Goal: Answer question/provide support: Share knowledge or assist other users

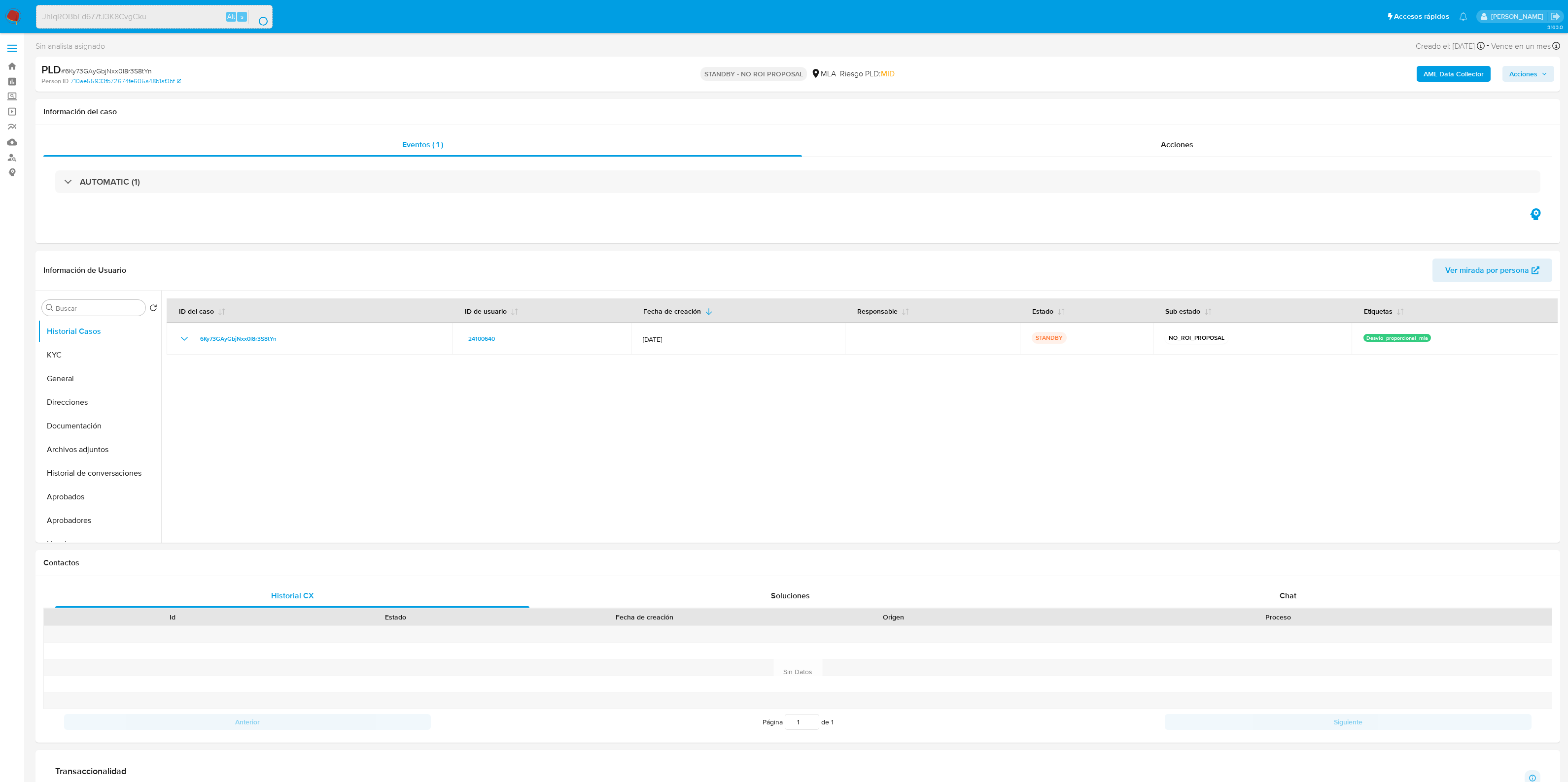
select select "10"
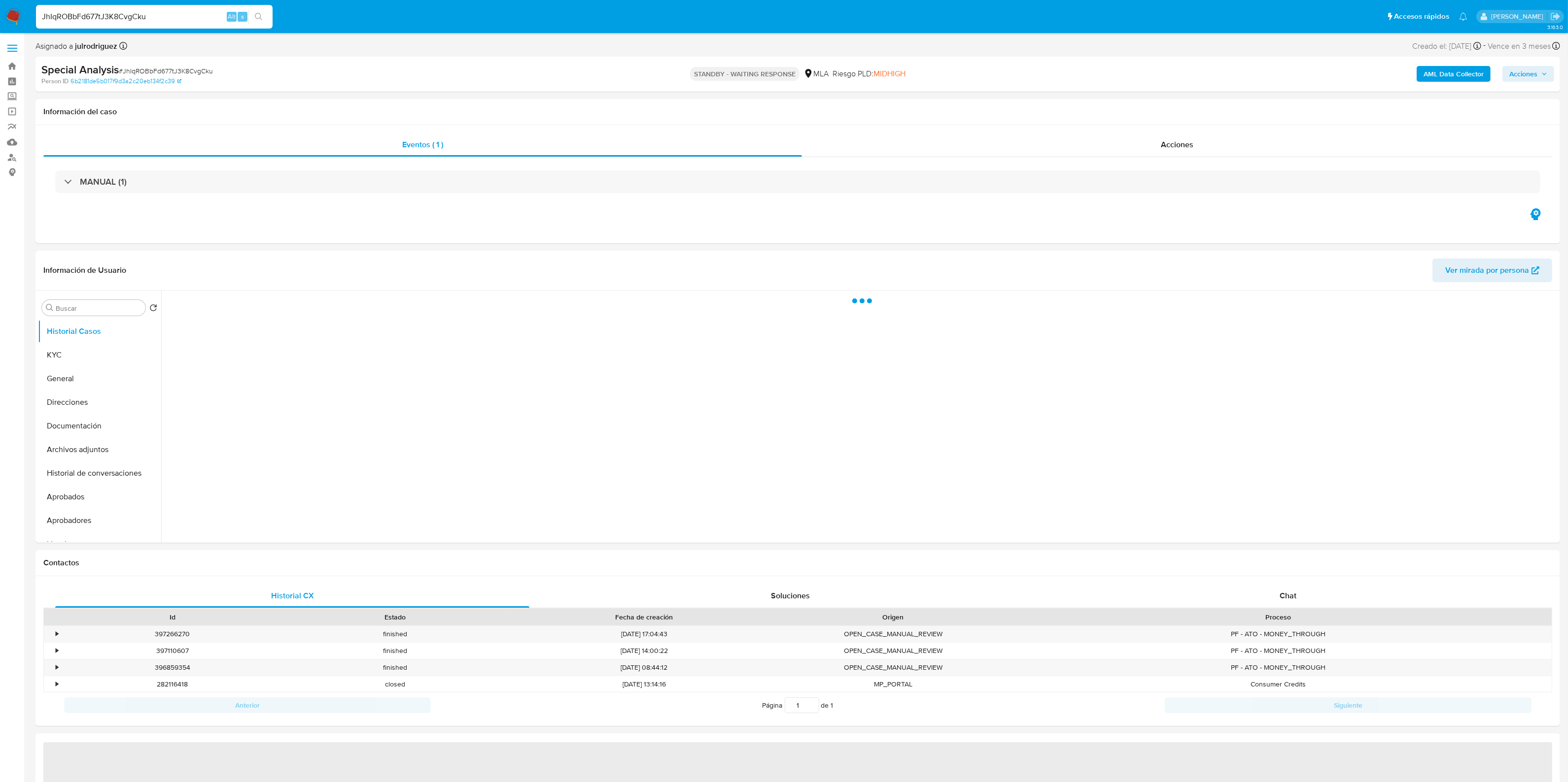
select select "10"
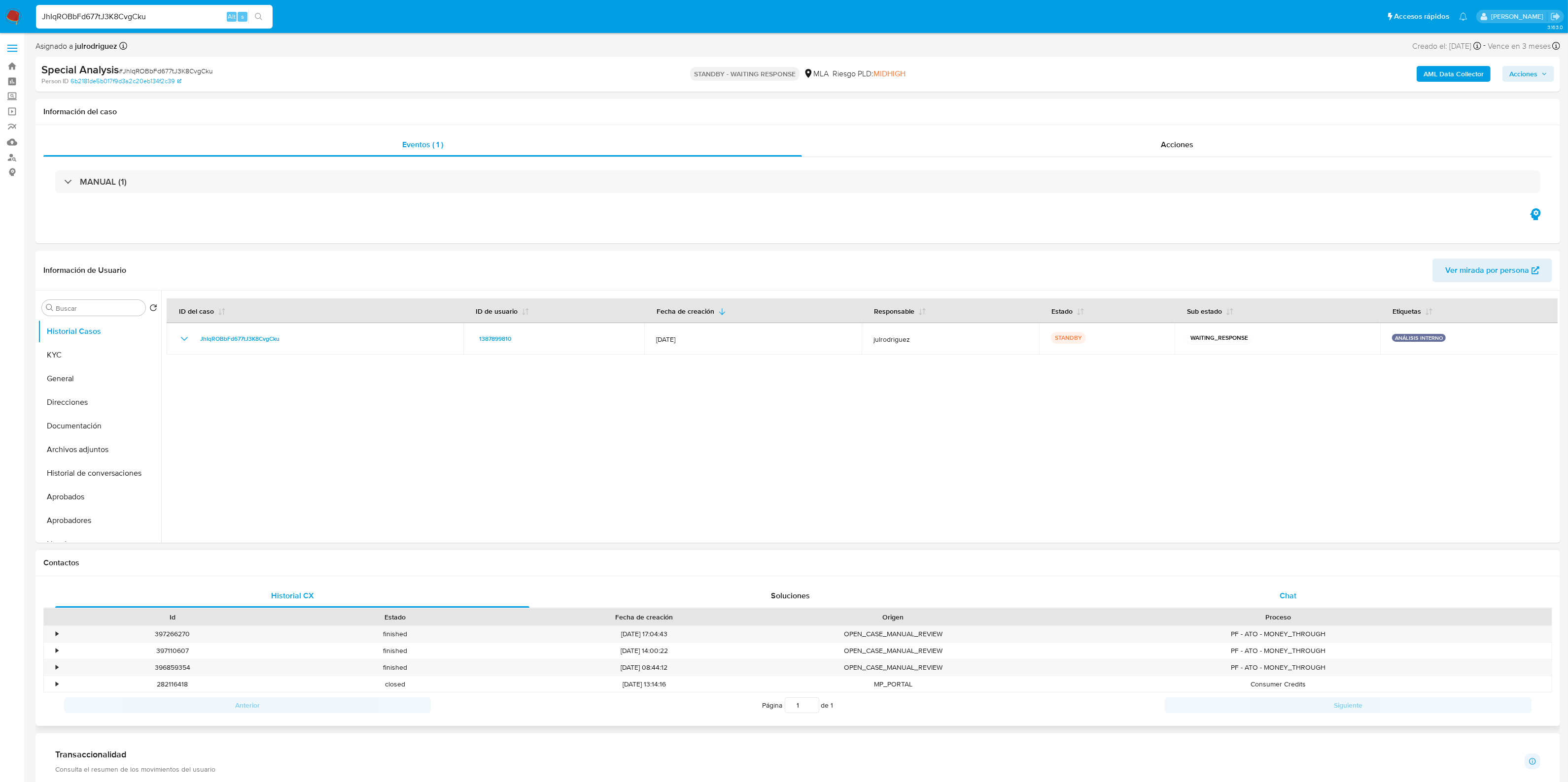
click at [1292, 592] on span "Chat" at bounding box center [1288, 595] width 16 height 12
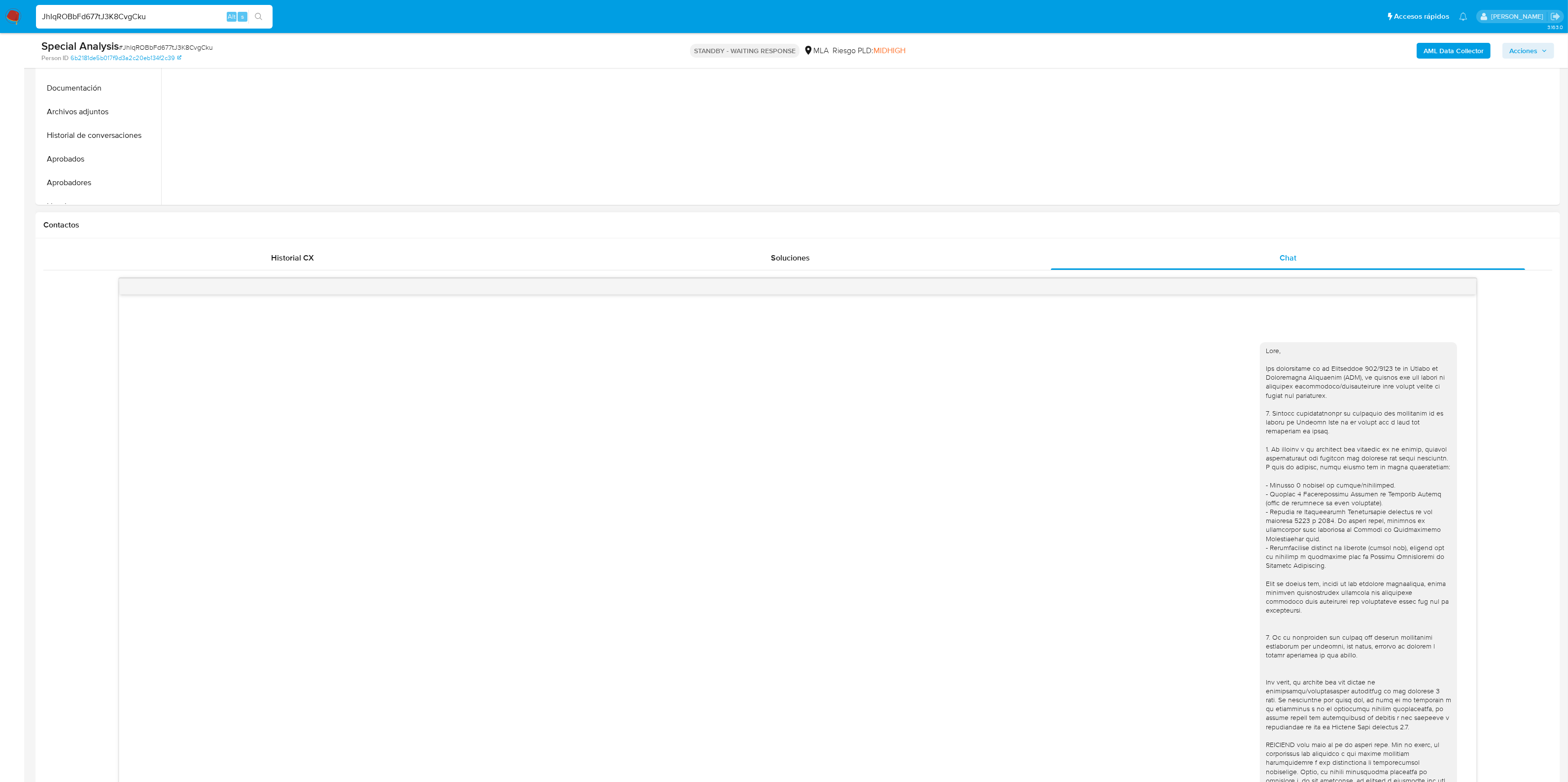
scroll to position [370, 0]
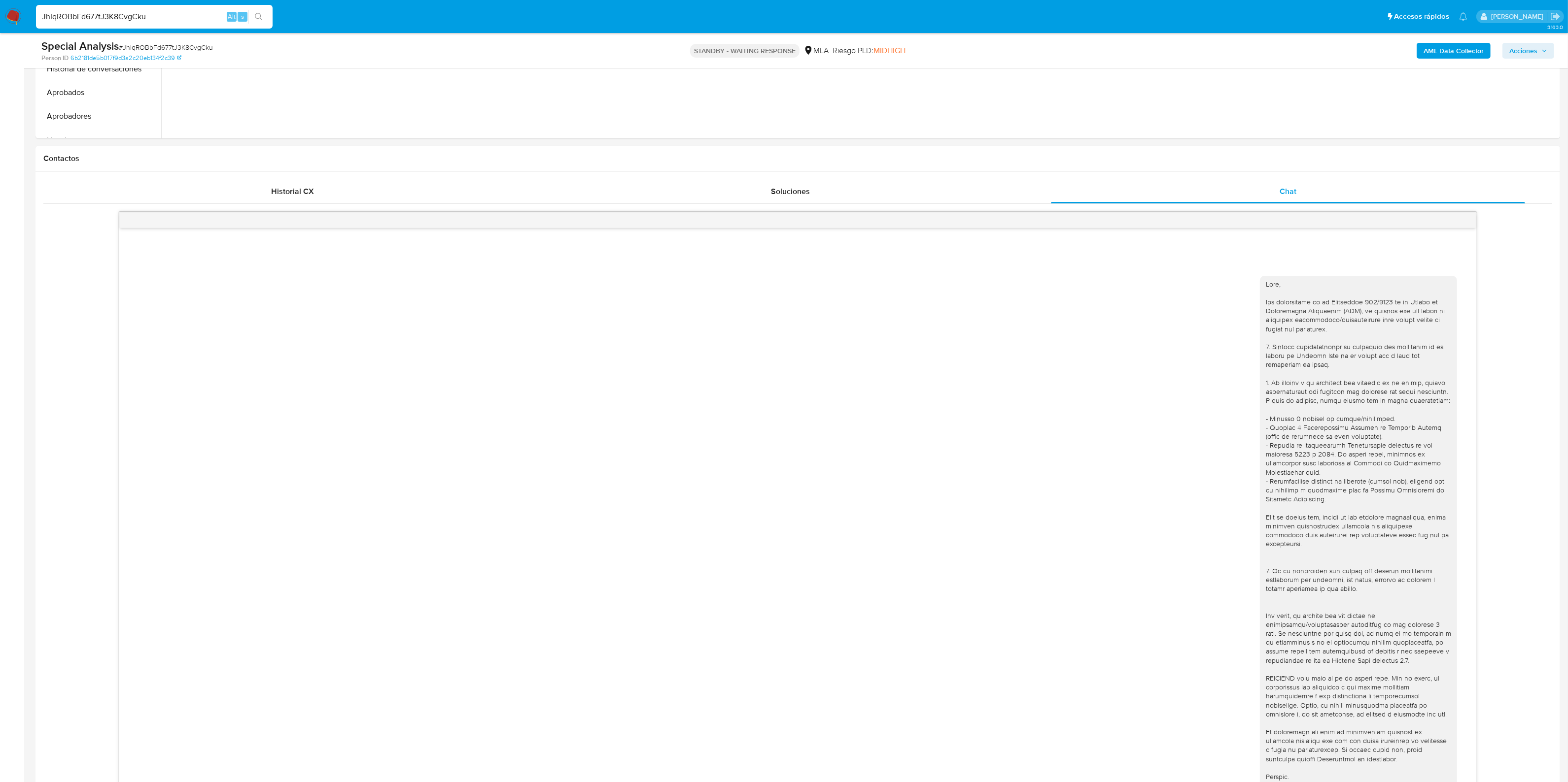
click at [133, 12] on input "JhIqROBbFd677tJ3K8CvgCku" at bounding box center [154, 16] width 237 height 13
click at [132, 15] on input "JhIqROBbFd677tJ3K8CvgCku" at bounding box center [154, 16] width 237 height 13
paste input "8FnTZKhQyCcyFSS9YUqLTdVY"
type input "8FnTZKhQyCcyFSS9YUqLTdVY"
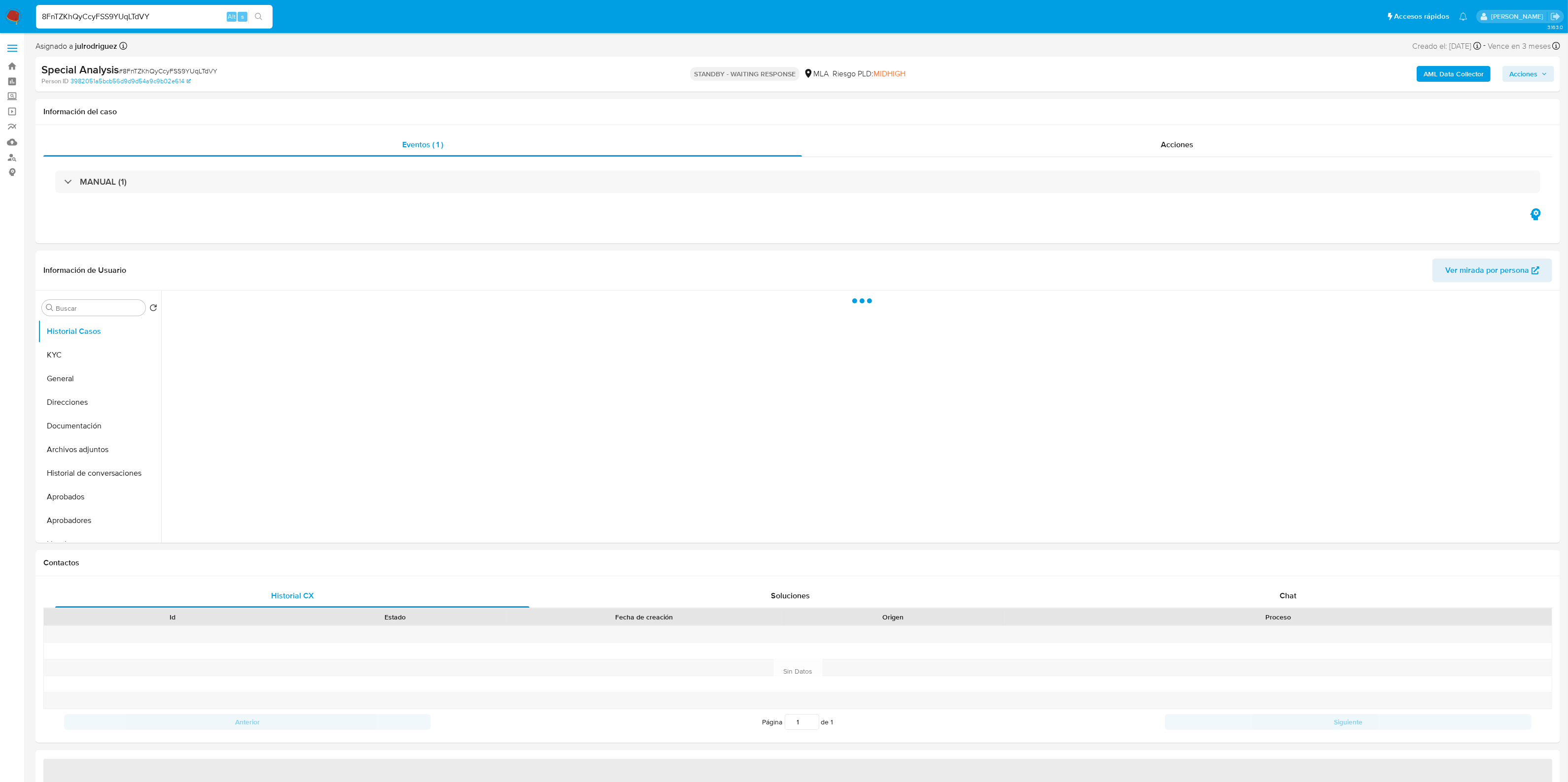
select select "10"
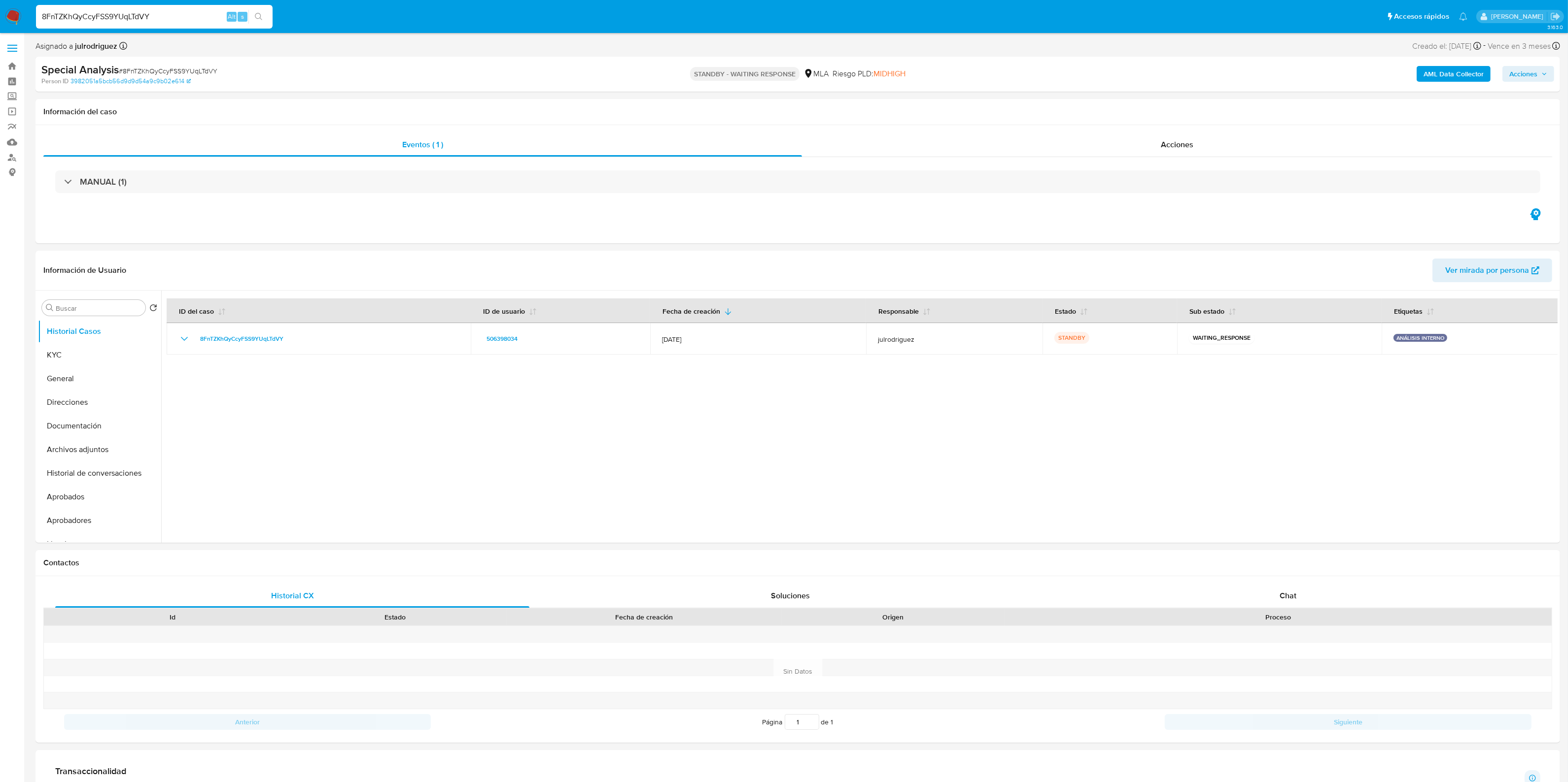
drag, startPoint x: 189, startPoint y: 14, endPoint x: 36, endPoint y: -7, distance: 154.4
click at [36, 0] on html "Pausado Ver notificaciones 8FnTZKhQyCcyFSS9YUqLTdVY Alt s Accesos rápidos Presi…" at bounding box center [784, 747] width 1568 height 1494
paste input "10rndalZg0mp77ITV3QCiCOb"
type input "10rndalZg0mp77ITV3QCiCOb"
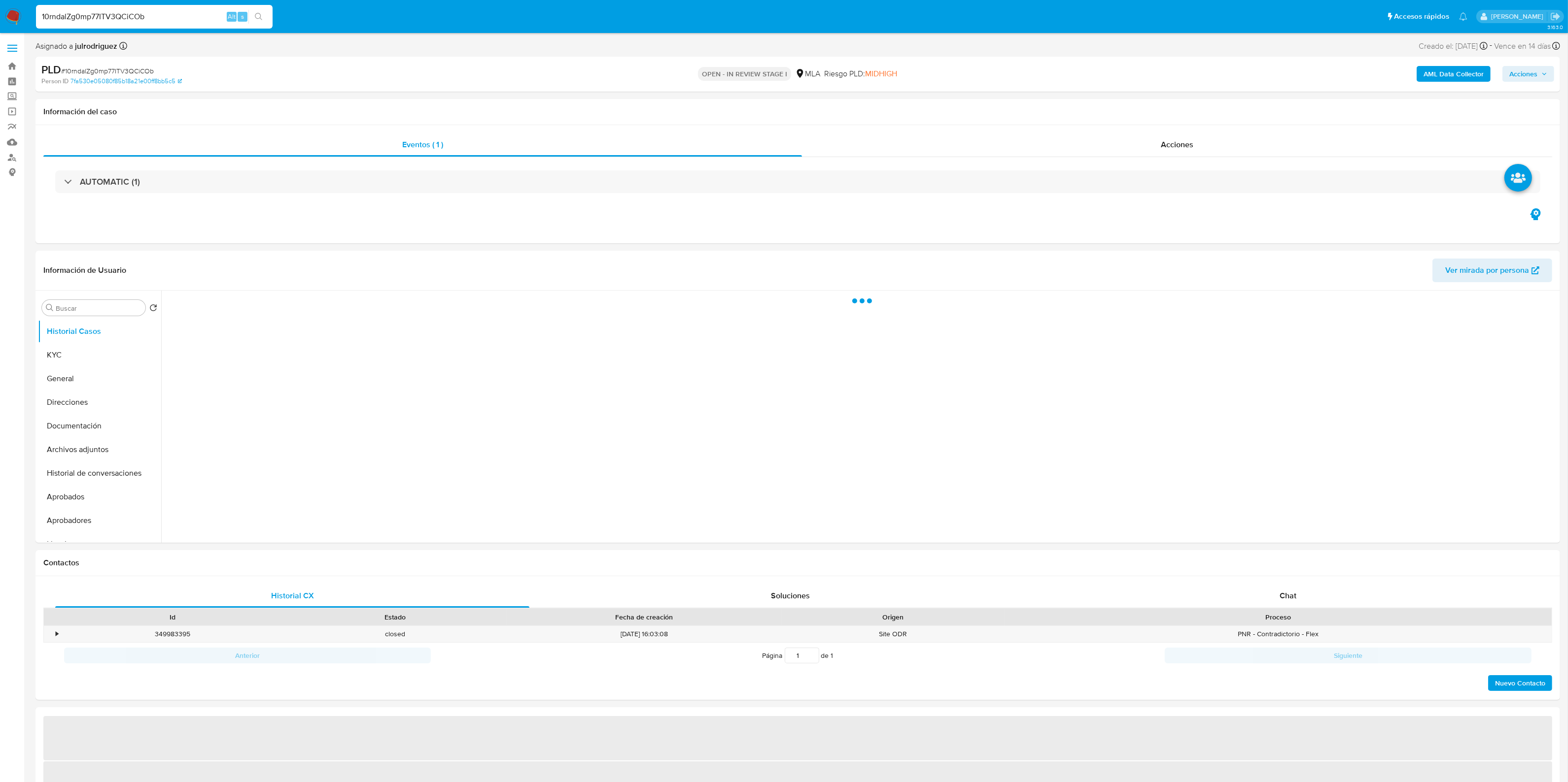
select select "10"
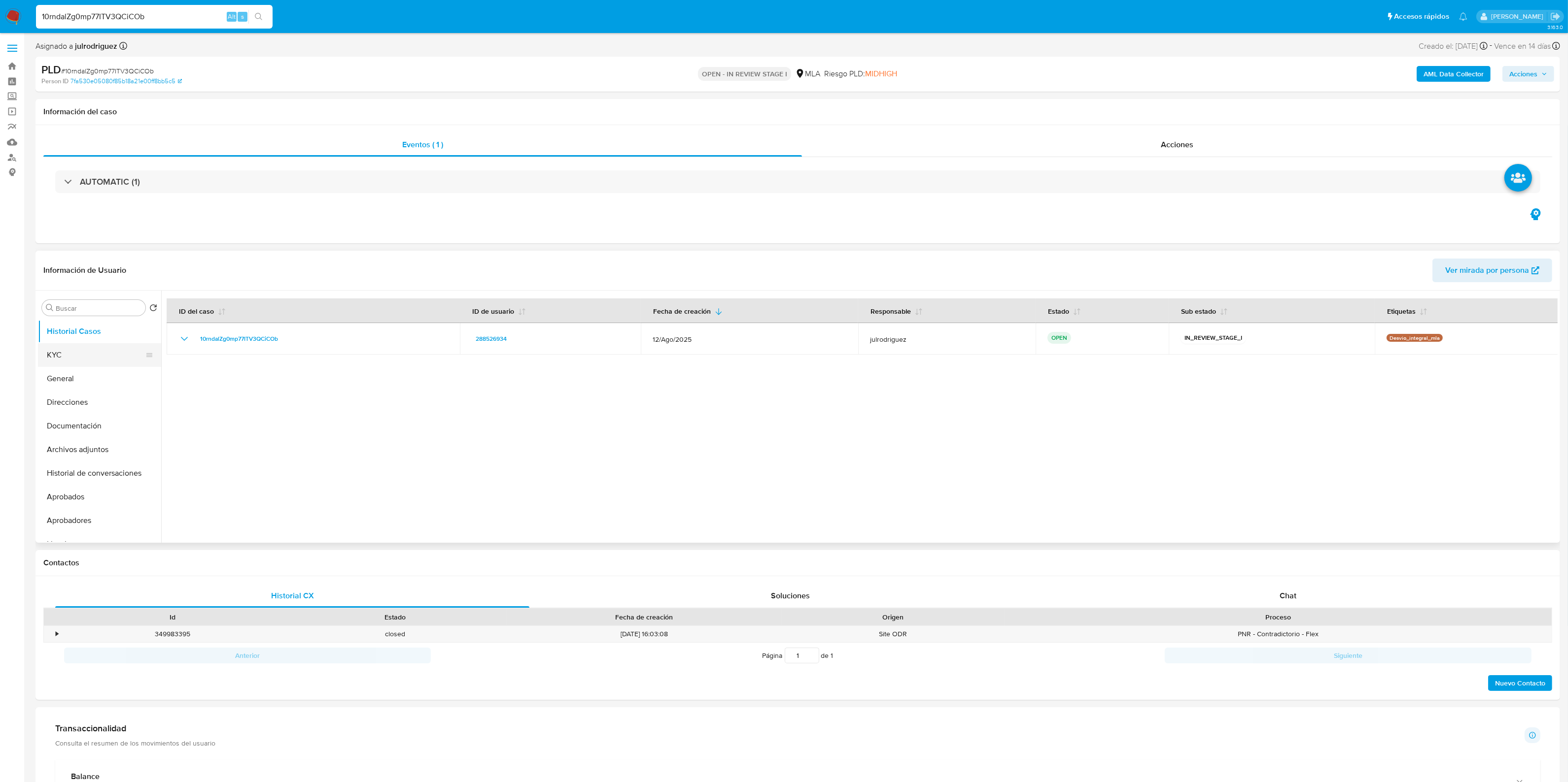
click at [67, 352] on button "KYC" at bounding box center [95, 355] width 115 height 24
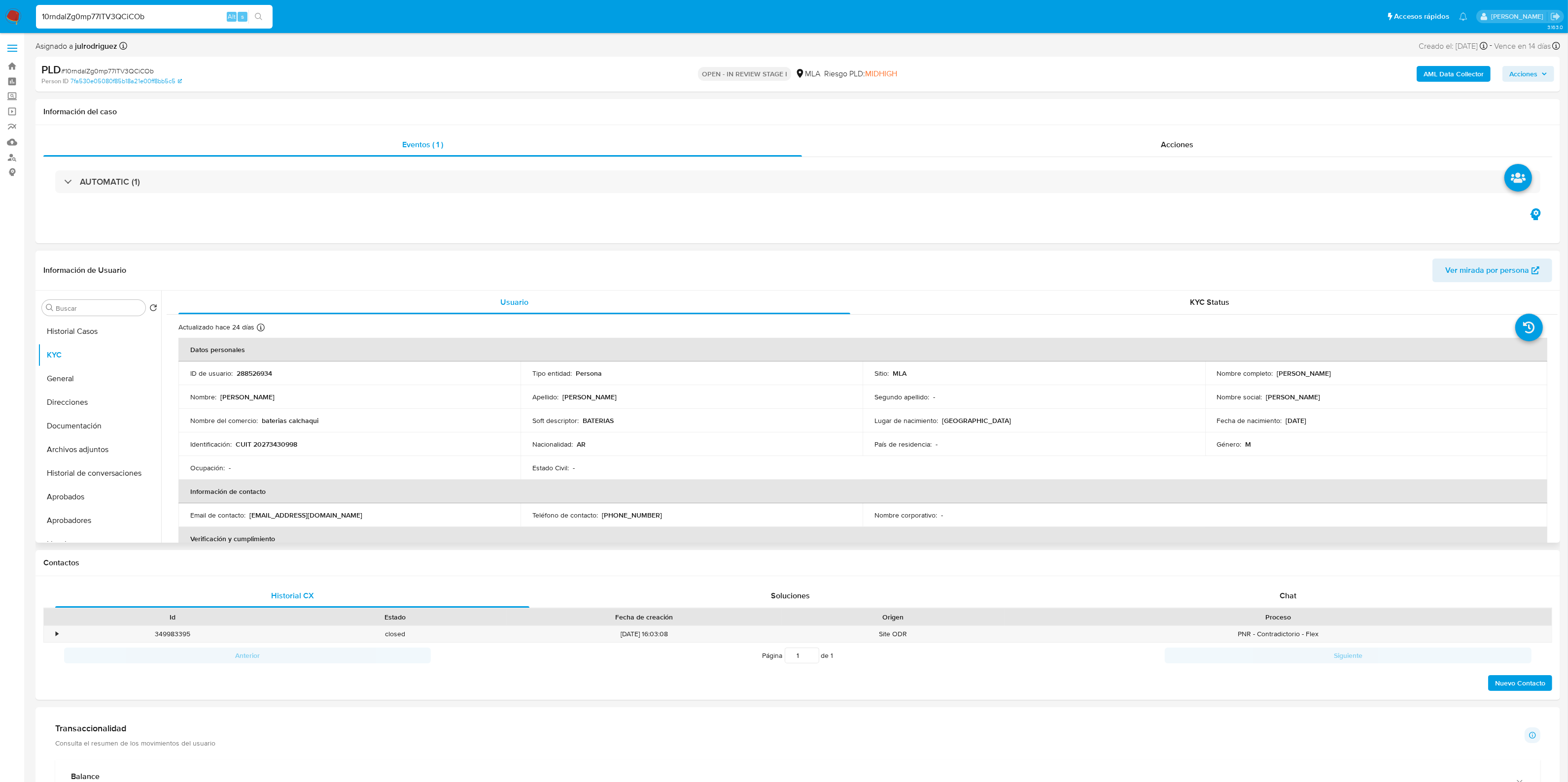
drag, startPoint x: 1273, startPoint y: 372, endPoint x: 1395, endPoint y: 372, distance: 122.0
click at [1395, 372] on div "Nombre completo : Adolfo Maximiliano Abelleyra" at bounding box center [1376, 373] width 318 height 9
copy div "[PERSON_NAME]"
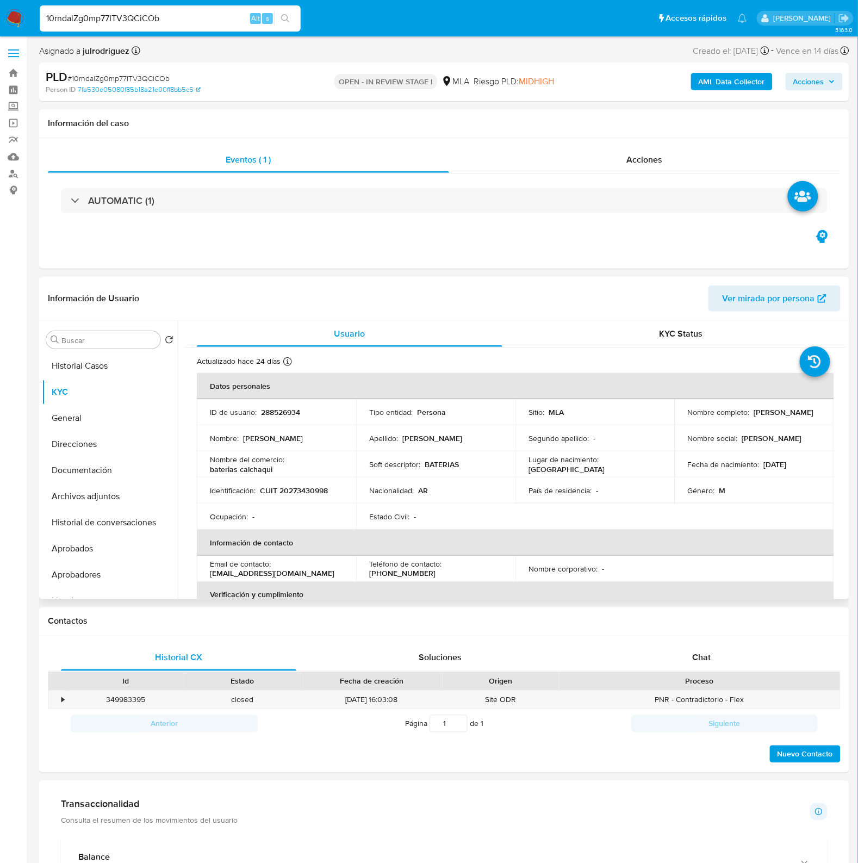
click at [295, 411] on p "288526934" at bounding box center [280, 412] width 39 height 10
copy p "288526934"
click at [152, 73] on span "# 10rndalZg0mp77ITV3QCiCOb" at bounding box center [118, 78] width 102 height 11
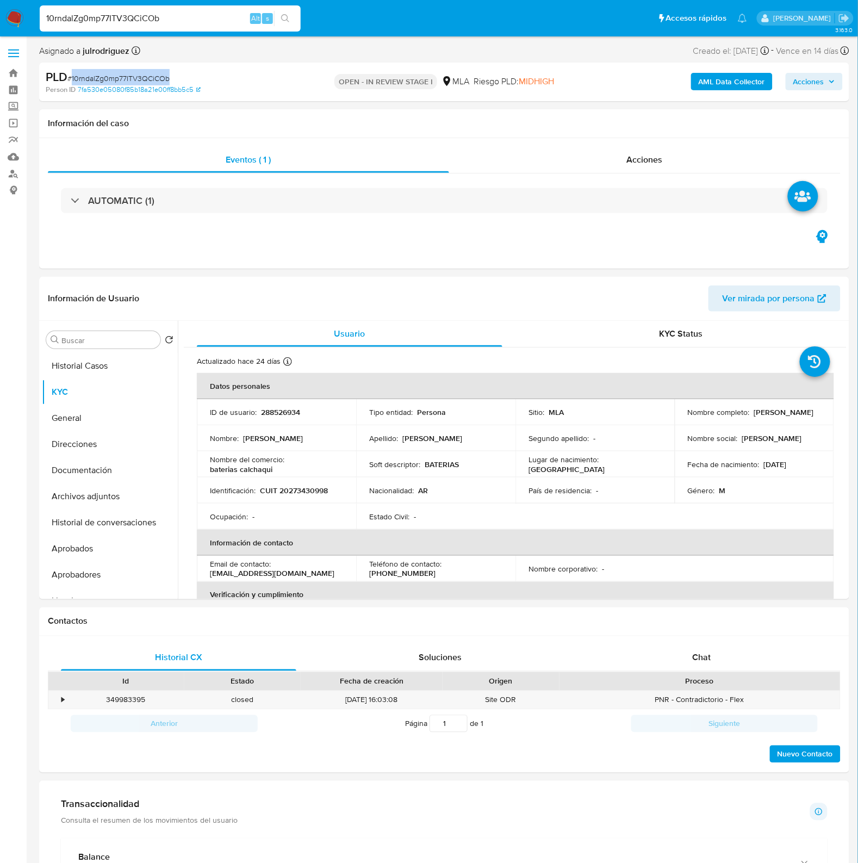
copy span "10rndalZg0mp77ITV3QCiCOb"
drag, startPoint x: 73, startPoint y: 467, endPoint x: 94, endPoint y: 464, distance: 20.8
click at [73, 467] on button "Documentación" at bounding box center [105, 470] width 127 height 26
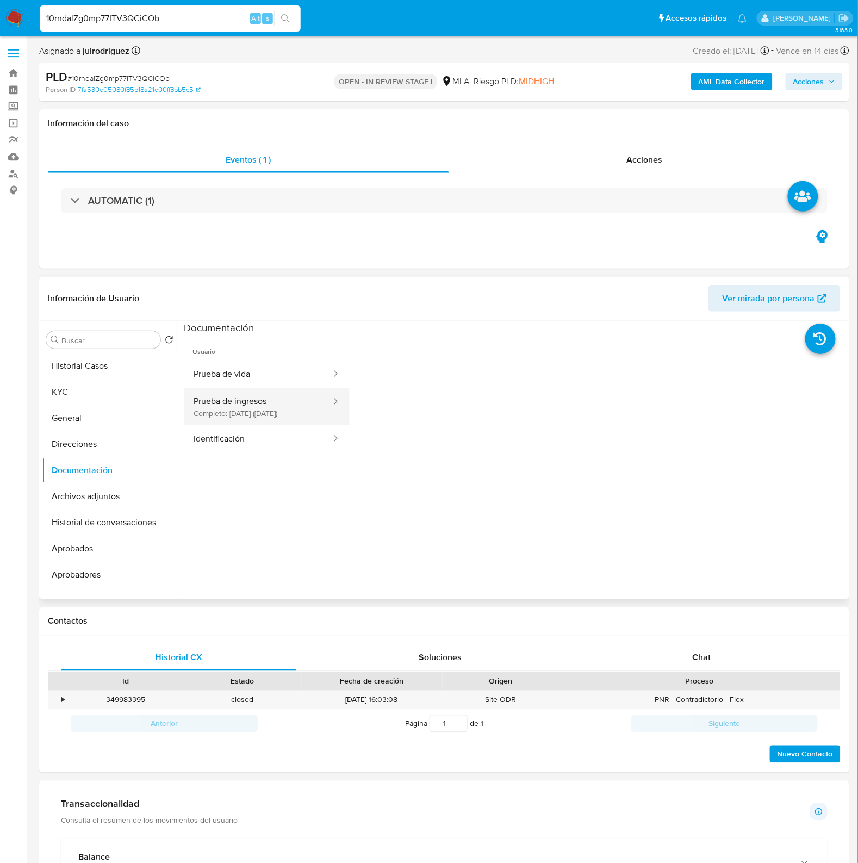
click at [278, 413] on button "Prueba de ingresos Completo: 05/11/2024 (hace un año)" at bounding box center [258, 406] width 148 height 37
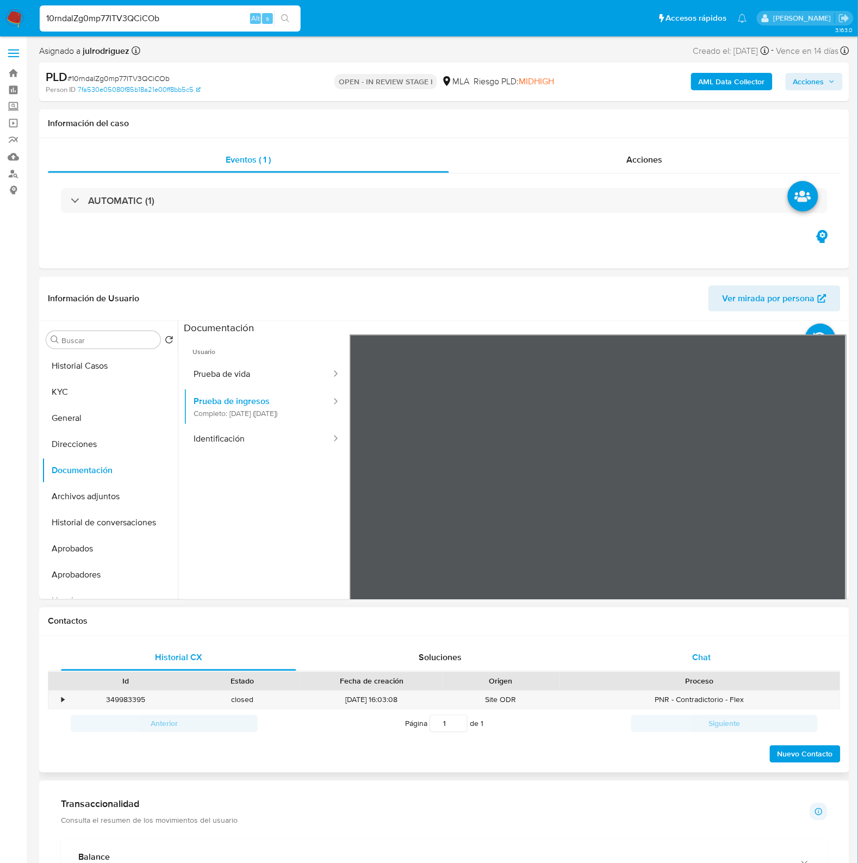
click at [707, 658] on span "Chat" at bounding box center [702, 657] width 18 height 13
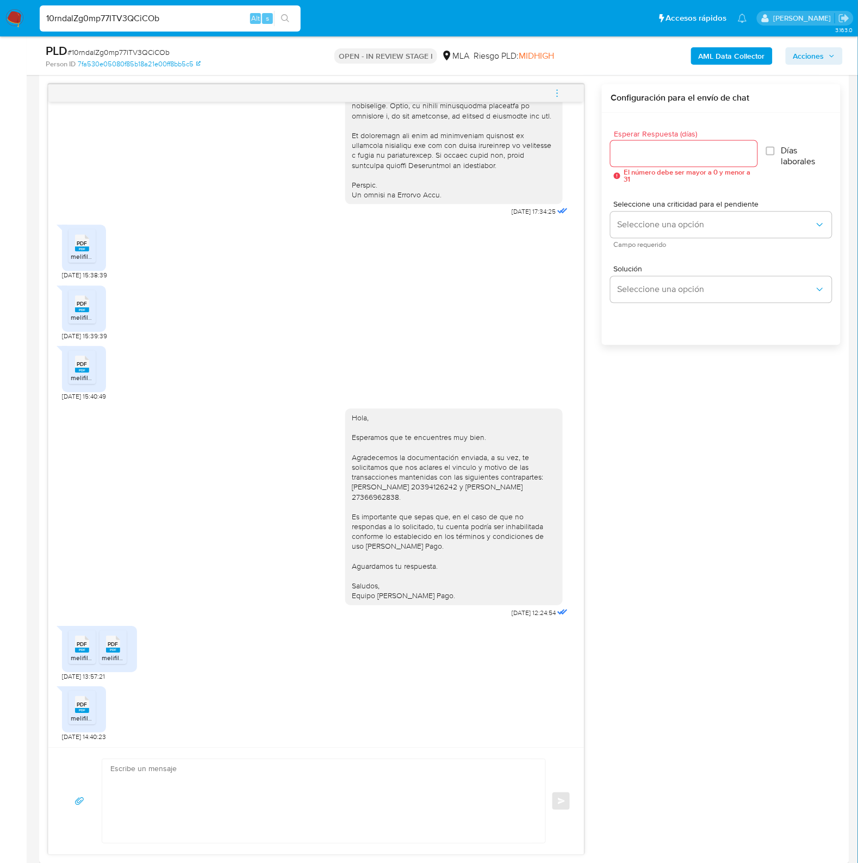
scroll to position [680, 0]
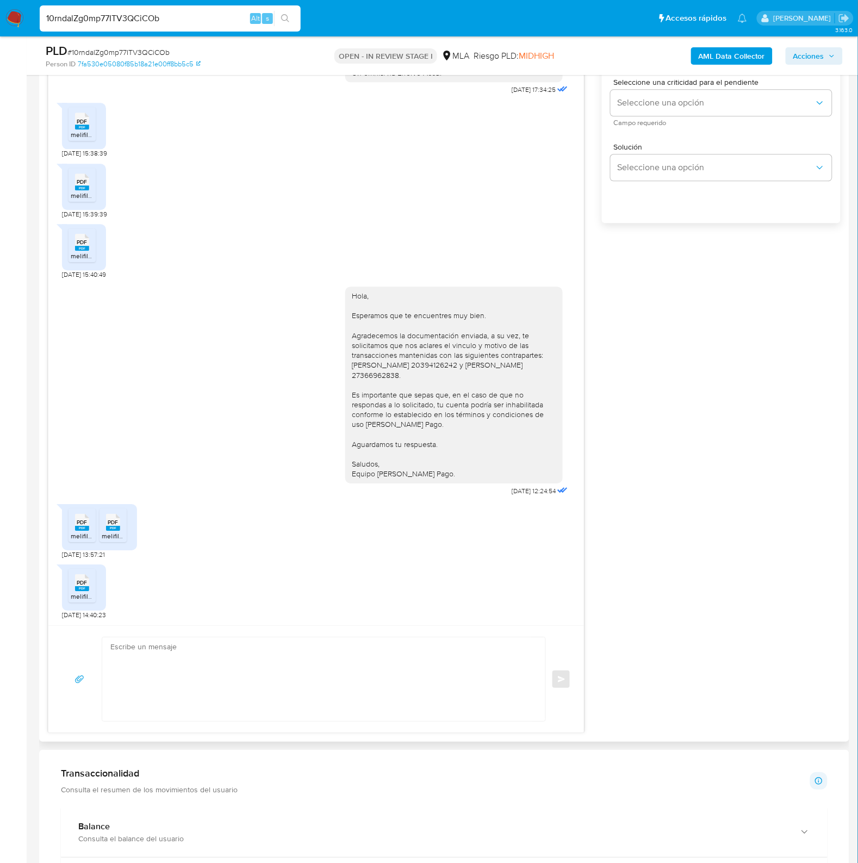
click at [79, 135] on span "melifile2839131754499364474.pdf" at bounding box center [121, 134] width 100 height 9
click at [78, 181] on span "PDF" at bounding box center [82, 181] width 10 height 7
click at [82, 245] on span "PDF" at bounding box center [82, 242] width 10 height 7
click at [79, 523] on span "PDF" at bounding box center [82, 522] width 10 height 7
drag, startPoint x: 118, startPoint y: 526, endPoint x: 94, endPoint y: 564, distance: 44.5
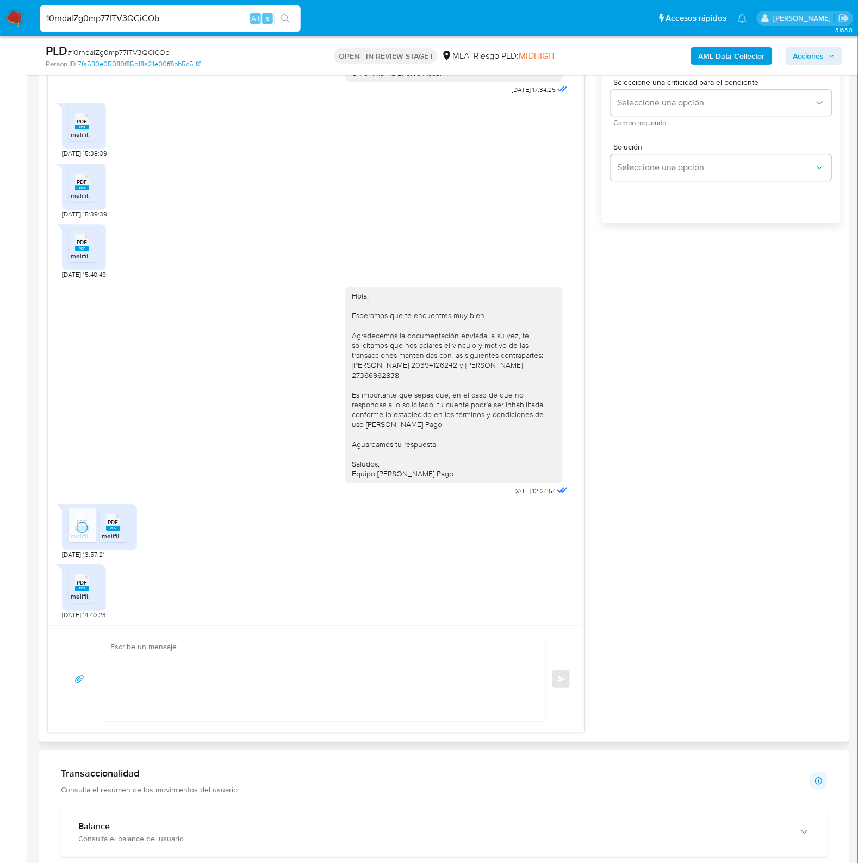
click at [118, 526] on span "PDF" at bounding box center [113, 522] width 10 height 7
click at [85, 583] on span "PDF" at bounding box center [82, 582] width 10 height 7
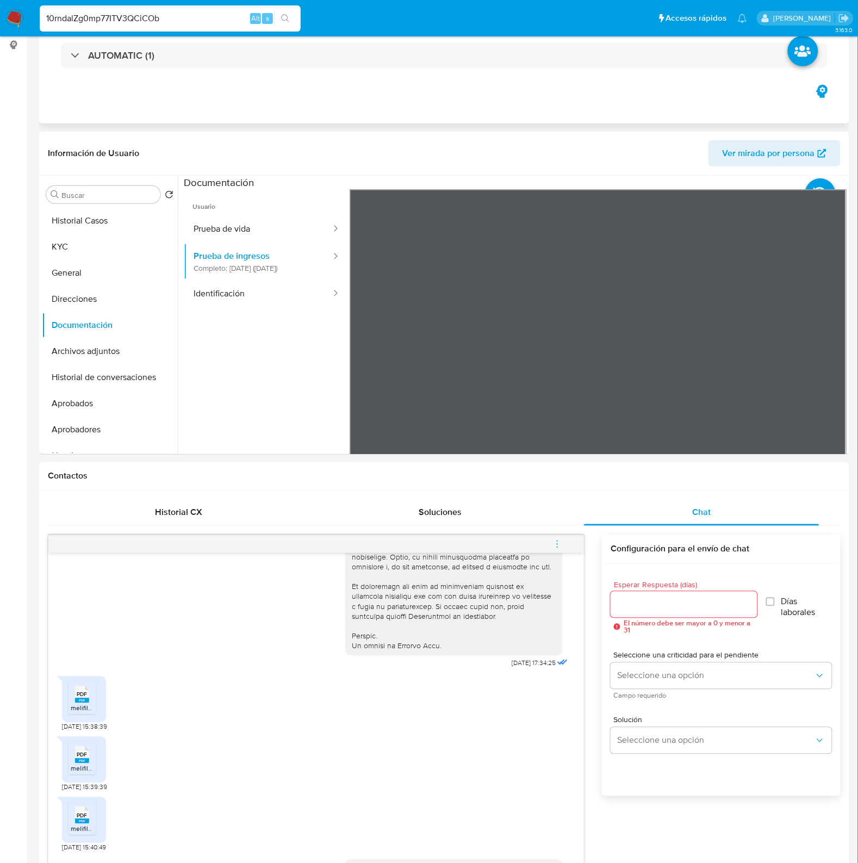
scroll to position [0, 0]
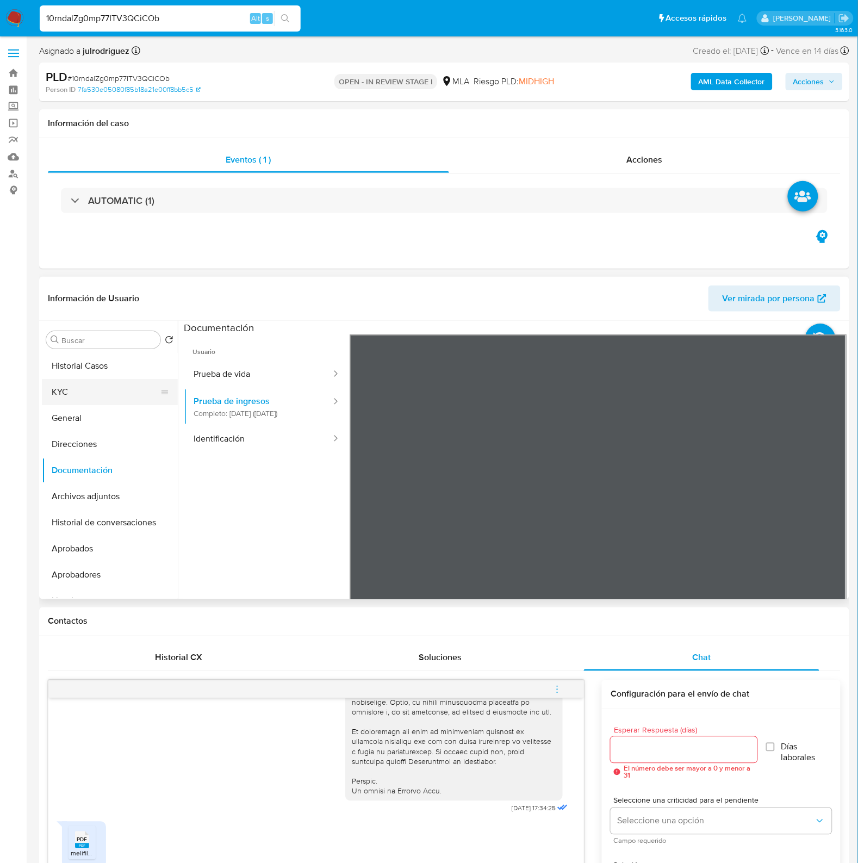
click at [90, 389] on button "KYC" at bounding box center [105, 392] width 127 height 26
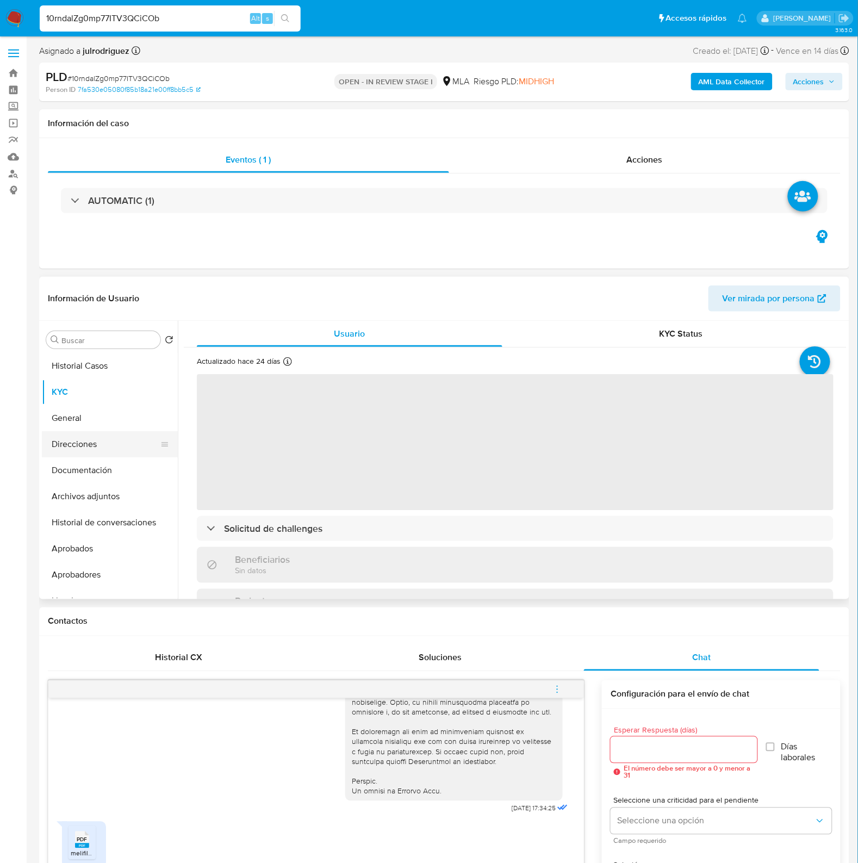
click at [83, 456] on button "Direcciones" at bounding box center [105, 444] width 127 height 26
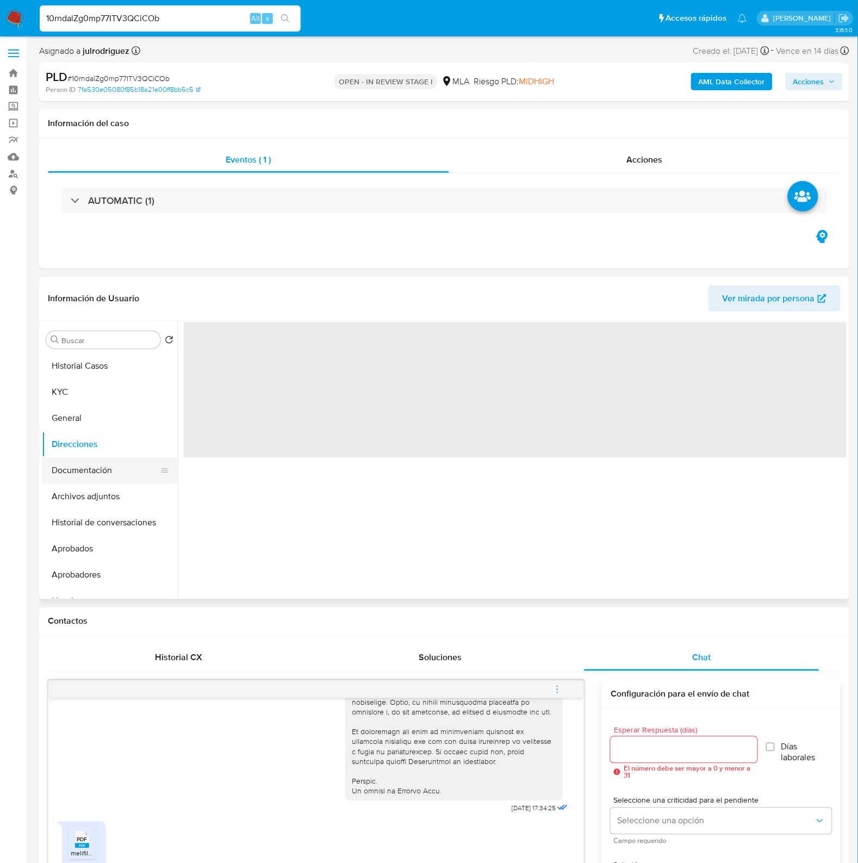
click at [90, 468] on button "Documentación" at bounding box center [105, 470] width 127 height 26
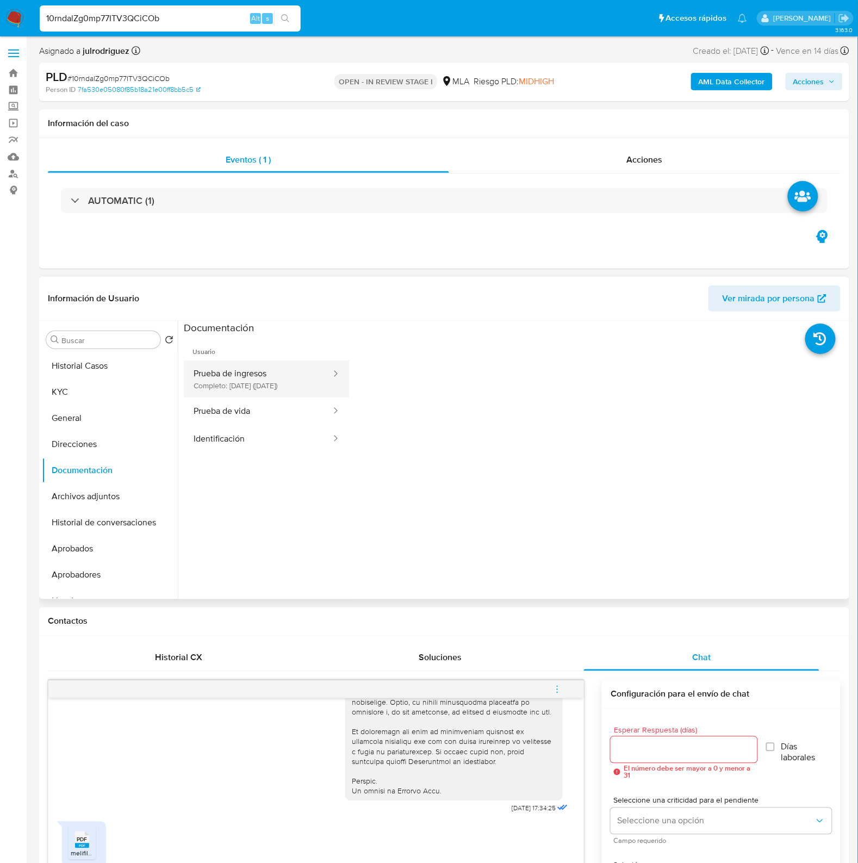
click at [286, 389] on button "Prueba de ingresos Completo: 05/11/2024 (hace un año)" at bounding box center [258, 379] width 148 height 37
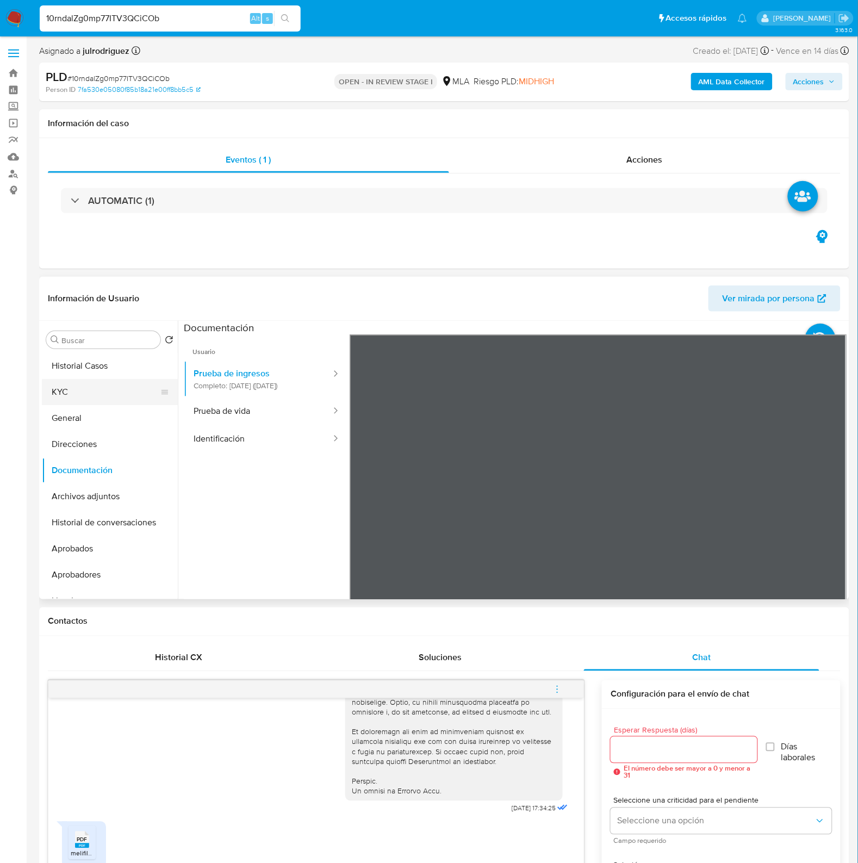
click at [83, 384] on button "KYC" at bounding box center [105, 392] width 127 height 26
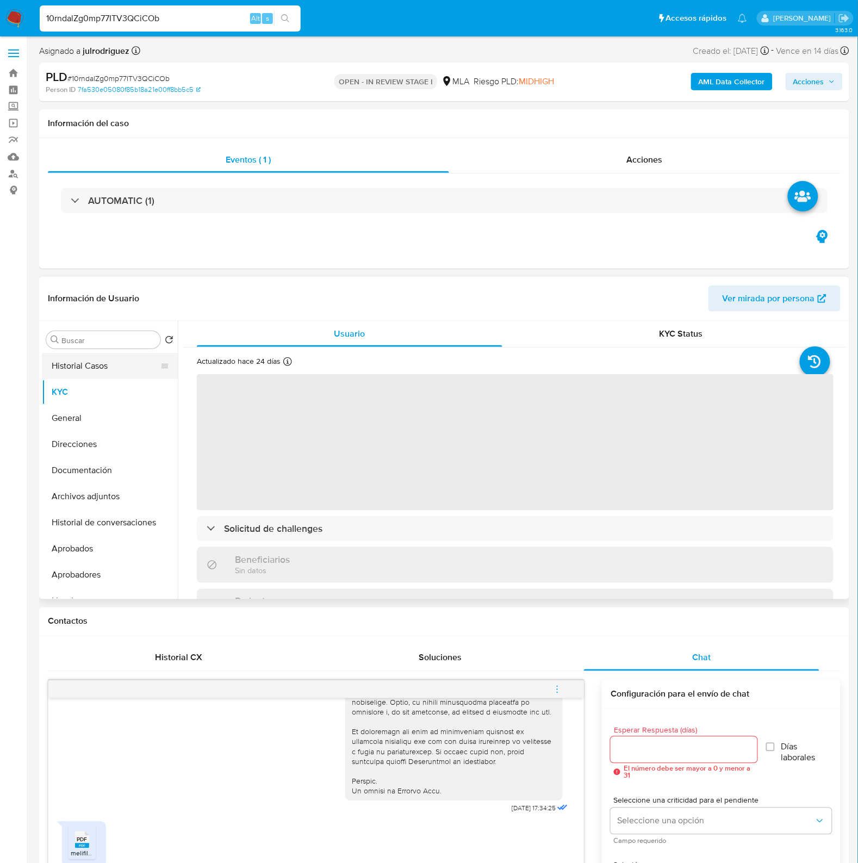
click at [80, 363] on button "Historial Casos" at bounding box center [105, 366] width 127 height 26
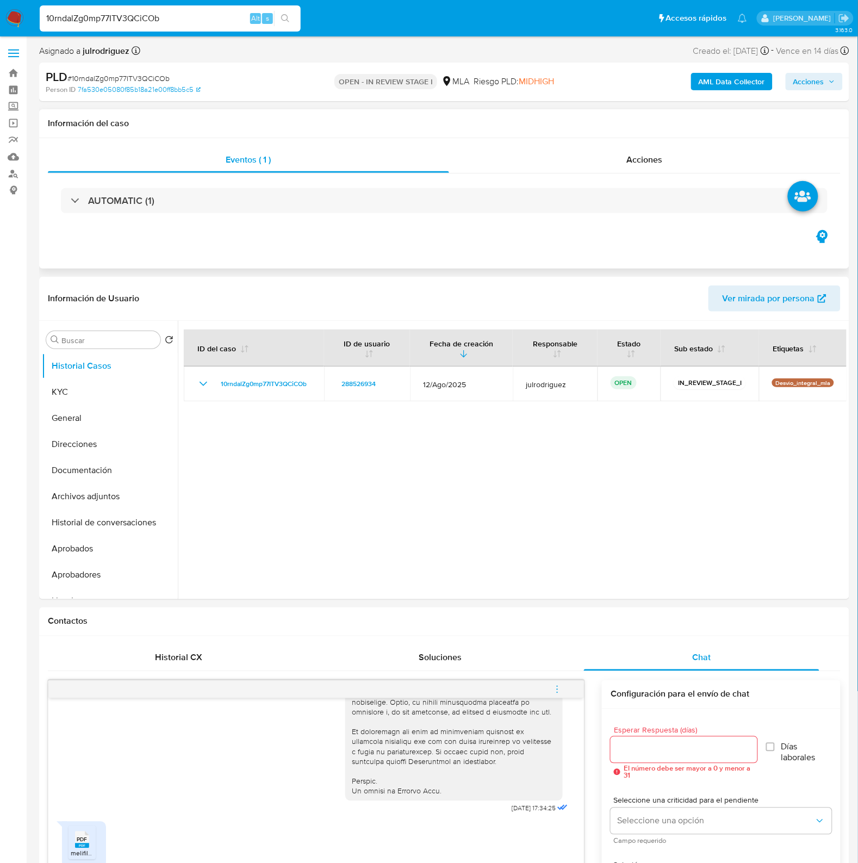
drag, startPoint x: 94, startPoint y: 390, endPoint x: 318, endPoint y: 233, distance: 274.1
click at [94, 390] on button "KYC" at bounding box center [110, 392] width 136 height 26
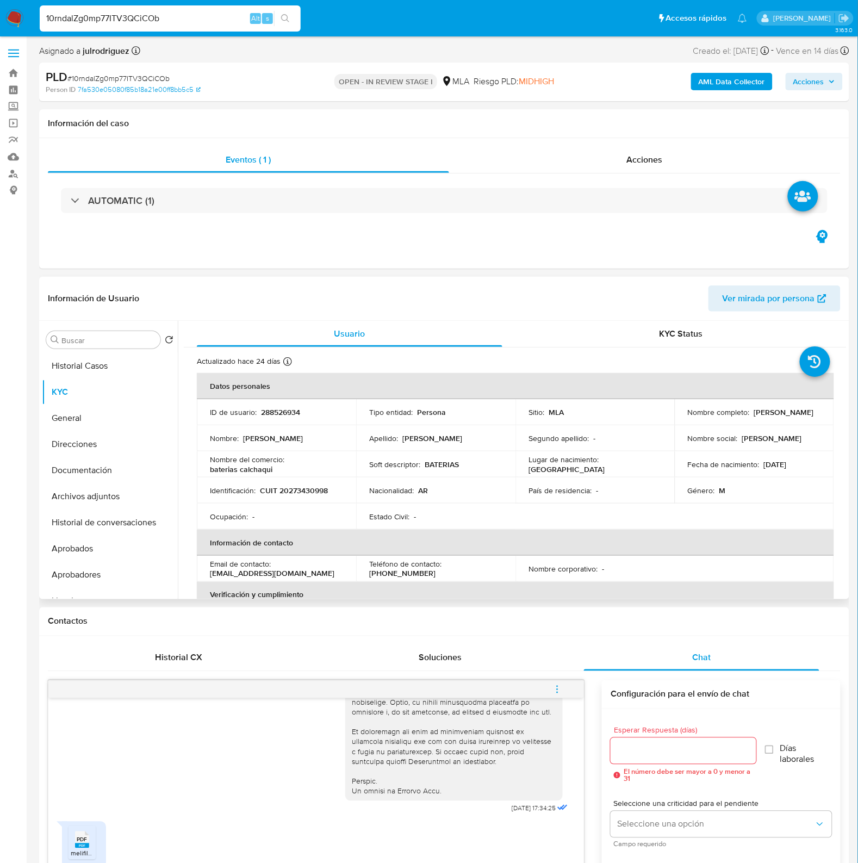
click at [300, 484] on td "Identificación : CUIT 20273430998" at bounding box center [276, 490] width 159 height 26
click at [309, 492] on p "CUIT 20273430998" at bounding box center [294, 491] width 68 height 10
copy p "20273430998"
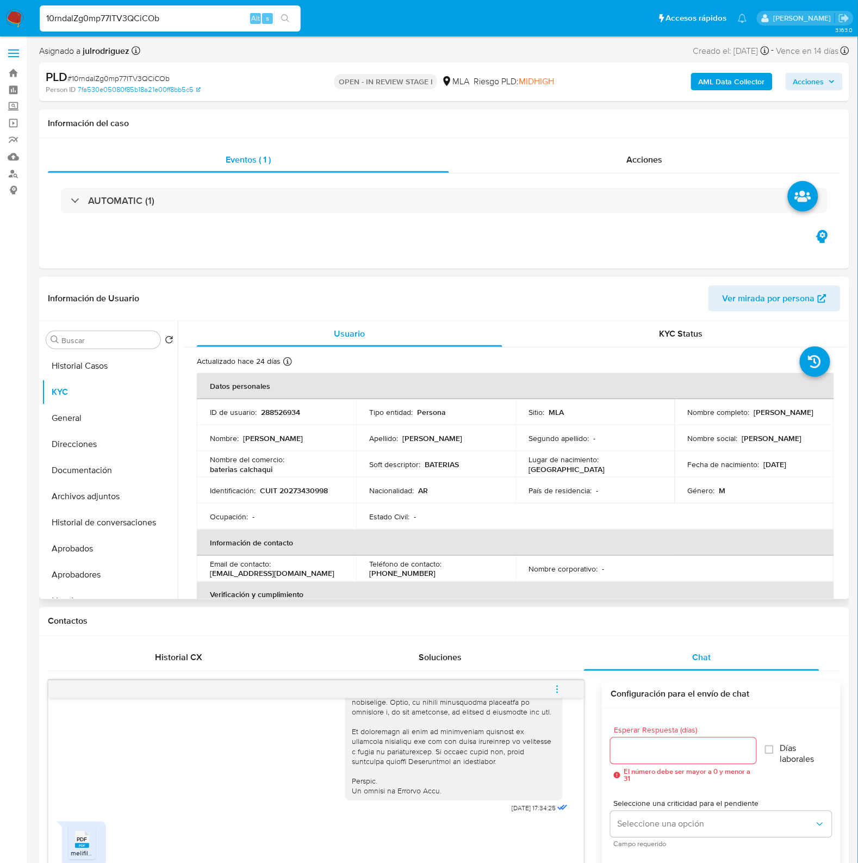
click at [275, 408] on p "288526934" at bounding box center [280, 412] width 39 height 10
copy p "288526934"
click at [292, 484] on td "Identificación : CUIT 20273430998" at bounding box center [276, 490] width 159 height 26
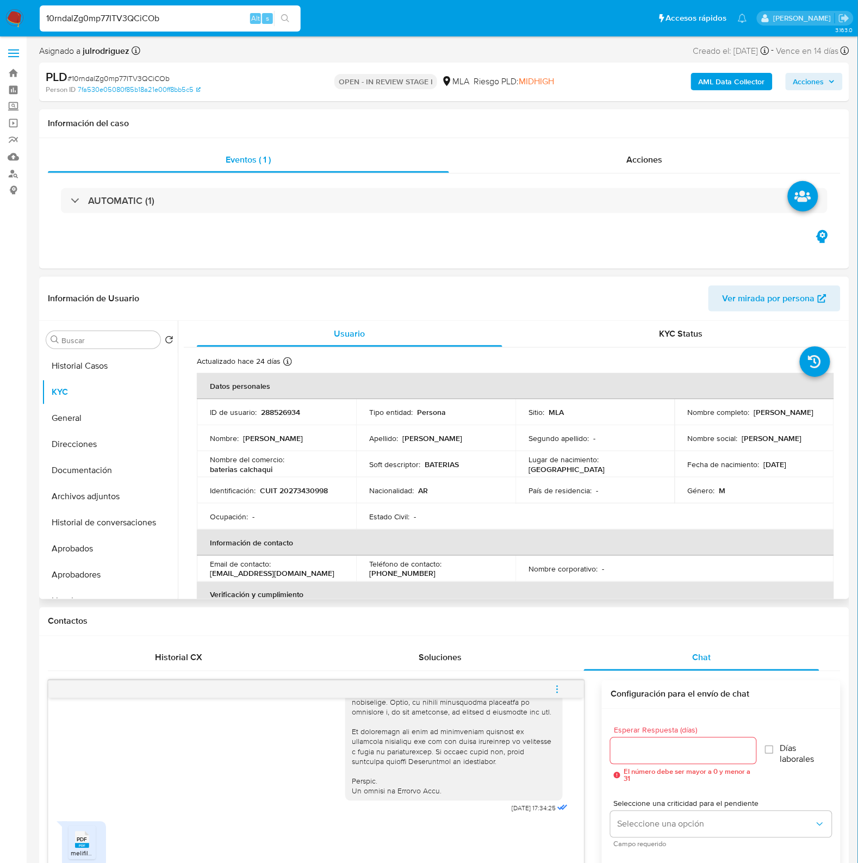
click at [313, 493] on p "CUIT 20273430998" at bounding box center [294, 491] width 68 height 10
copy p "20273430998"
drag, startPoint x: 705, startPoint y: 420, endPoint x: 795, endPoint y: 417, distance: 90.3
click at [795, 417] on div "Nombre completo : Adolfo Maximiliano Abelleyra" at bounding box center [754, 412] width 133 height 10
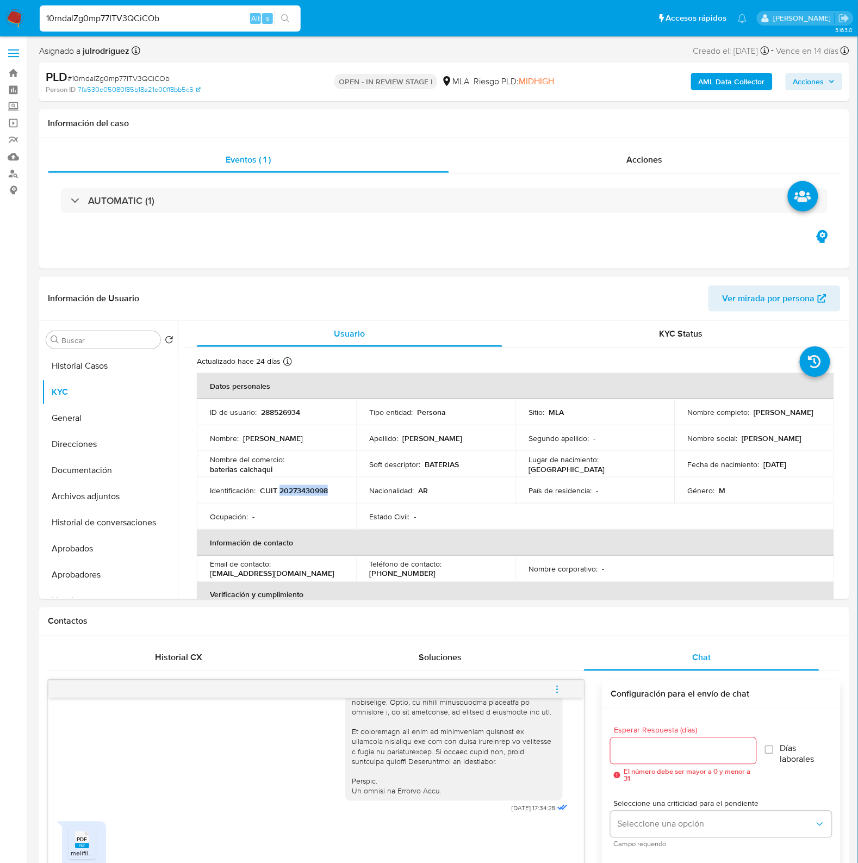
copy p "[PERSON_NAME]"
drag, startPoint x: 213, startPoint y: 468, endPoint x: 312, endPoint y: 469, distance: 99.0
click at [312, 469] on div "Nombre del comercio : baterias calchaqui" at bounding box center [276, 465] width 133 height 20
copy p "baterias calchaqui"
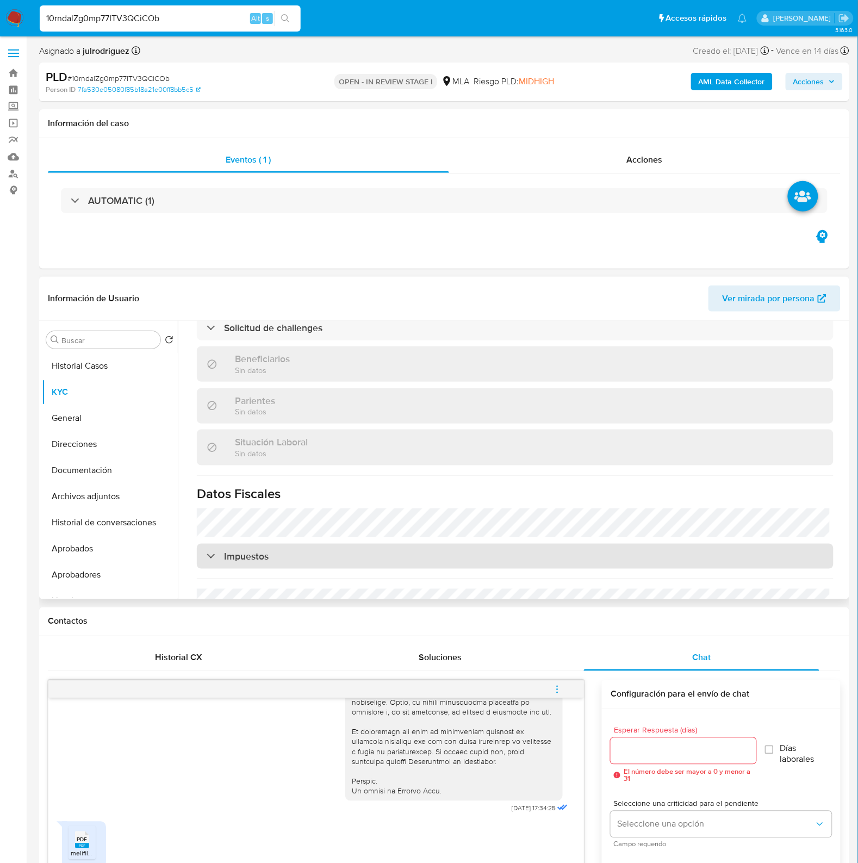
scroll to position [583, 0]
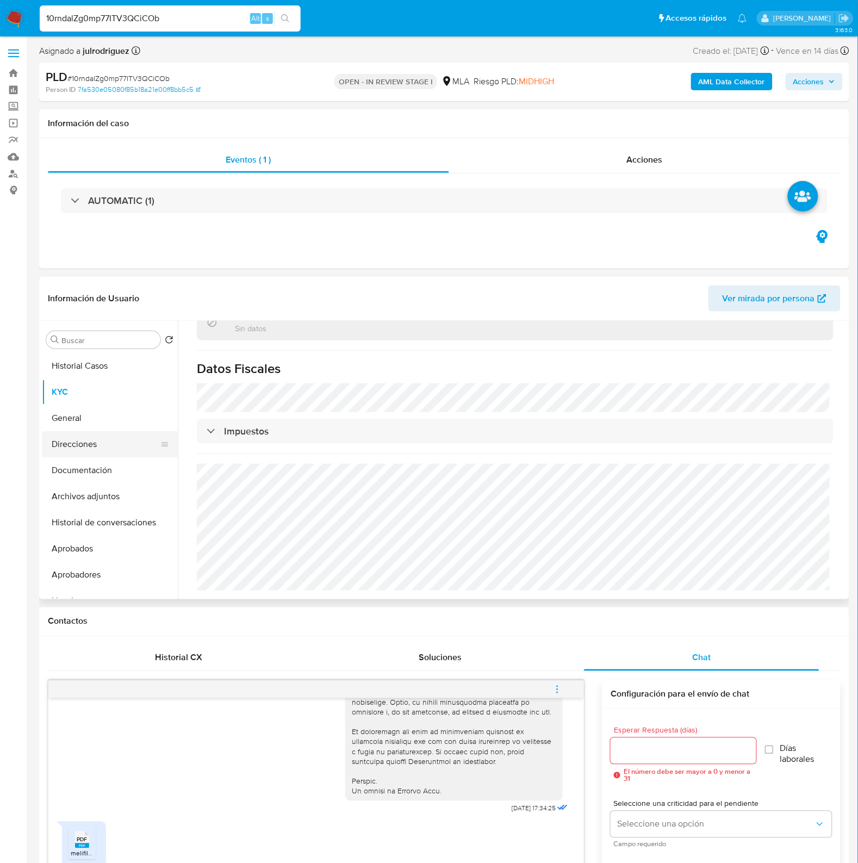
click at [91, 440] on button "Direcciones" at bounding box center [105, 444] width 127 height 26
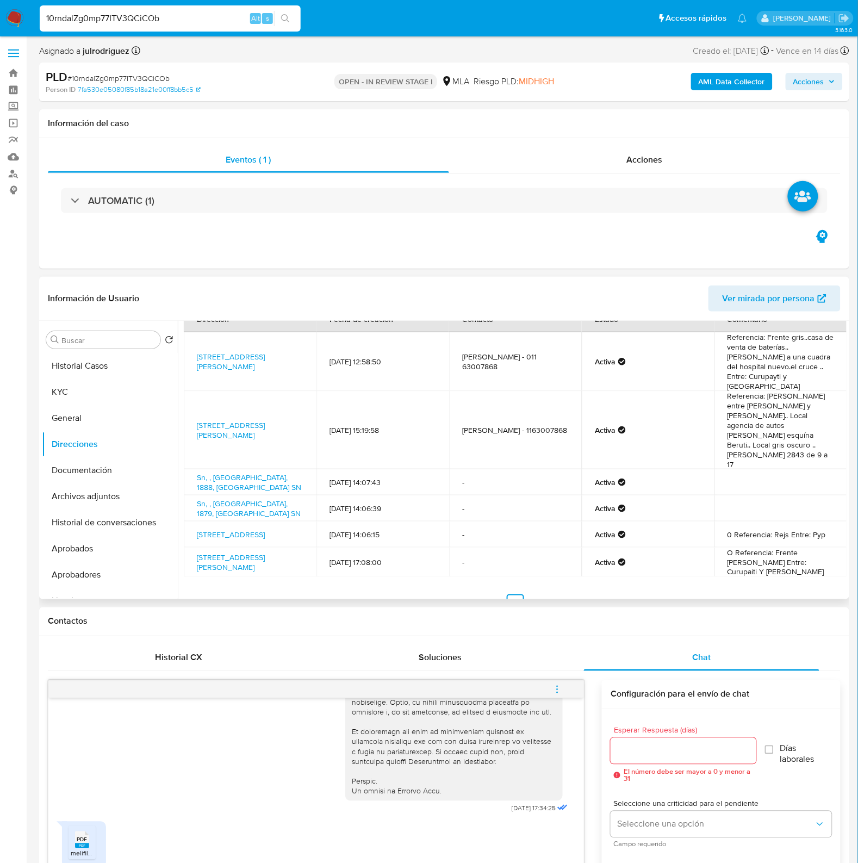
scroll to position [204, 0]
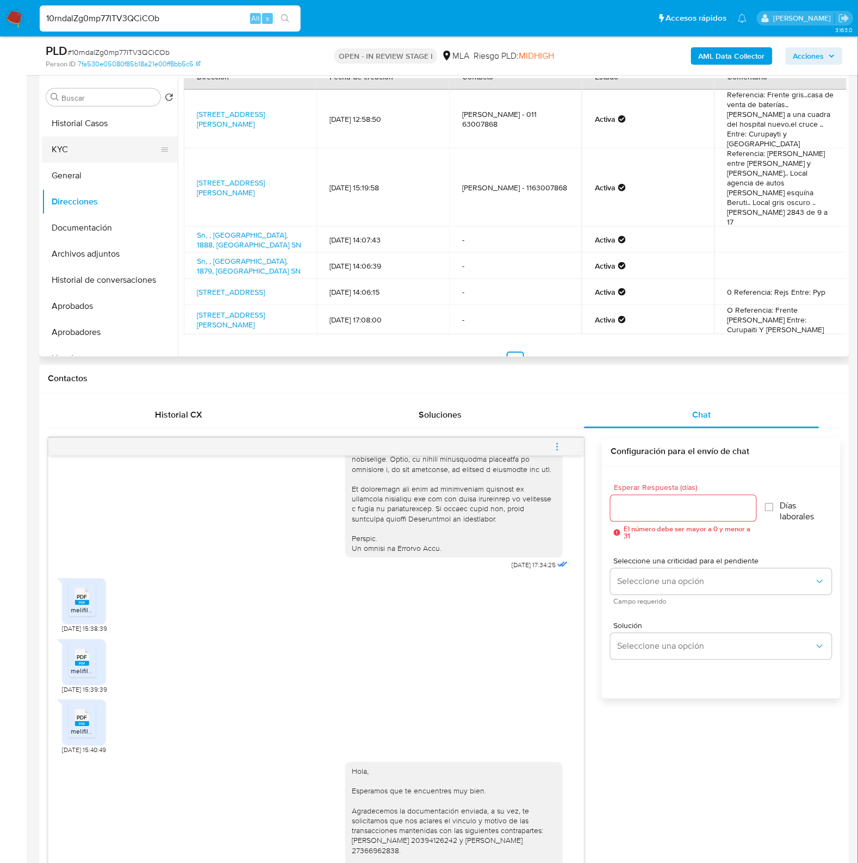
click at [83, 153] on button "KYC" at bounding box center [105, 149] width 127 height 26
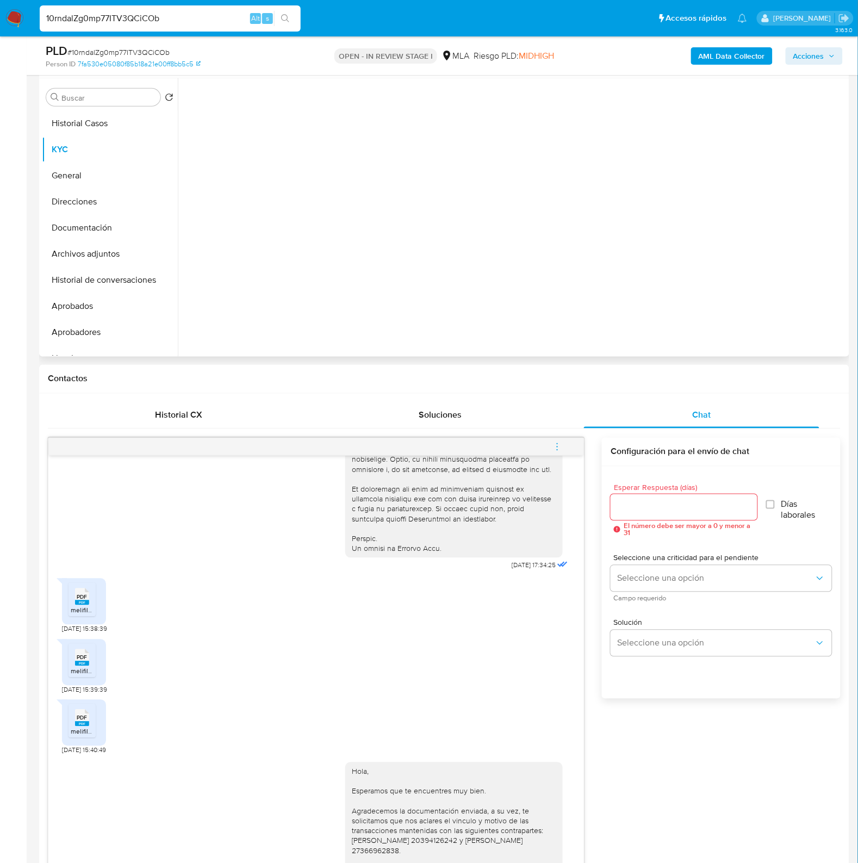
scroll to position [0, 0]
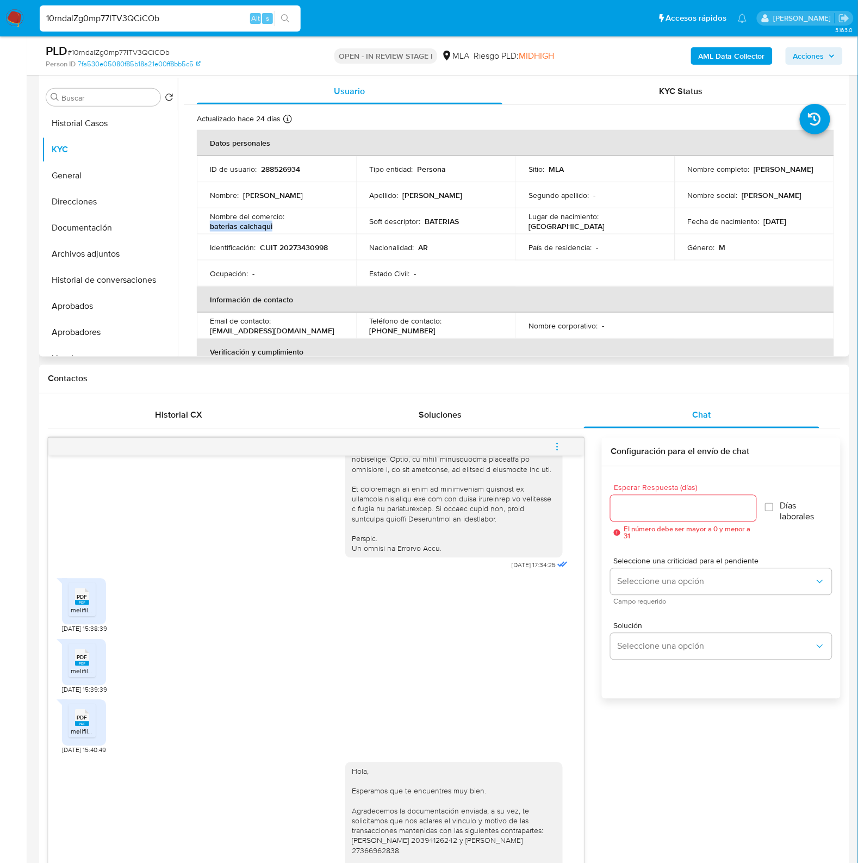
drag, startPoint x: 276, startPoint y: 226, endPoint x: 208, endPoint y: 226, distance: 68.0
click at [208, 226] on td "Nombre del comercio : baterias calchaqui" at bounding box center [276, 221] width 159 height 26
copy p "baterias calchaqui"
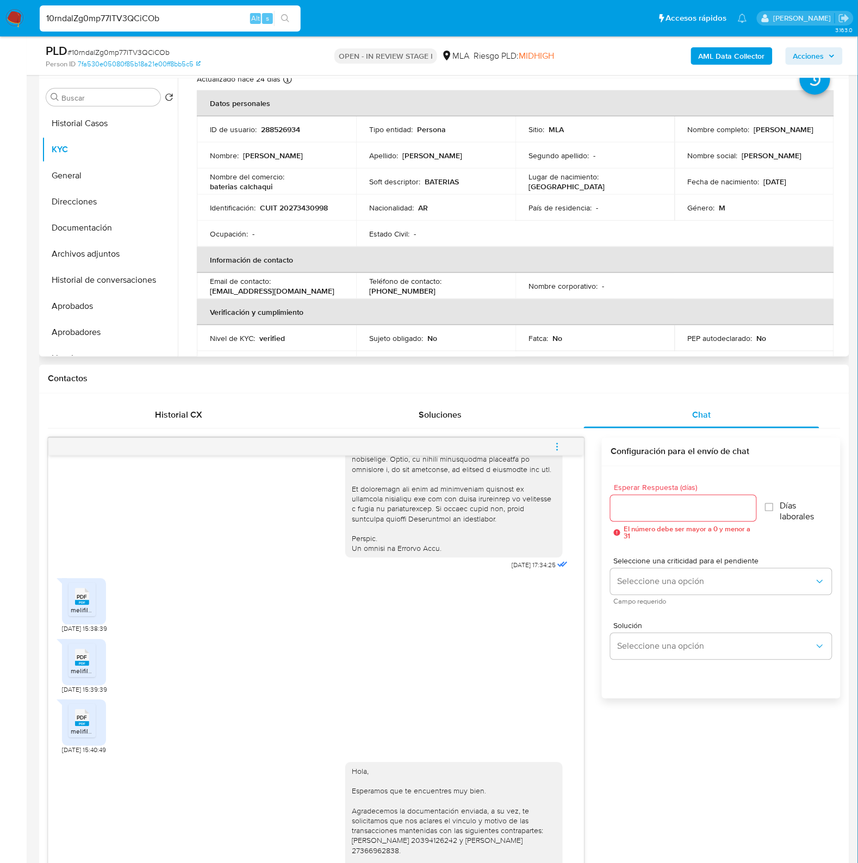
scroll to position [39, 0]
click at [282, 131] on p "288526934" at bounding box center [280, 130] width 39 height 10
click at [136, 48] on span "# 10rndalZg0mp77ITV3QCiCOb" at bounding box center [118, 52] width 102 height 11
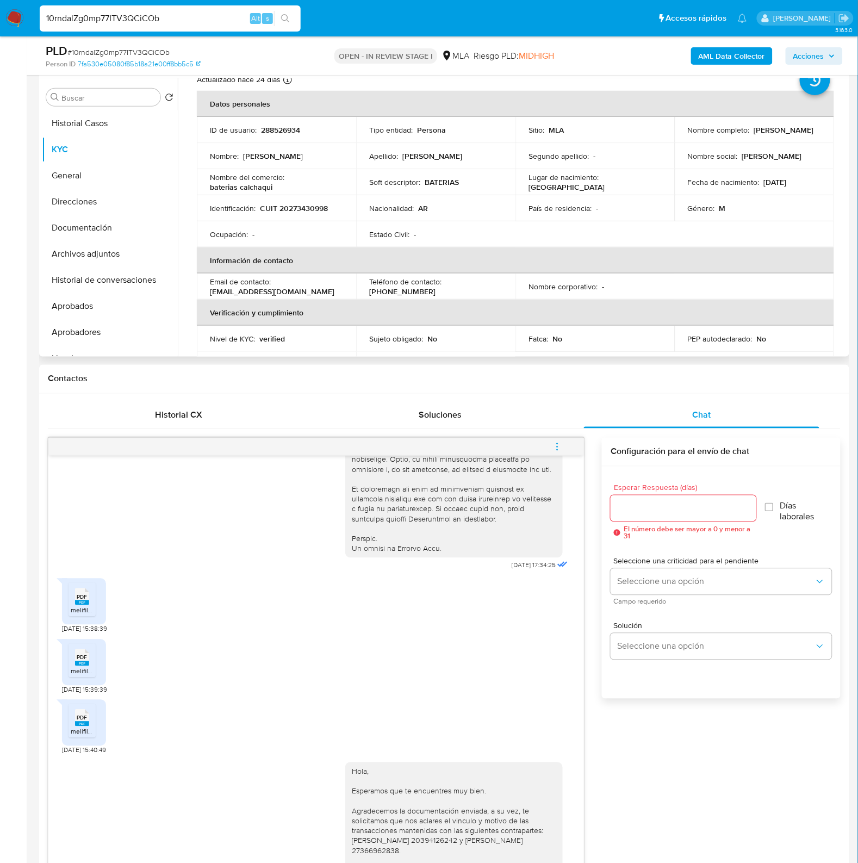
click at [754, 135] on p "[PERSON_NAME]" at bounding box center [784, 130] width 60 height 10
click at [678, 137] on td "Nombre completo : Adolfo Maximiliano Abelleyra" at bounding box center [754, 130] width 159 height 26
drag, startPoint x: 683, startPoint y: 134, endPoint x: 866, endPoint y: 123, distance: 183.6
click at [789, 134] on td "Nombre completo : Adolfo Maximiliano Abelleyra" at bounding box center [754, 130] width 159 height 26
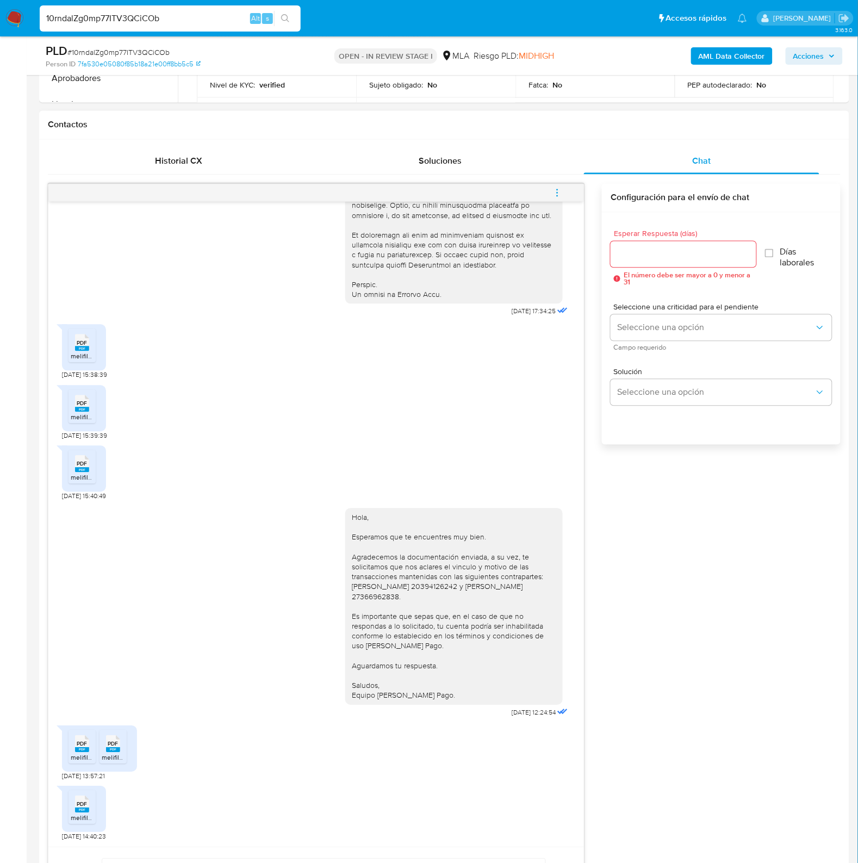
scroll to position [544, 0]
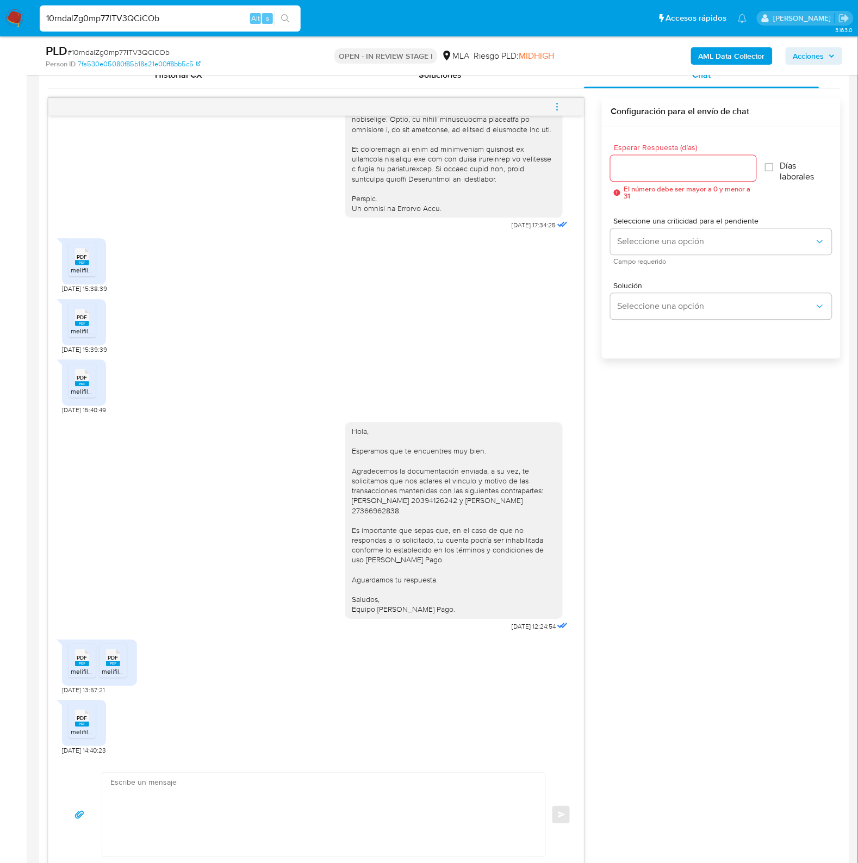
click at [674, 179] on div at bounding box center [684, 169] width 146 height 26
click at [674, 178] on div at bounding box center [684, 169] width 146 height 26
click at [673, 177] on div at bounding box center [684, 169] width 146 height 26
click at [656, 177] on div at bounding box center [684, 169] width 146 height 26
click at [655, 171] on input "Esperar Respuesta (días)" at bounding box center [684, 168] width 146 height 14
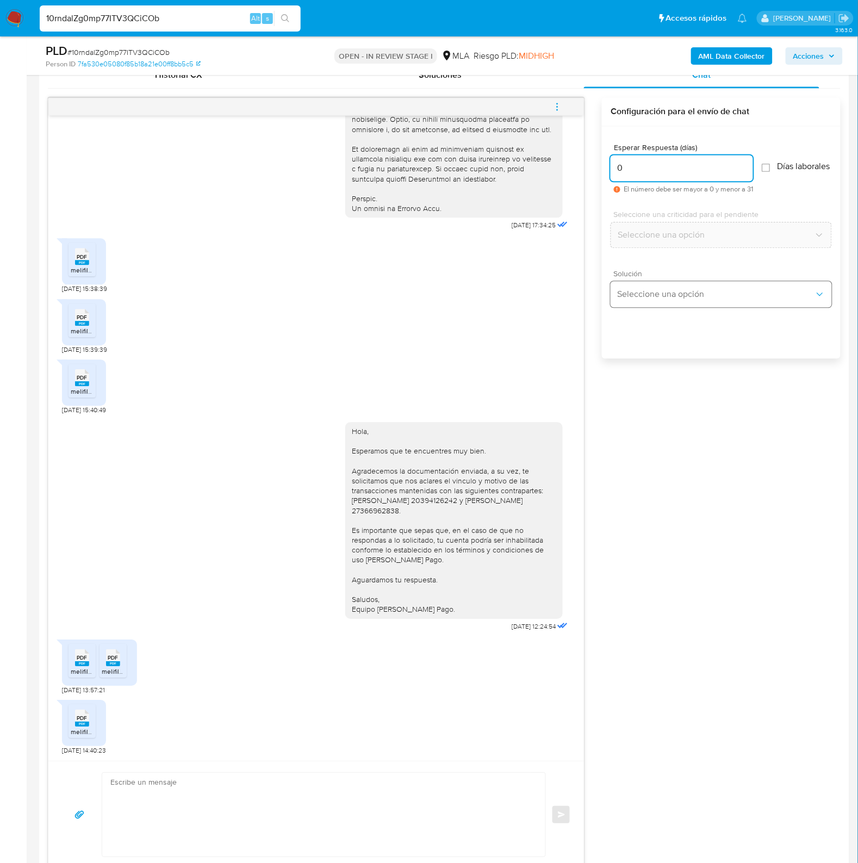
type input "0"
click at [674, 294] on button "Seleccione una opción" at bounding box center [721, 295] width 221 height 26
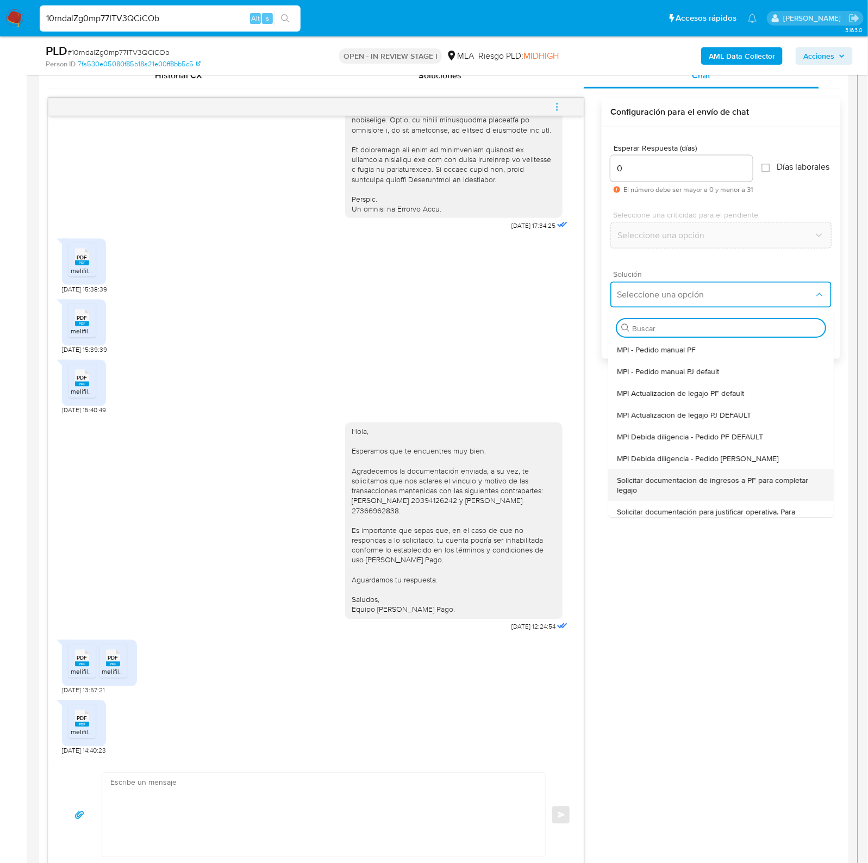
click at [678, 486] on span "Solicitar documentacion de ingresos a PF para completar legajo" at bounding box center [722, 485] width 208 height 20
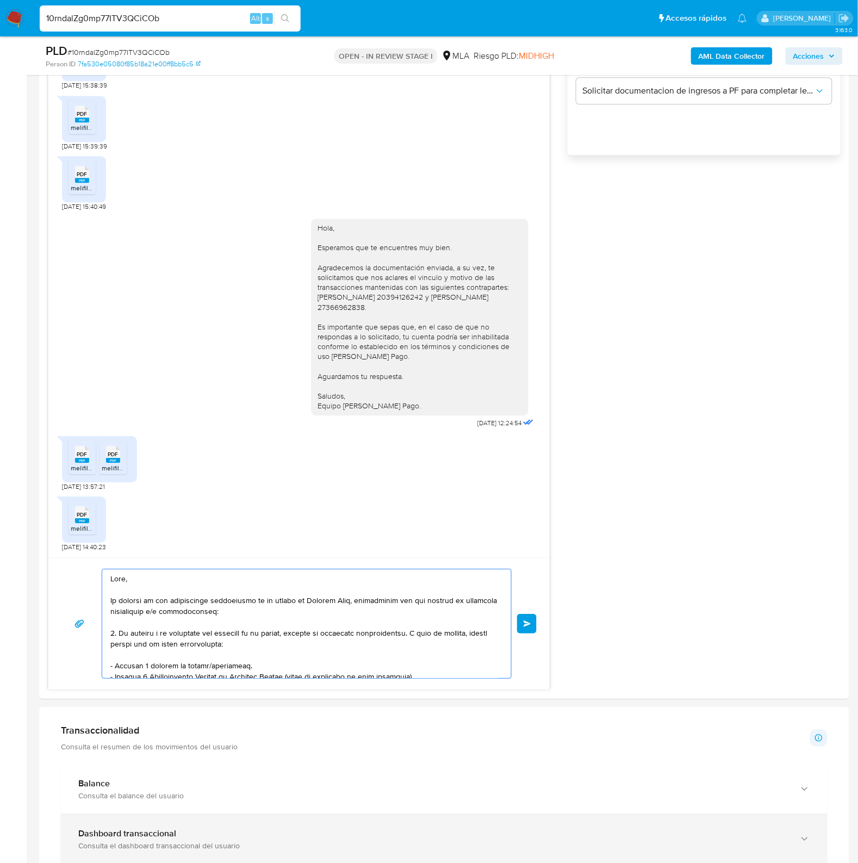
scroll to position [225, 0]
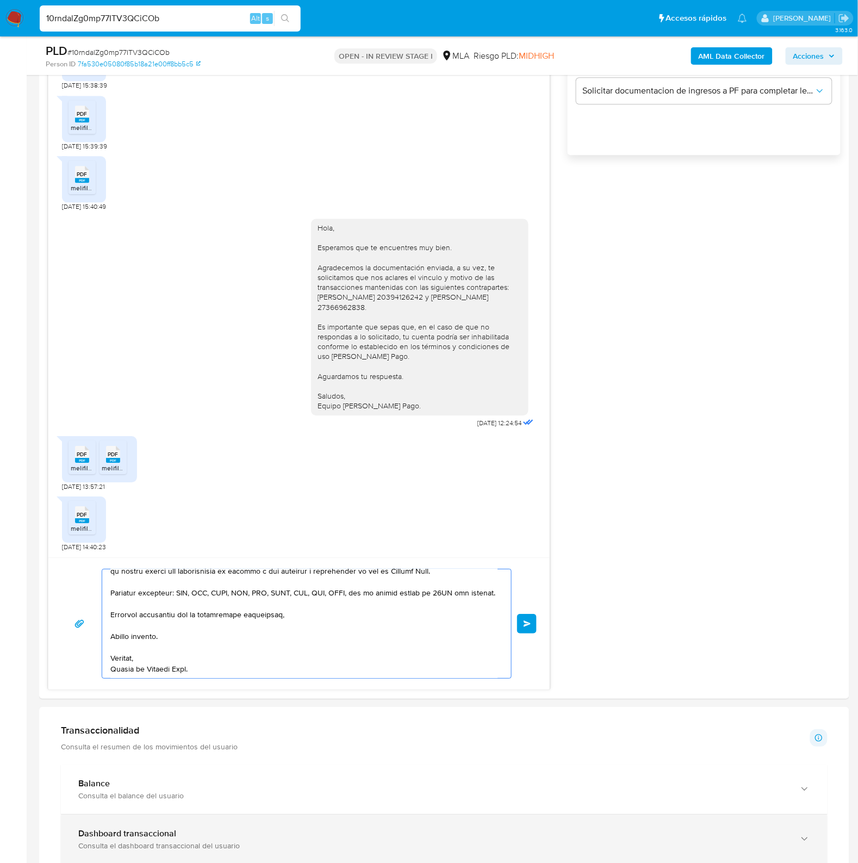
drag, startPoint x: 208, startPoint y: 611, endPoint x: 442, endPoint y: 849, distance: 334.5
click at [442, 849] on div "Información de Usuario Ver mirada por persona Buscar Volver al orden por defect…" at bounding box center [444, 649] width 810 height 2316
type textarea "Hola, En función de las operaciones registradas en tu cuenta de Mercado Pago, n…"
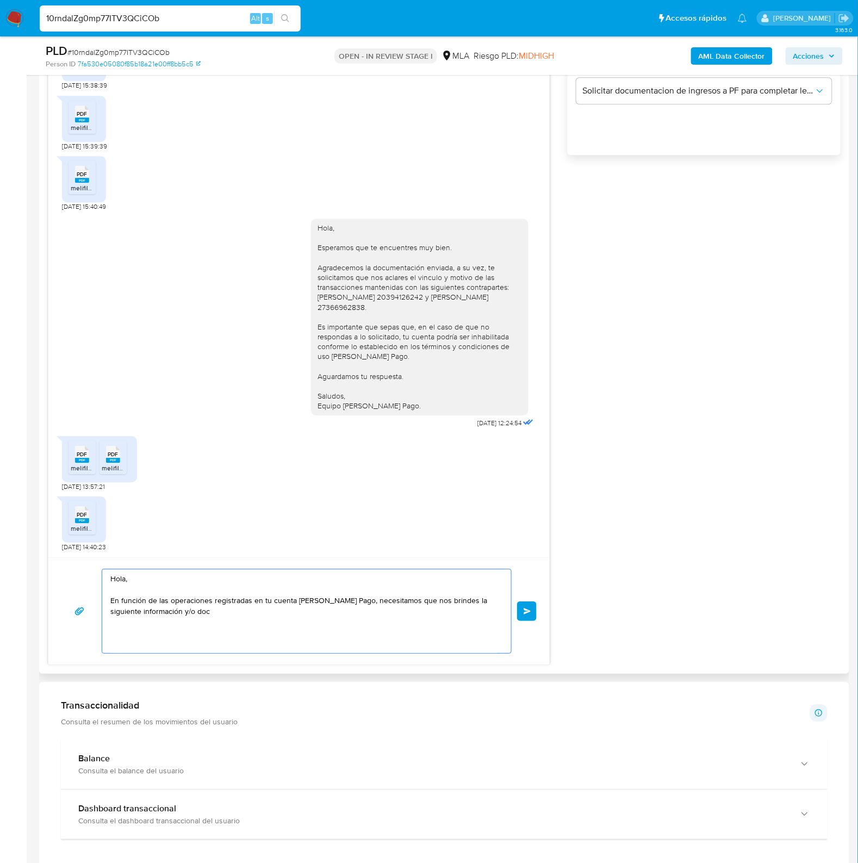
scroll to position [0, 0]
drag, startPoint x: 194, startPoint y: 629, endPoint x: 86, endPoint y: 596, distance: 113.2
click at [0, 561] on html "Pausado Ver notificaciones 10rndalZg0mp77ITV3QCiCOb Alt s Accesos rápidos Presi…" at bounding box center [429, 543] width 858 height 2583
paste textarea "Buenas tardes, ¡Muchas gracias por tu respuesta! Confirmamos la recepción de la…"
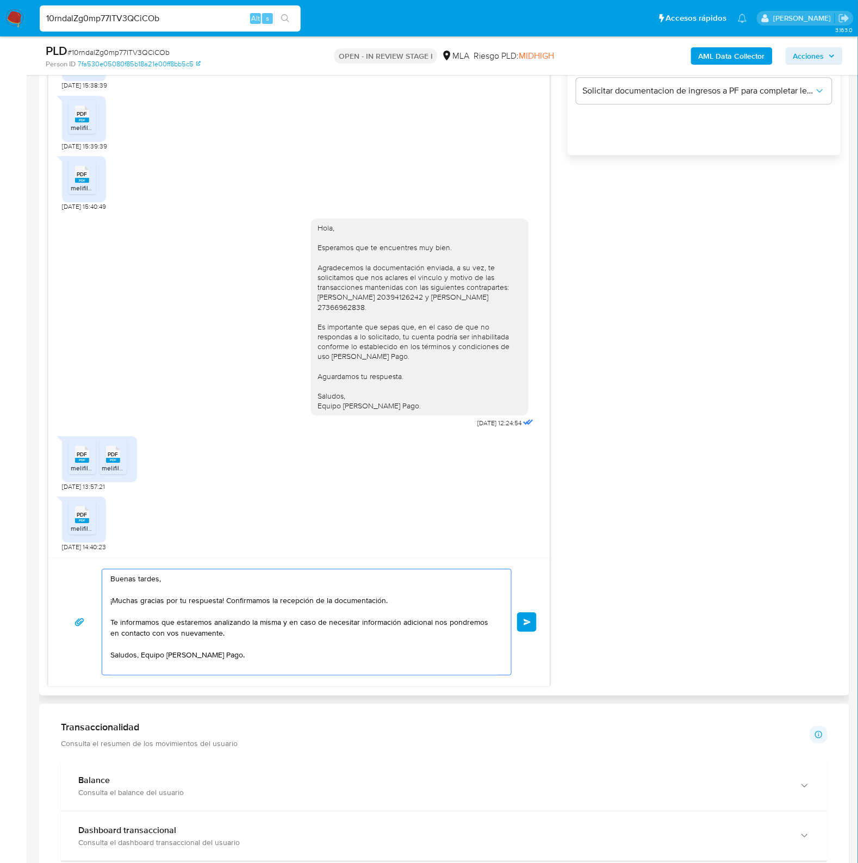
drag, startPoint x: 223, startPoint y: 599, endPoint x: 79, endPoint y: 602, distance: 144.1
click at [79, 602] on div "Buenas tardes, ¡Muchas gracias por tu respuesta! Confirmamos la recepción de la…" at bounding box center [298, 622] width 475 height 107
type textarea "Buenas tardes, Confirmamos la recepción de la documentación. Te informamos que …"
click at [107, 49] on span "# 10rndalZg0mp77ITV3QCiCOb" at bounding box center [118, 52] width 102 height 11
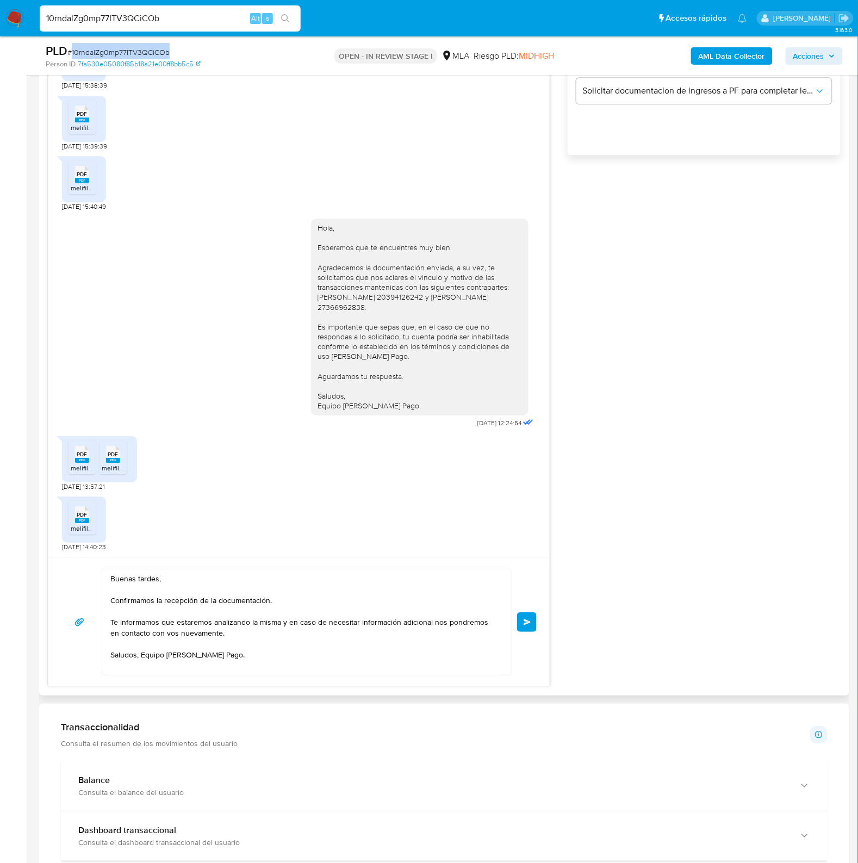
click at [531, 628] on button "Enviar" at bounding box center [527, 622] width 20 height 20
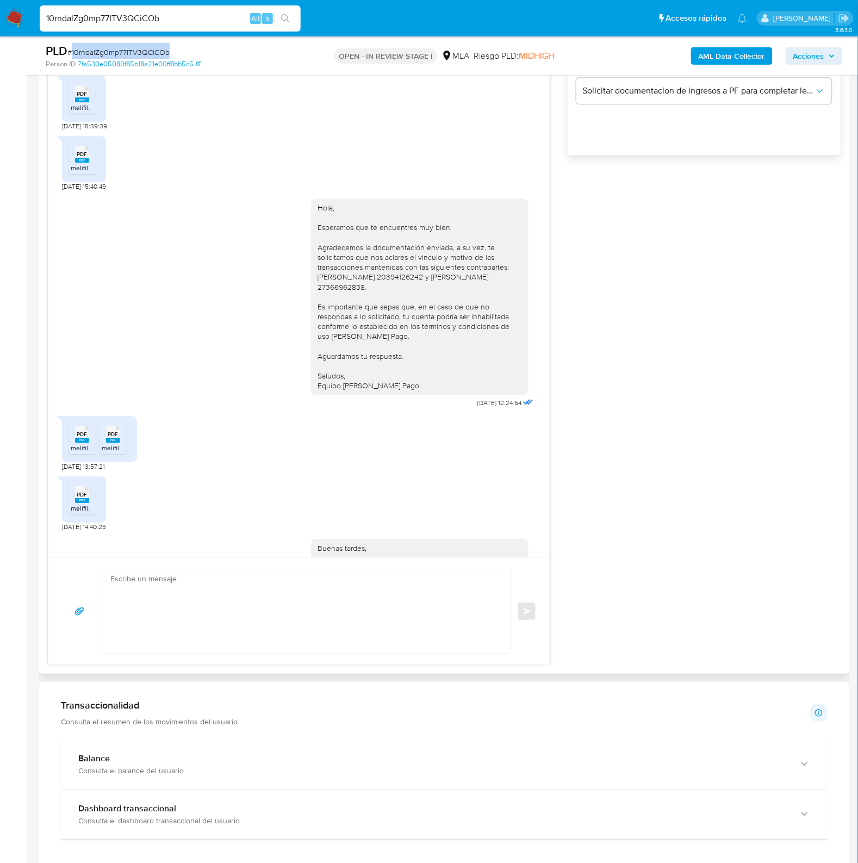
scroll to position [624, 0]
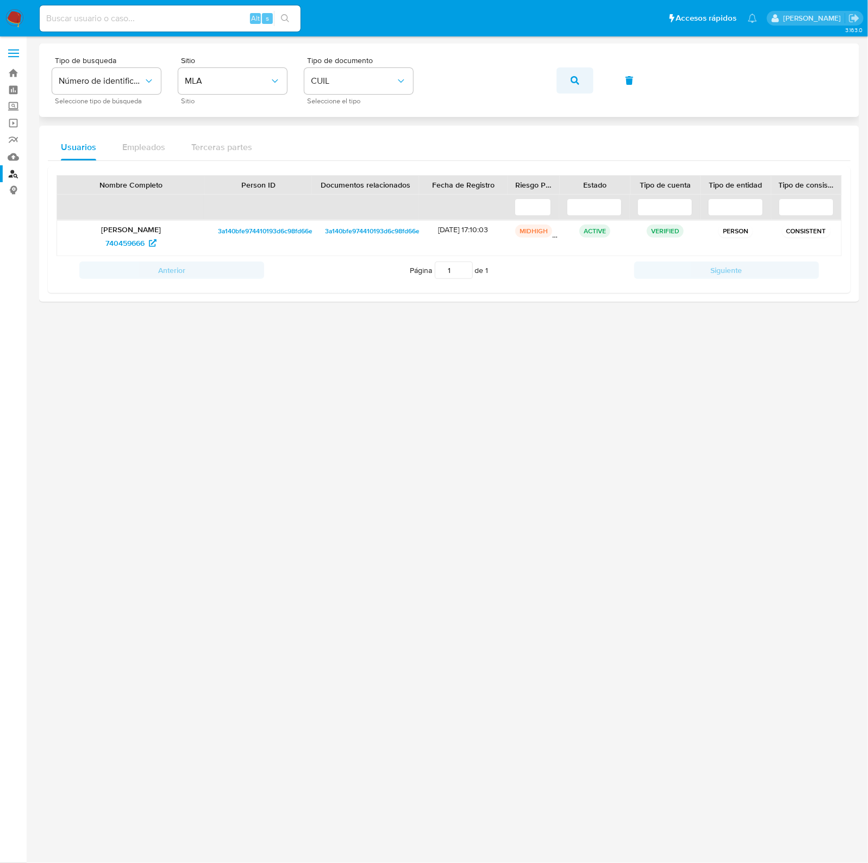
click at [580, 83] on button "button" at bounding box center [575, 80] width 37 height 26
click at [121, 239] on span "1175810343" at bounding box center [124, 242] width 39 height 17
click at [573, 77] on icon "button" at bounding box center [575, 80] width 9 height 9
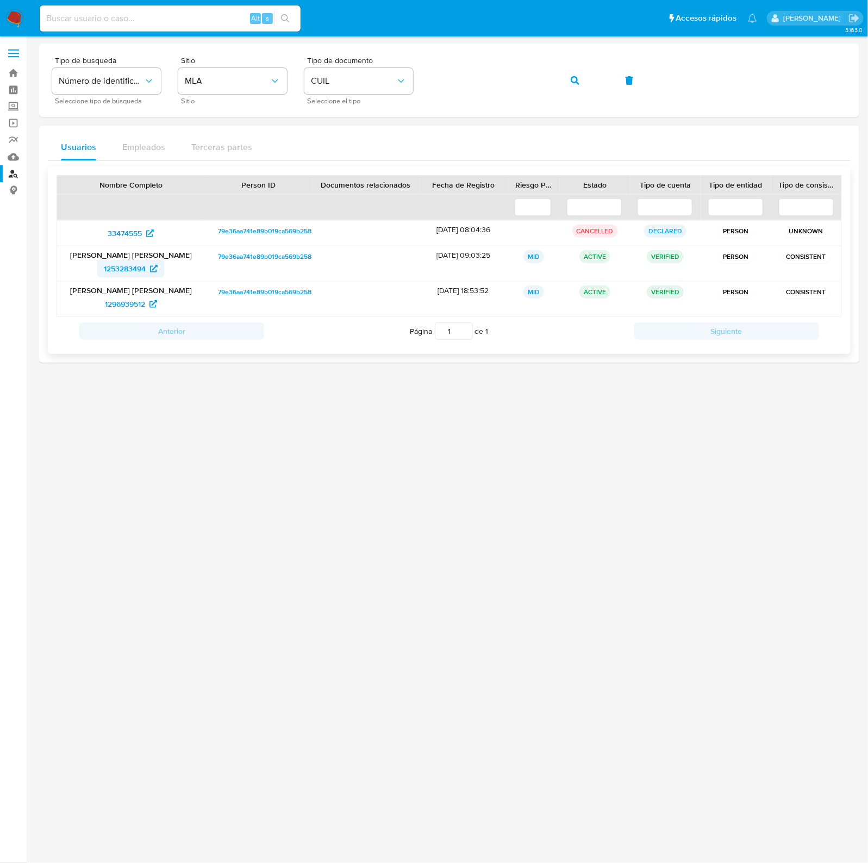
click at [132, 273] on span "1253283494" at bounding box center [125, 268] width 42 height 17
click at [580, 77] on button "button" at bounding box center [575, 80] width 37 height 26
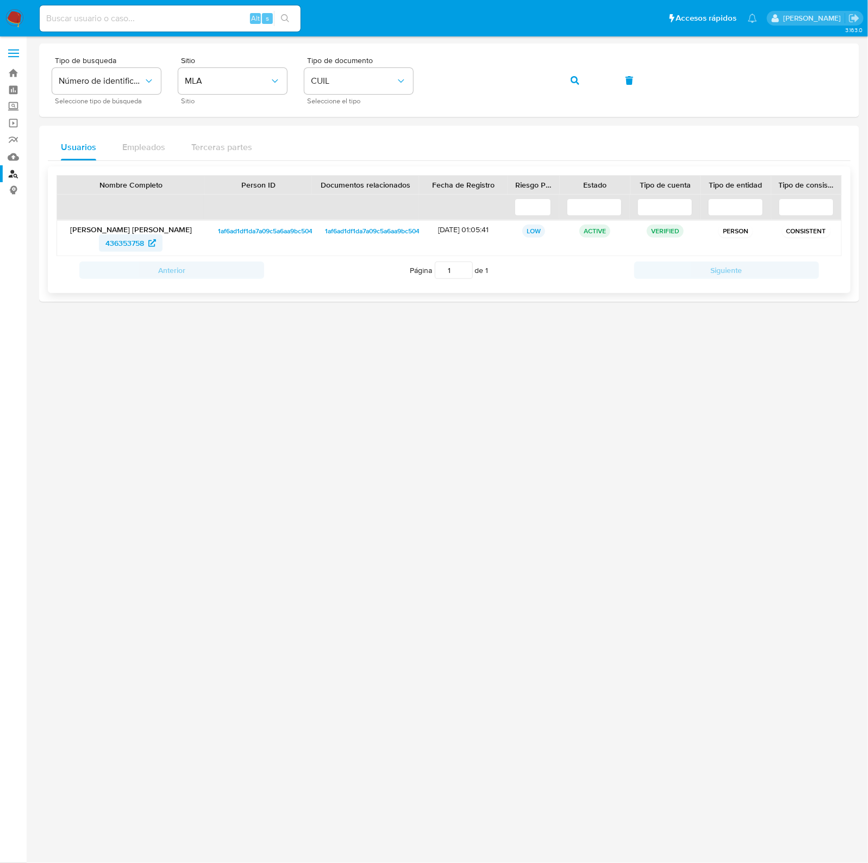
click at [126, 240] on span "436353758" at bounding box center [124, 242] width 39 height 17
drag, startPoint x: 577, startPoint y: 77, endPoint x: 411, endPoint y: 127, distance: 173.6
click at [576, 77] on icon "button" at bounding box center [575, 80] width 9 height 9
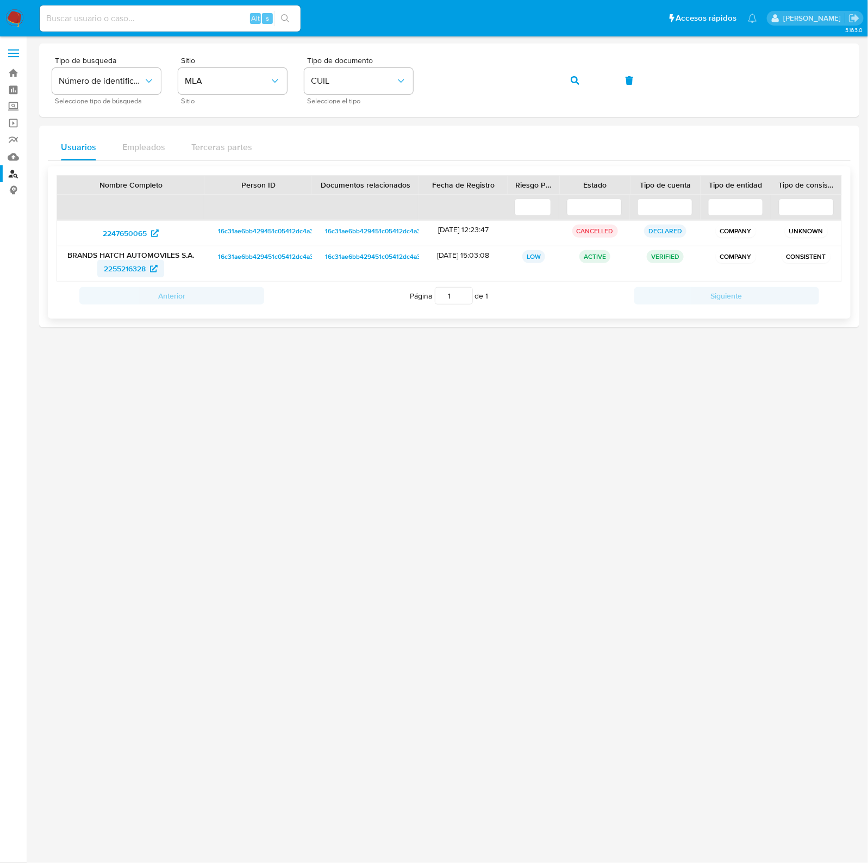
click at [129, 265] on span "2255216328" at bounding box center [125, 268] width 42 height 17
click at [571, 74] on span "button" at bounding box center [575, 81] width 9 height 24
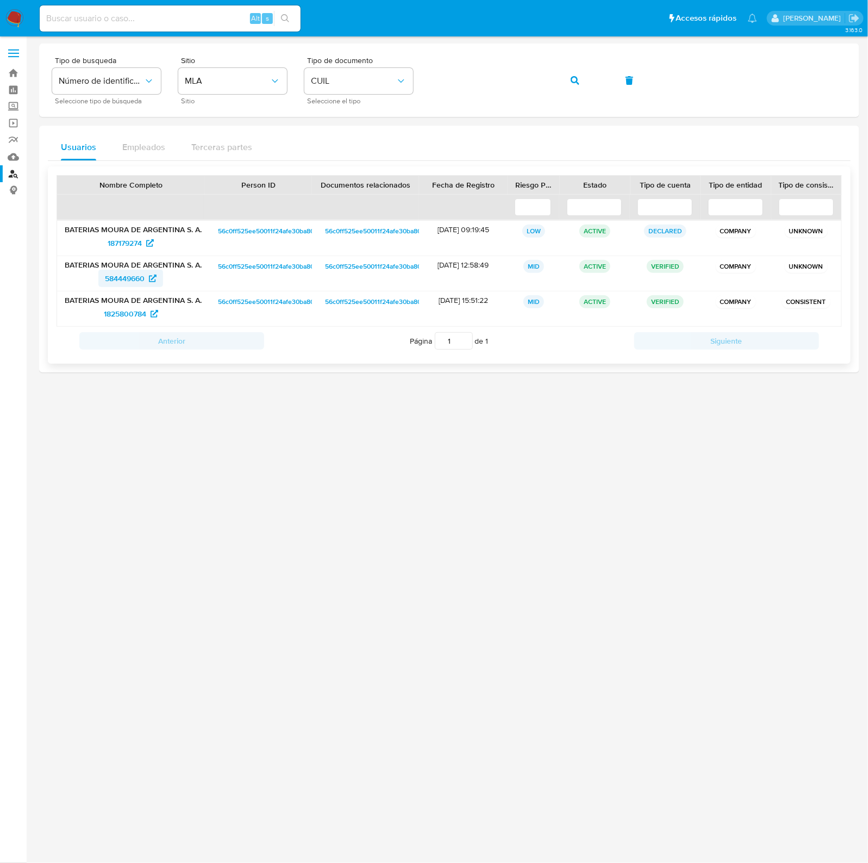
click at [123, 281] on span "584449660" at bounding box center [125, 278] width 40 height 17
click at [574, 78] on icon "button" at bounding box center [575, 80] width 9 height 9
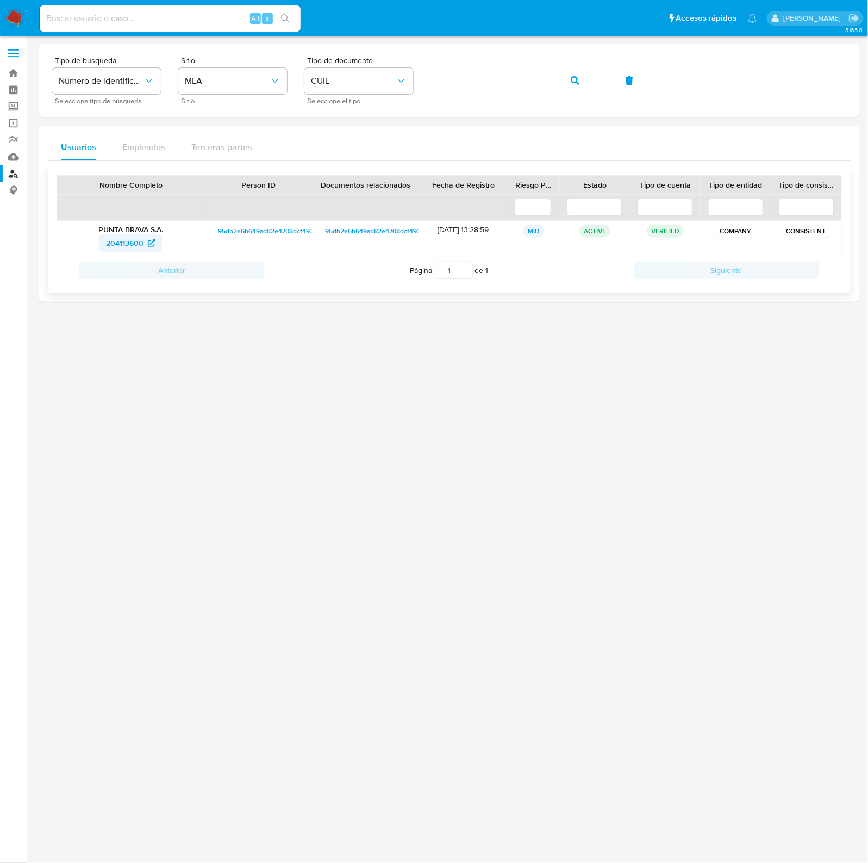
click at [123, 242] on span "204113600" at bounding box center [125, 242] width 38 height 17
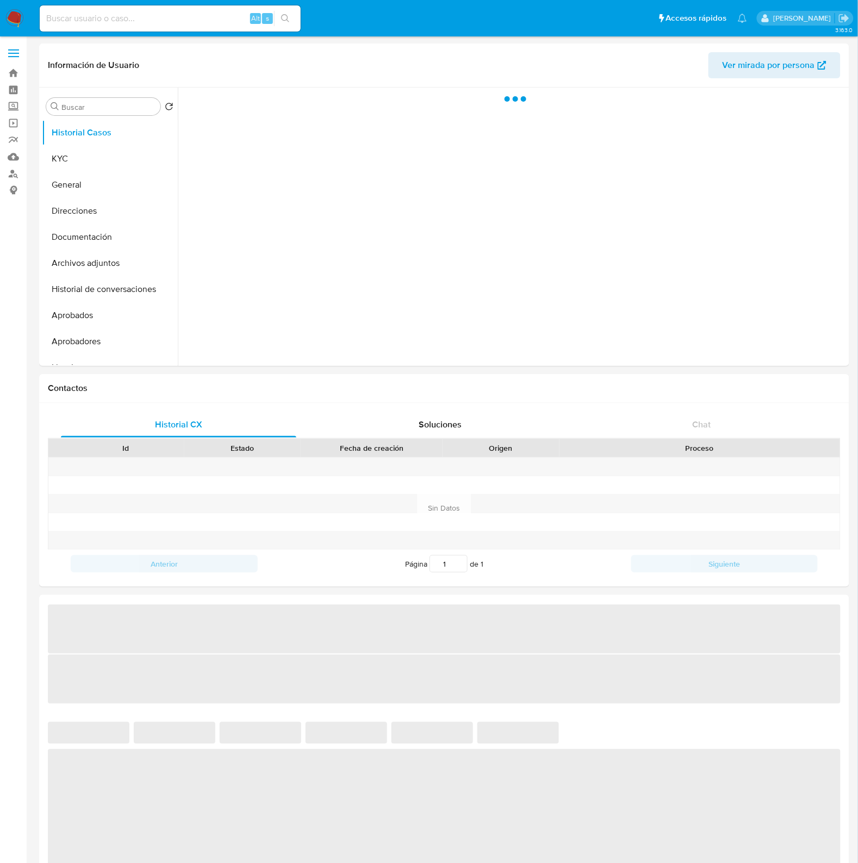
select select "10"
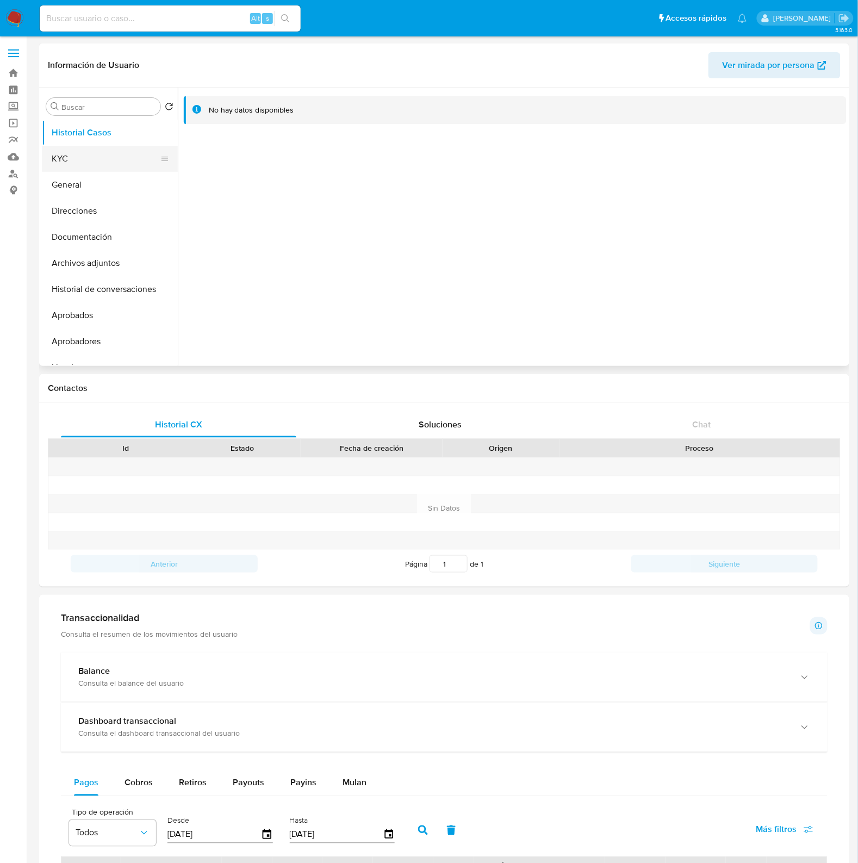
click at [95, 159] on button "KYC" at bounding box center [105, 159] width 127 height 26
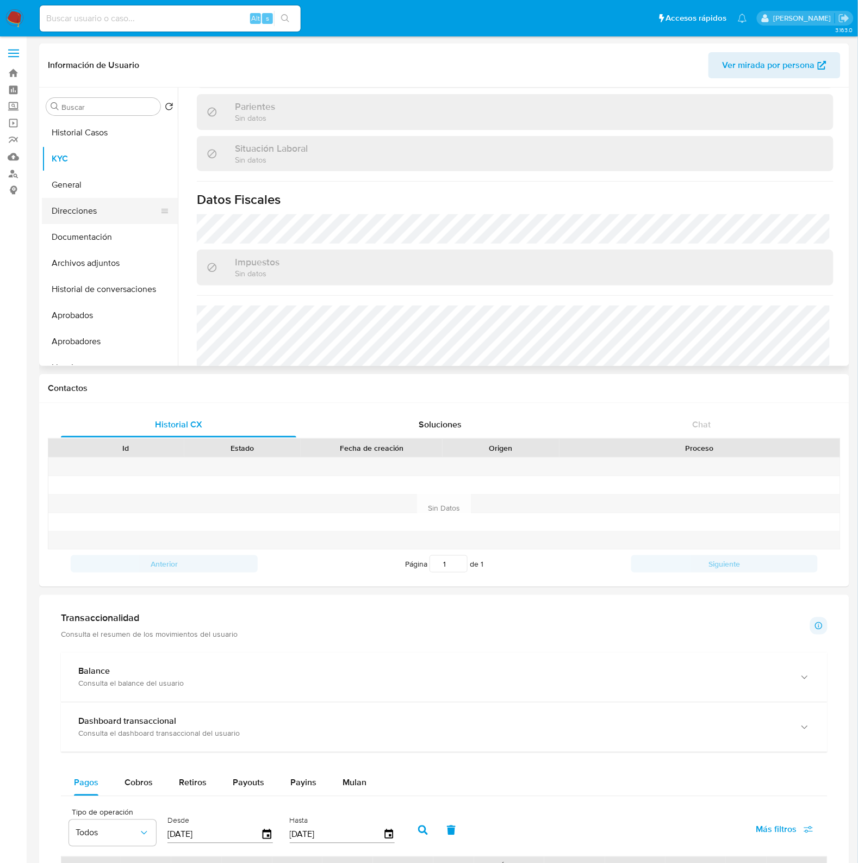
scroll to position [529, 0]
click at [82, 215] on button "Direcciones" at bounding box center [105, 211] width 127 height 26
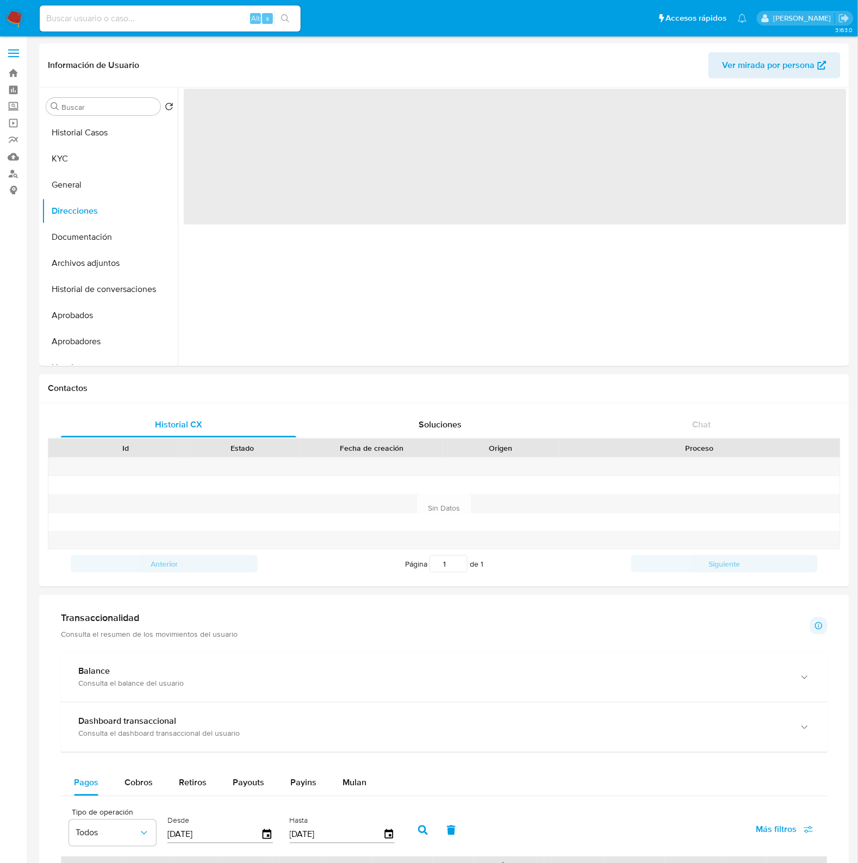
scroll to position [0, 0]
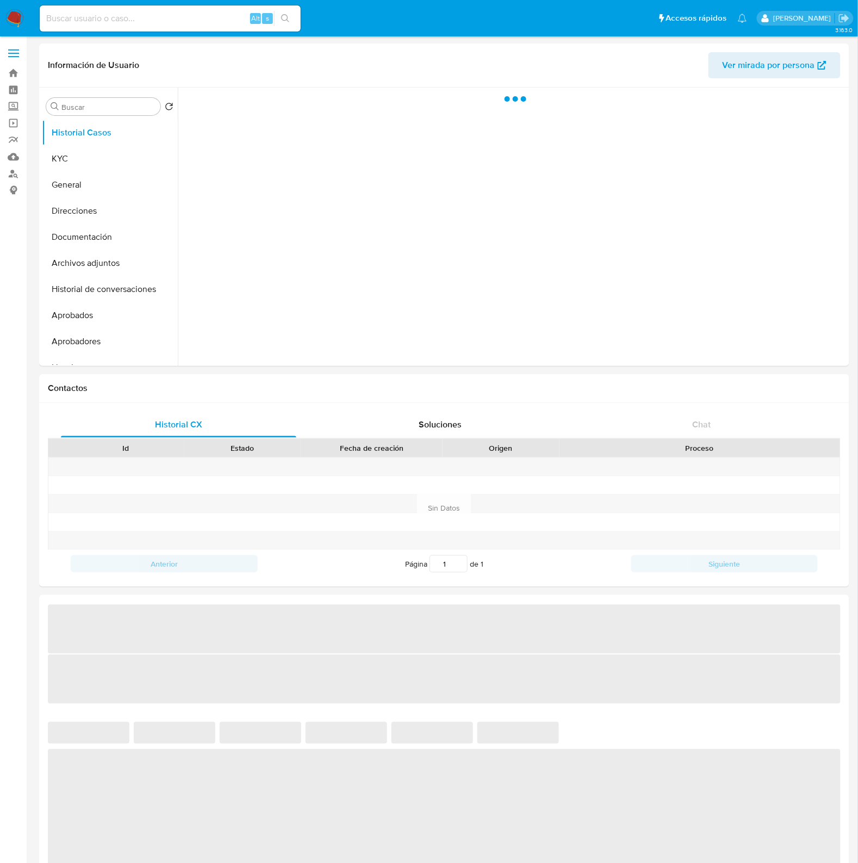
select select "10"
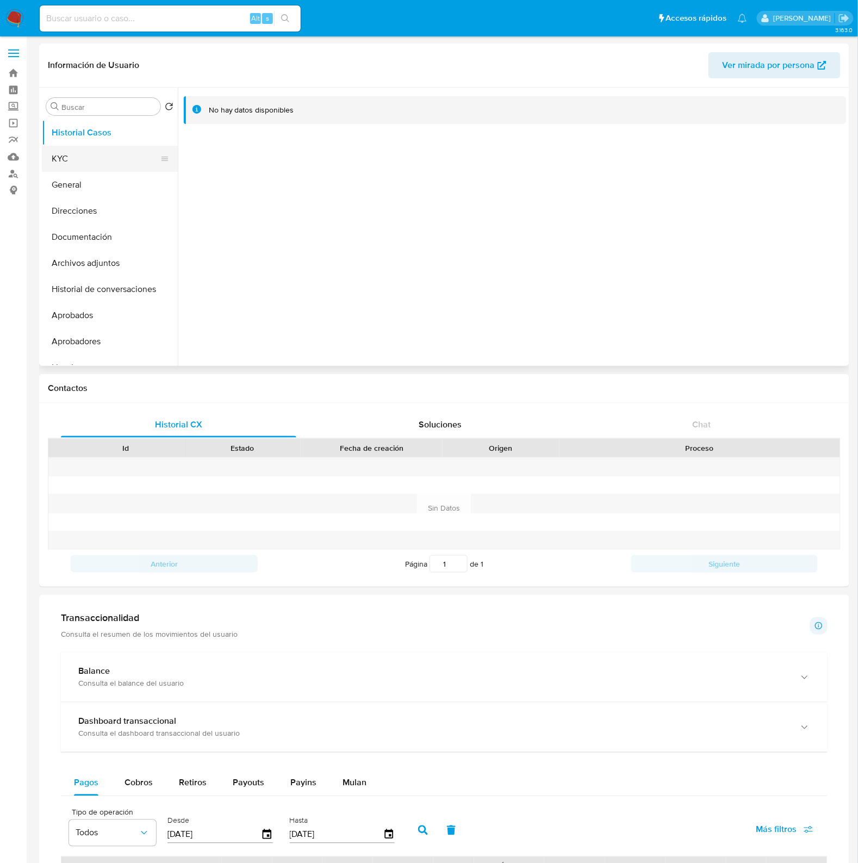
click at [102, 153] on button "KYC" at bounding box center [105, 159] width 127 height 26
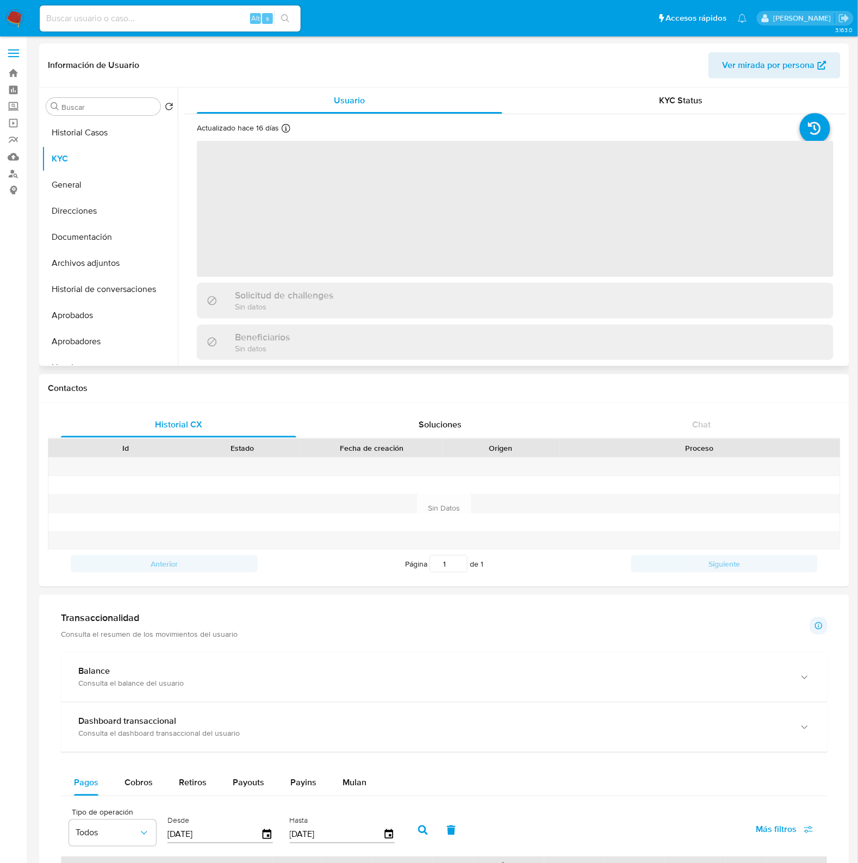
scroll to position [272, 0]
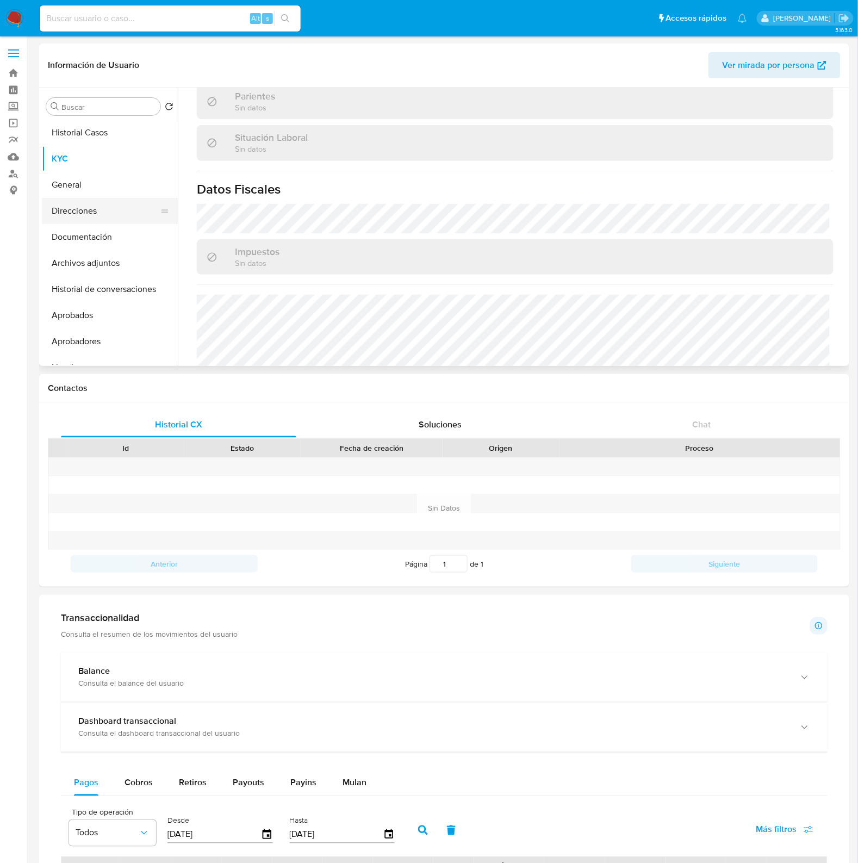
click at [94, 208] on button "Direcciones" at bounding box center [105, 211] width 127 height 26
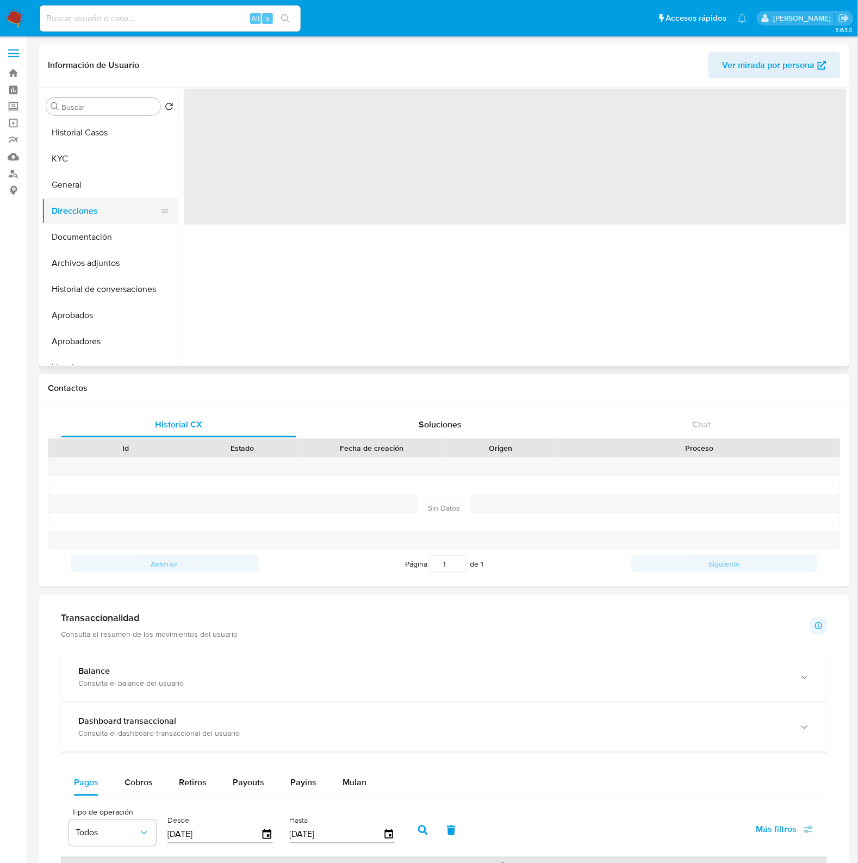
scroll to position [0, 0]
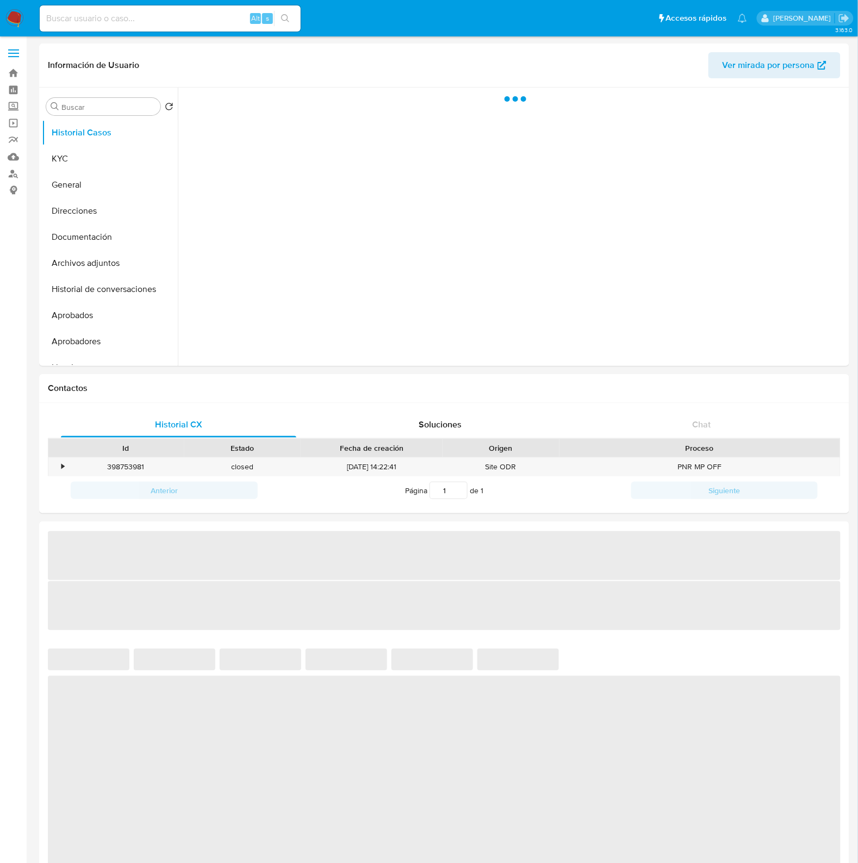
select select "10"
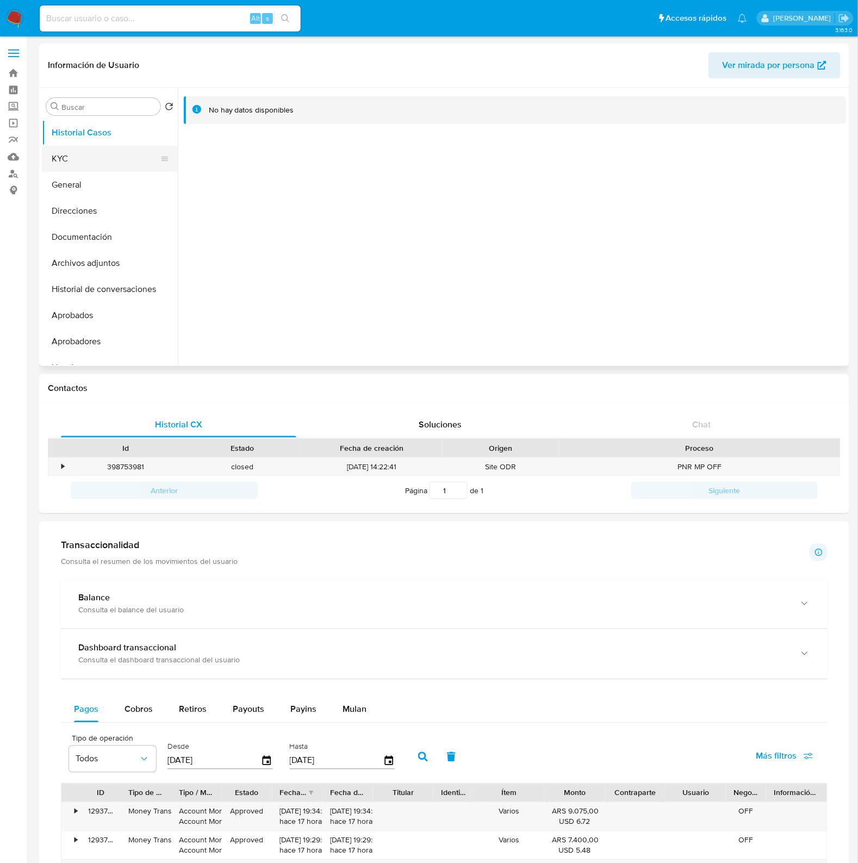
click at [99, 171] on button "KYC" at bounding box center [105, 159] width 127 height 26
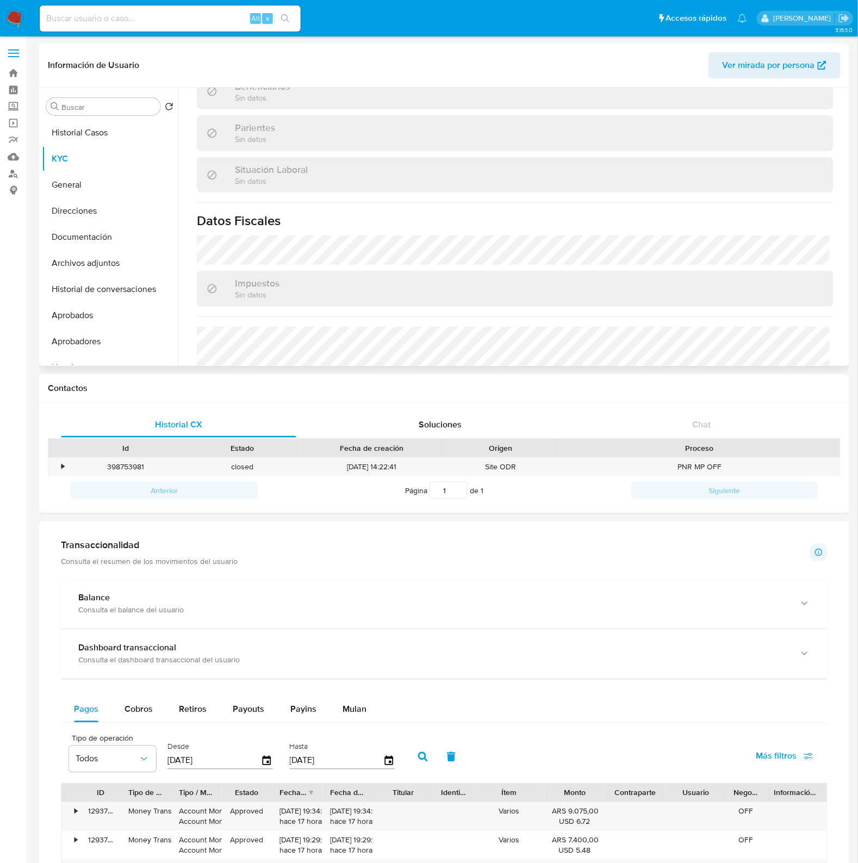
scroll to position [336, 0]
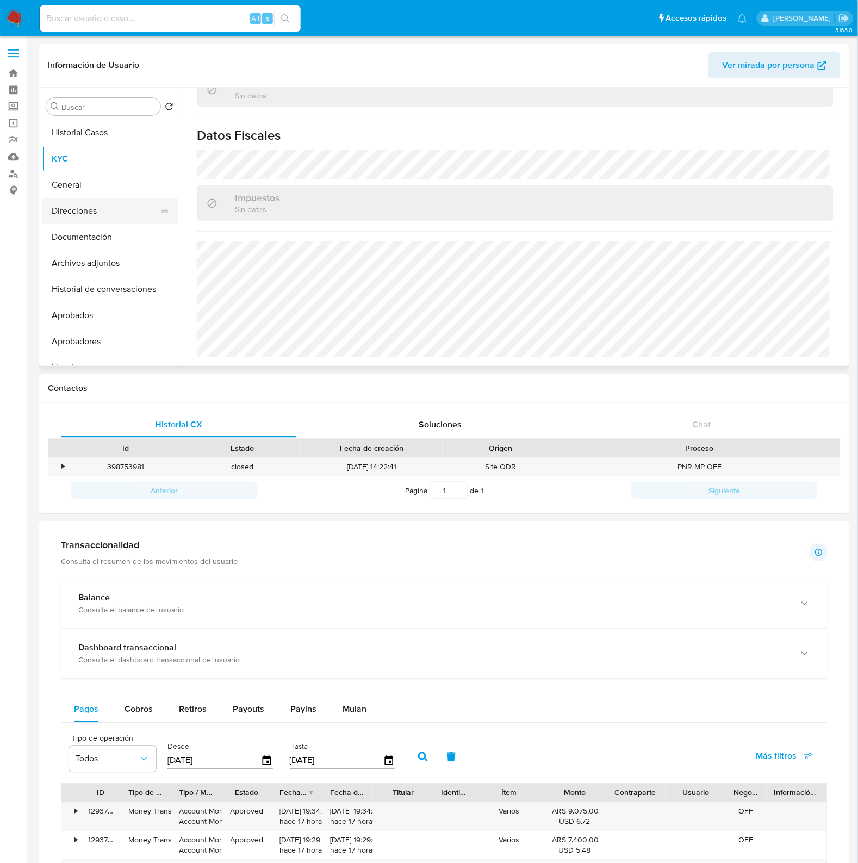
click at [91, 213] on button "Direcciones" at bounding box center [105, 211] width 127 height 26
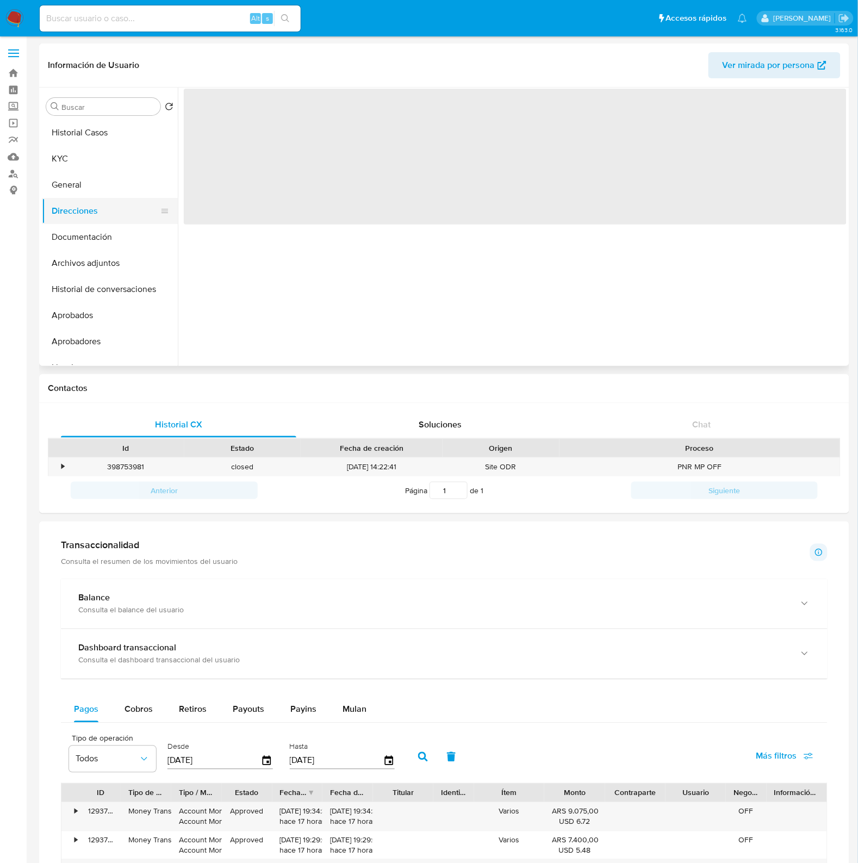
scroll to position [0, 0]
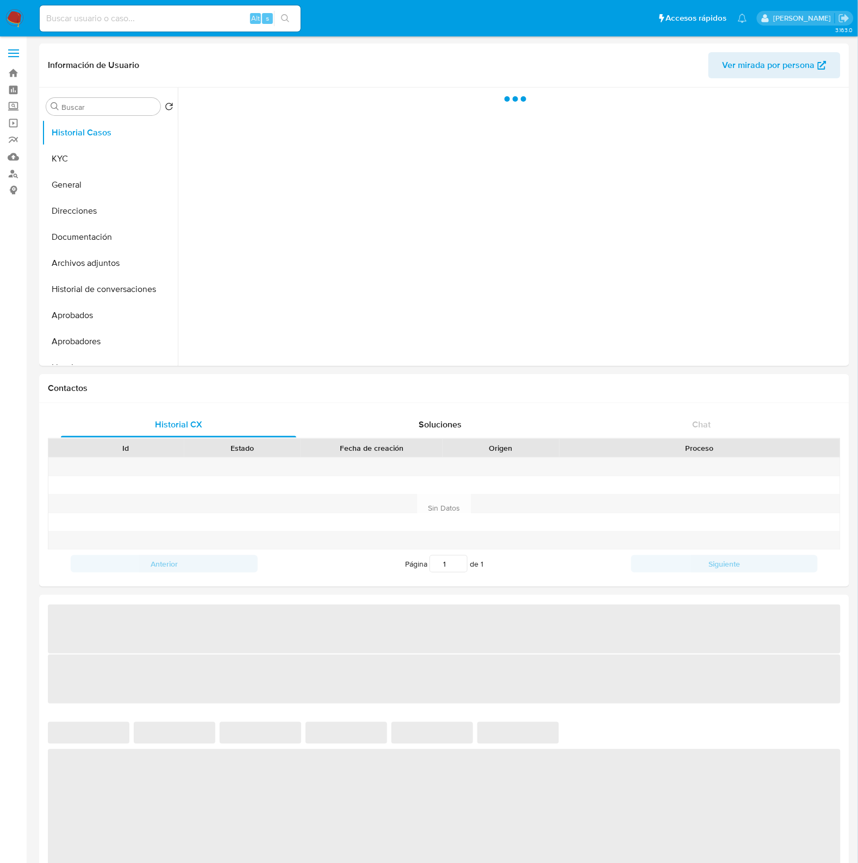
select select "10"
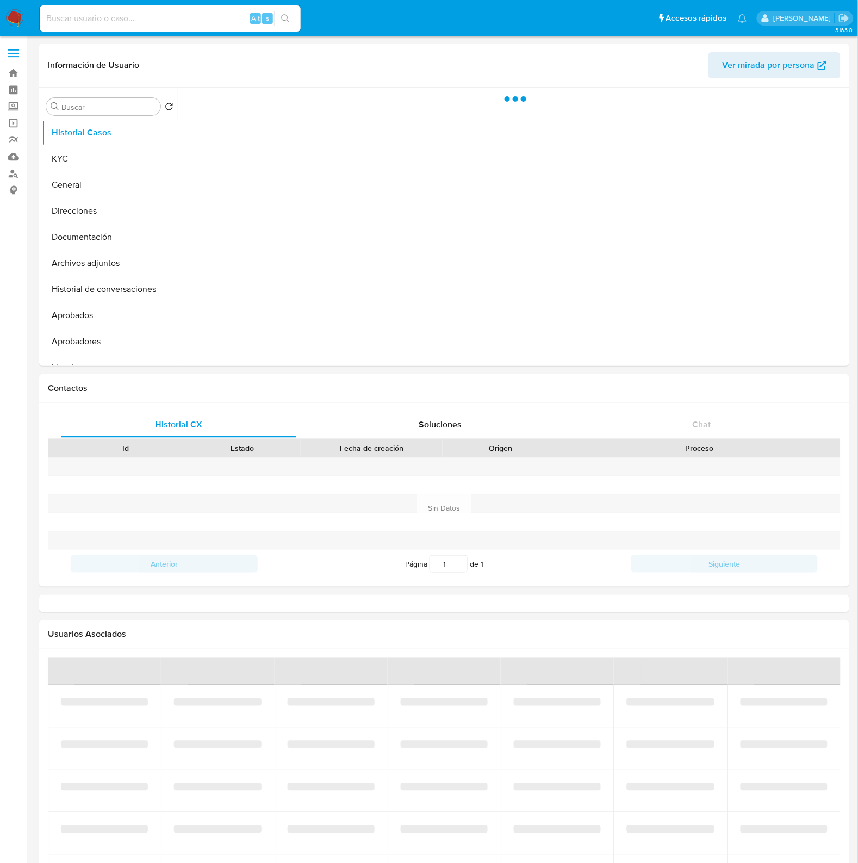
select select "10"
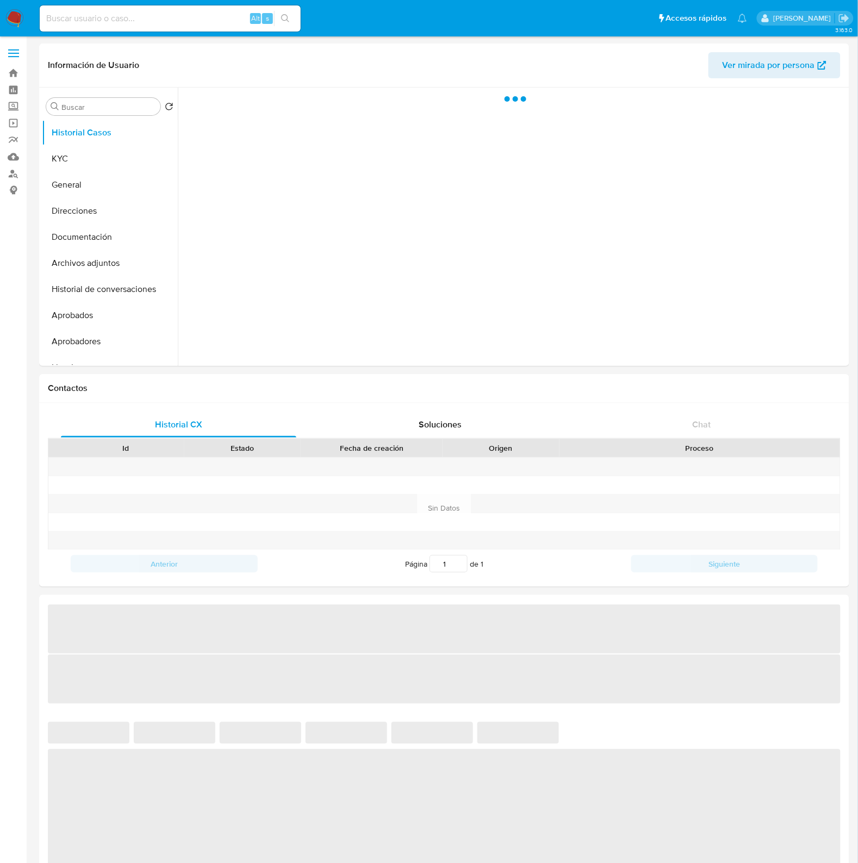
select select "10"
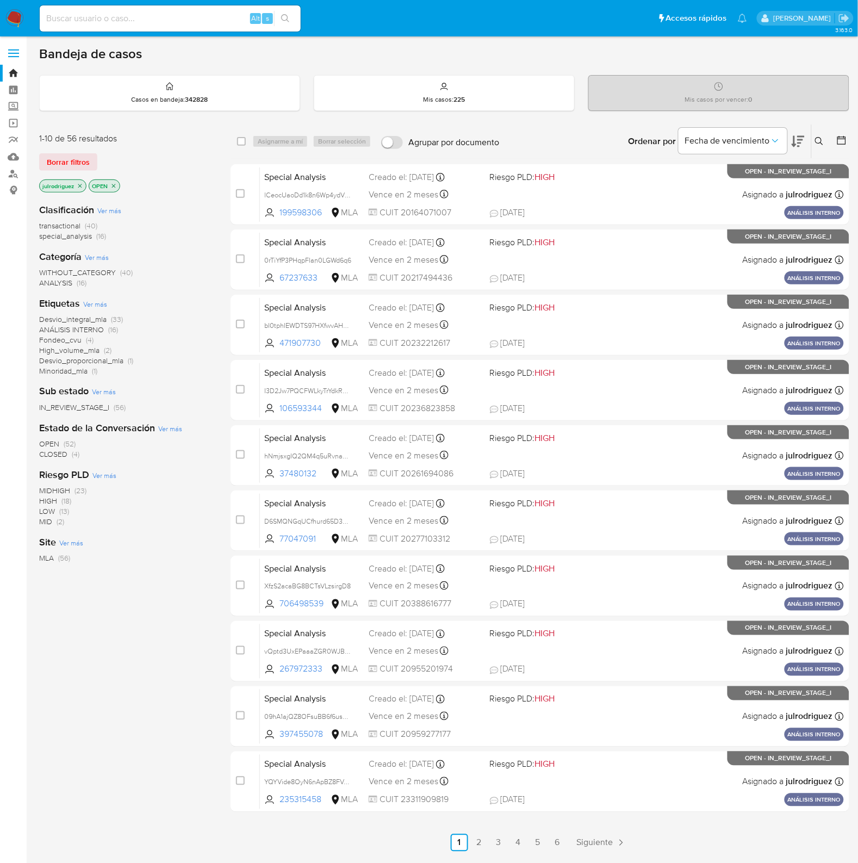
click at [818, 139] on icon at bounding box center [819, 141] width 9 height 9
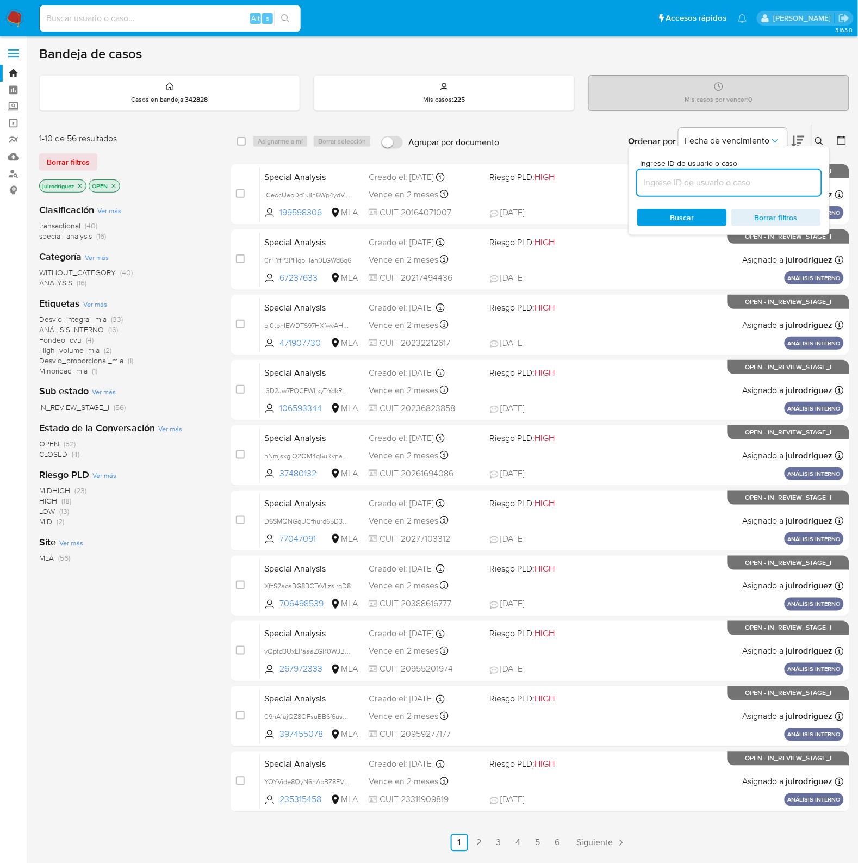
click at [696, 187] on input at bounding box center [729, 183] width 184 height 14
type input "10rndalZg0mp77ITV3QCiCOb"
click at [678, 215] on span "Buscar" at bounding box center [682, 217] width 24 height 17
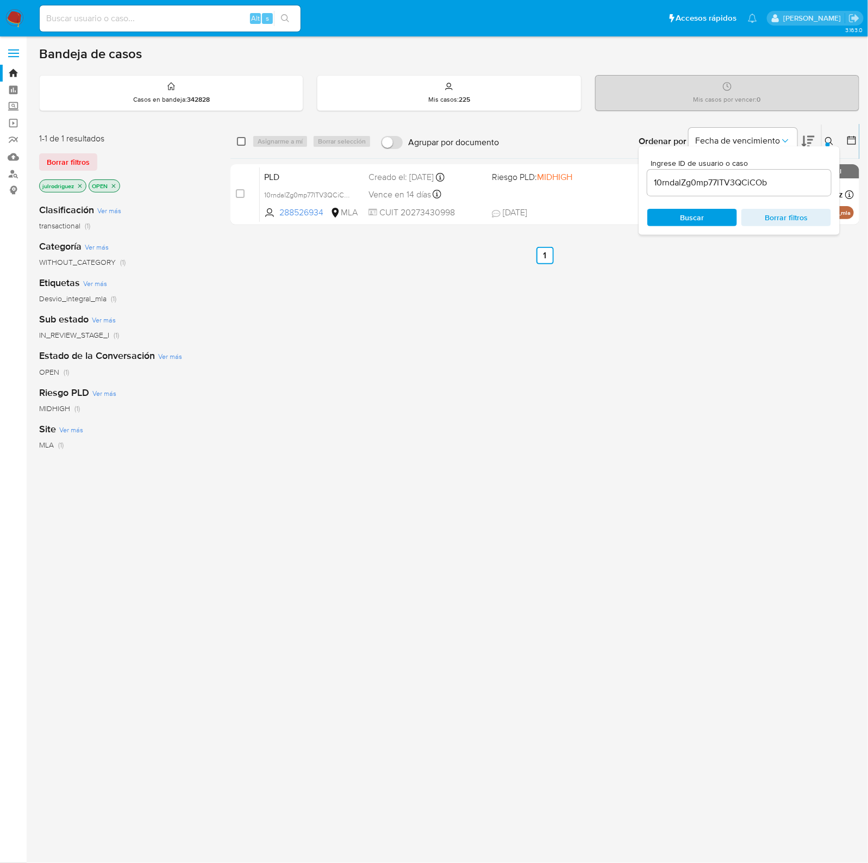
click at [244, 140] on input "checkbox" at bounding box center [241, 141] width 9 height 9
checkbox input "true"
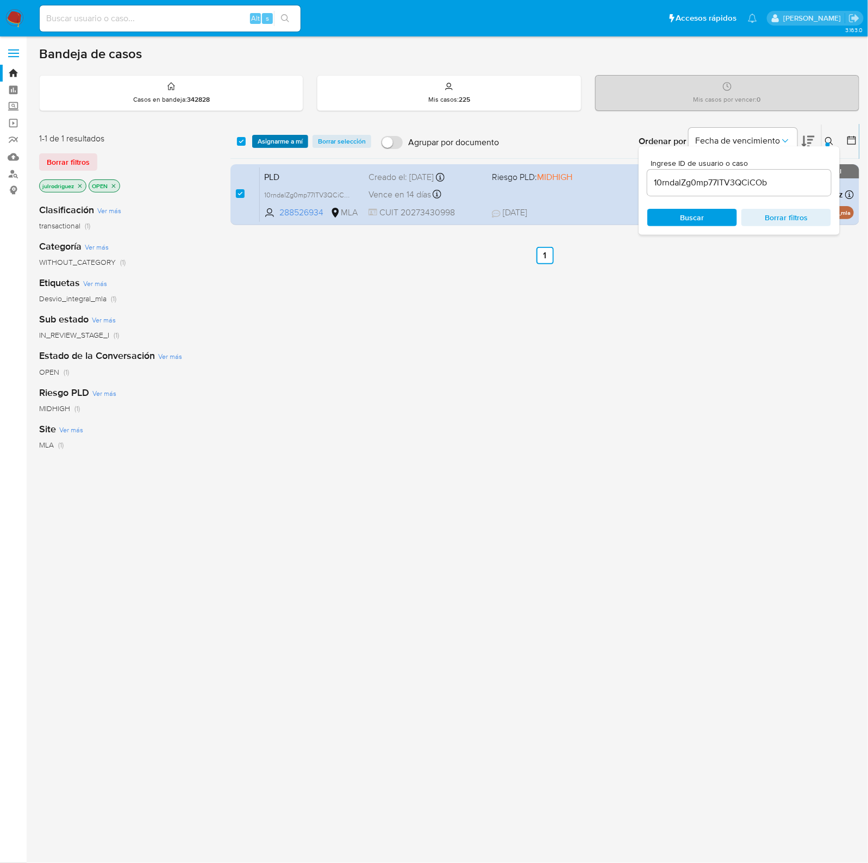
click at [285, 140] on span "Asignarme a mí" at bounding box center [280, 141] width 45 height 11
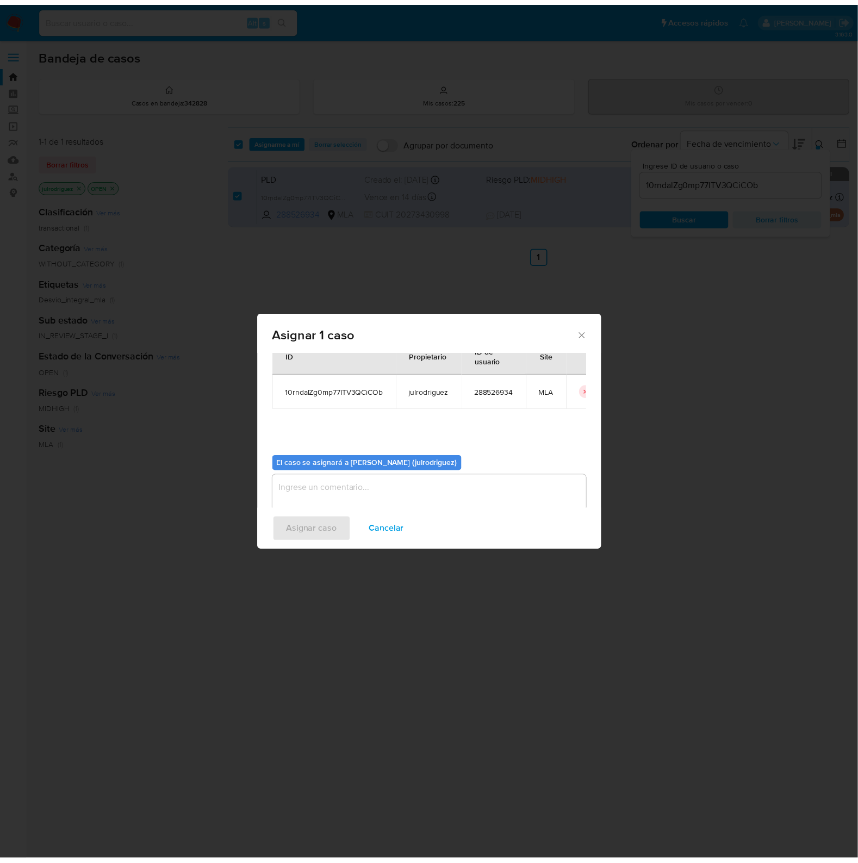
scroll to position [55, 0]
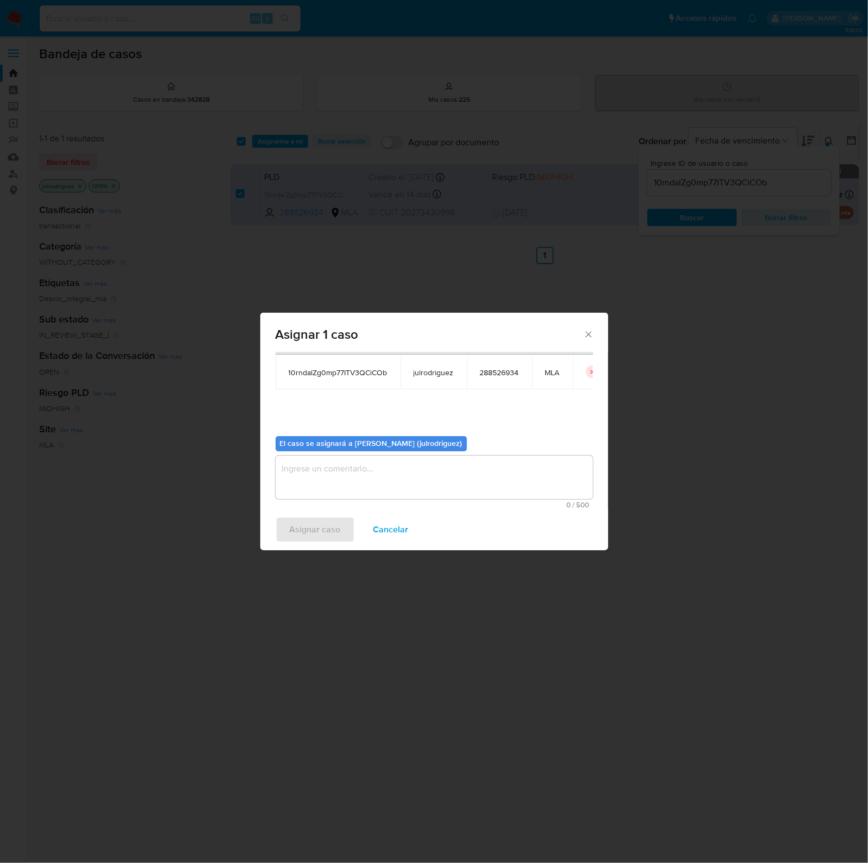
click at [401, 475] on textarea "assign-modal" at bounding box center [435, 478] width 318 height 44
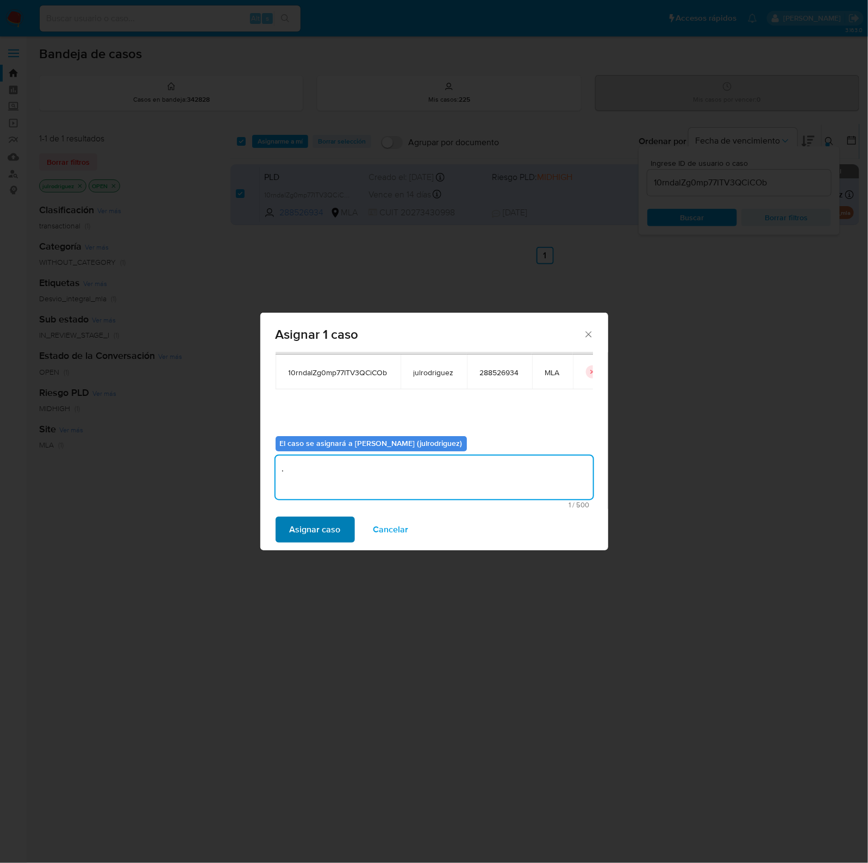
type textarea "."
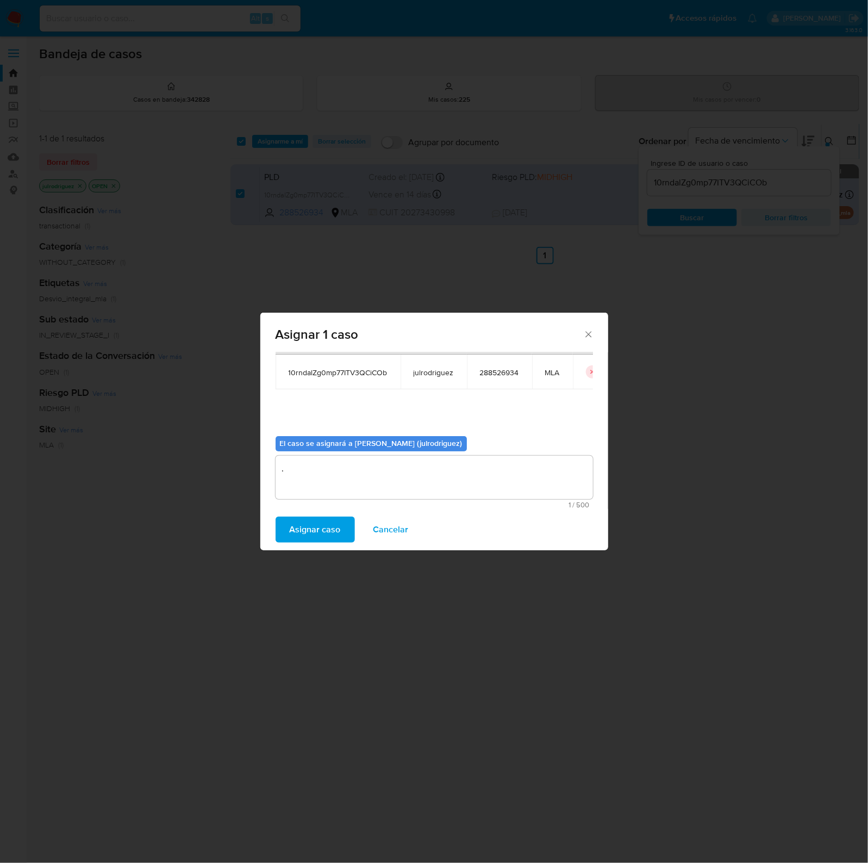
click at [314, 523] on span "Asignar caso" at bounding box center [315, 530] width 51 height 24
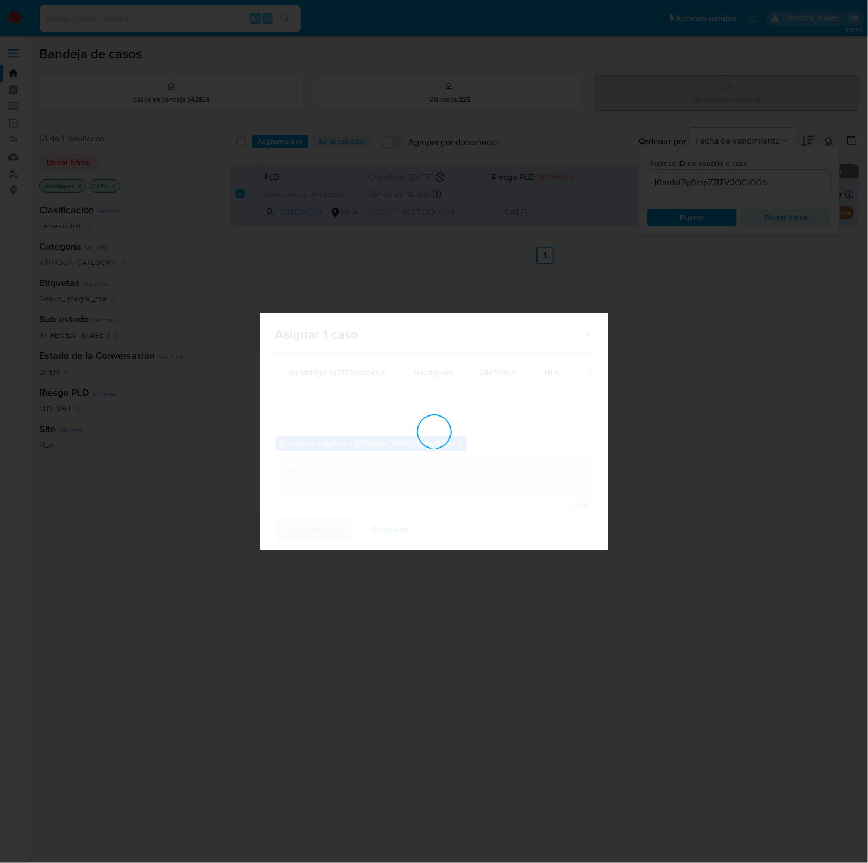
checkbox input "false"
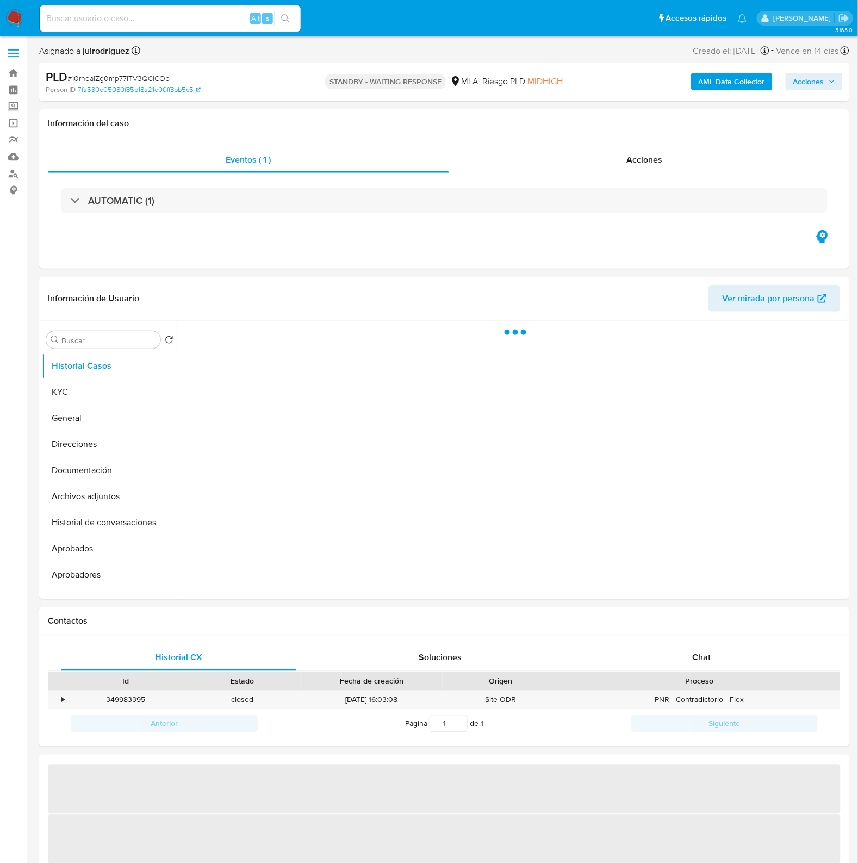
select select "10"
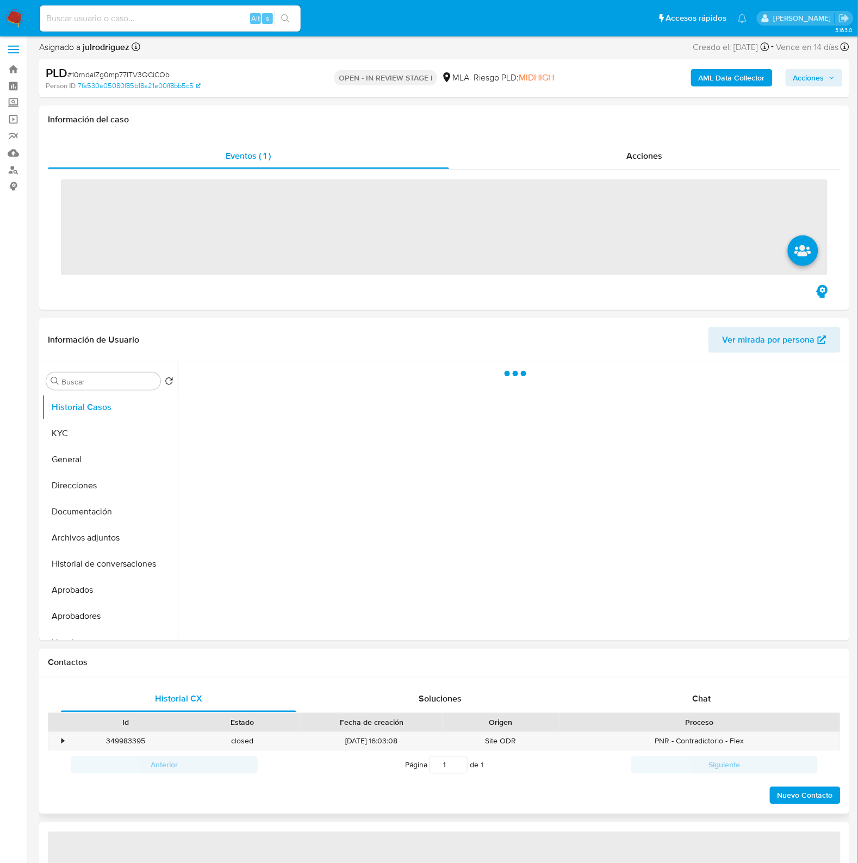
scroll to position [340, 0]
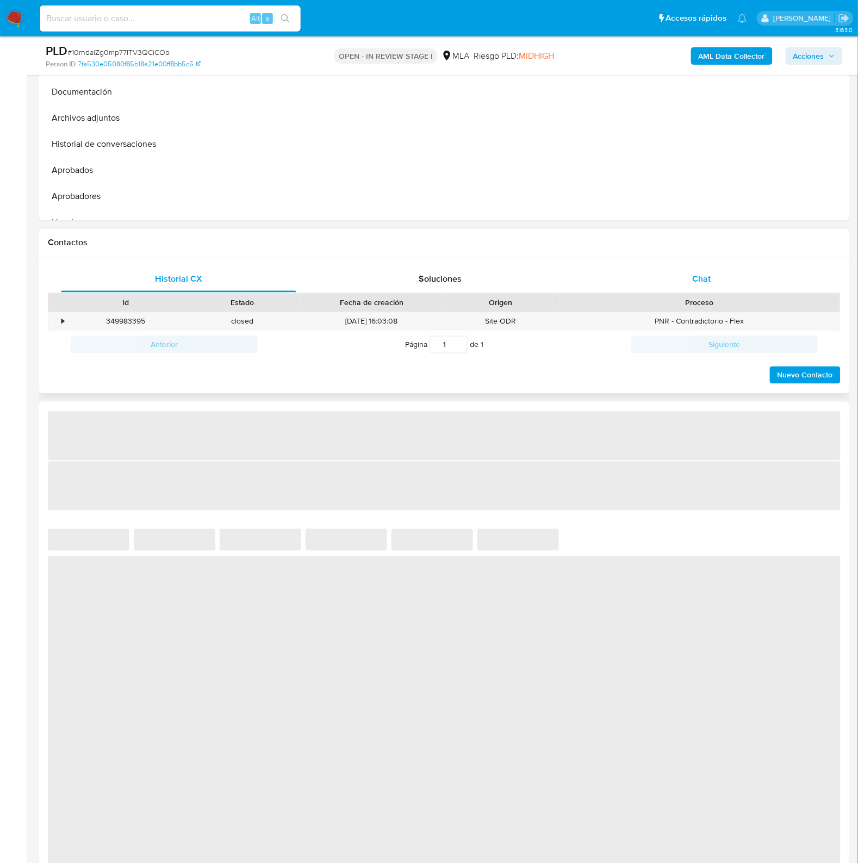
select select "10"
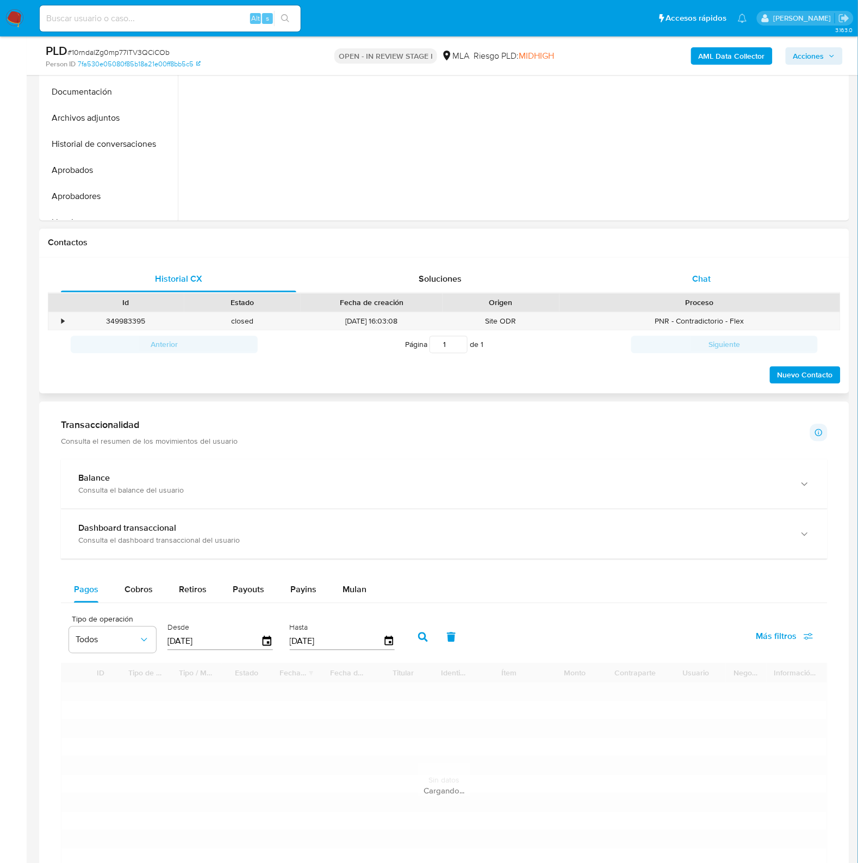
click at [692, 285] on div "Chat" at bounding box center [701, 279] width 235 height 26
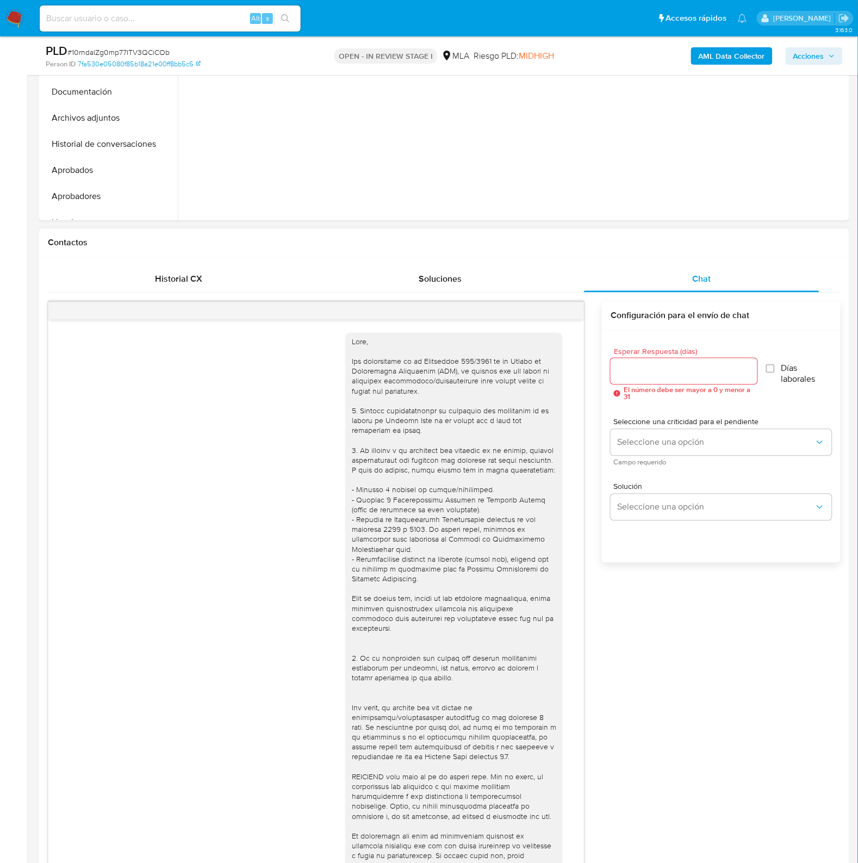
scroll to position [624, 0]
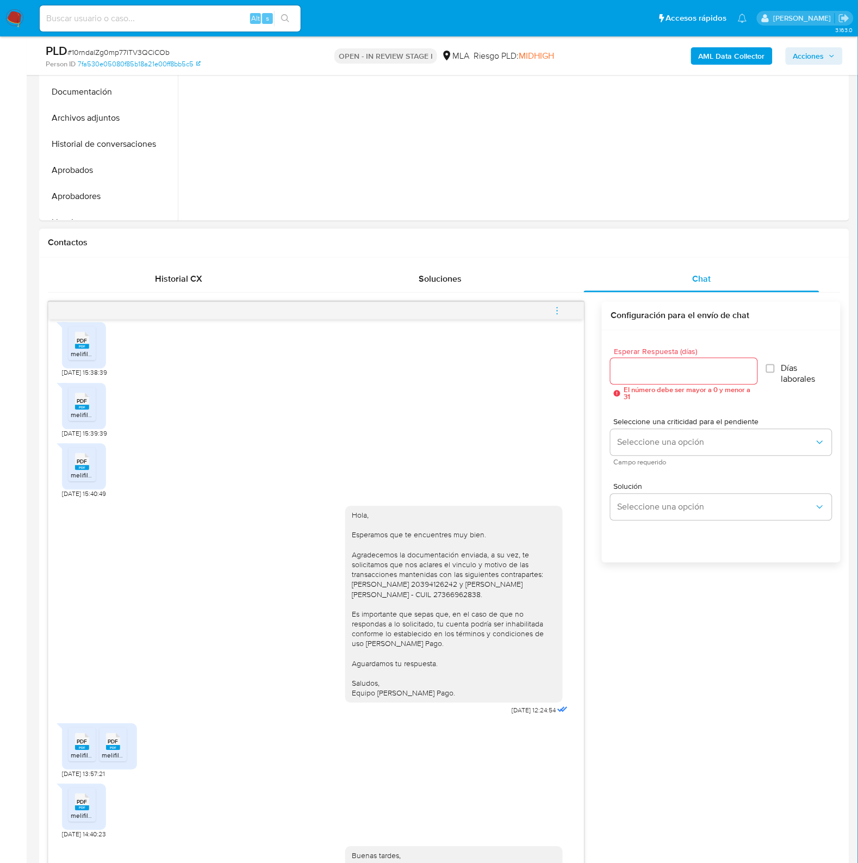
click at [561, 310] on icon "menu-action" at bounding box center [557, 311] width 10 height 10
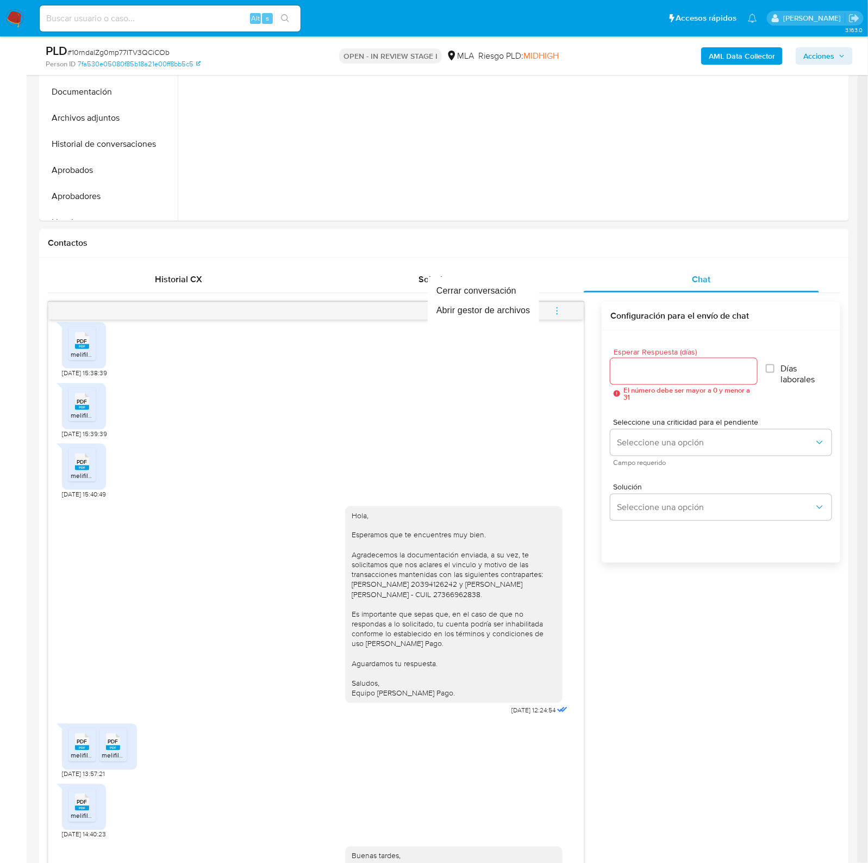
click at [505, 559] on div at bounding box center [434, 431] width 868 height 863
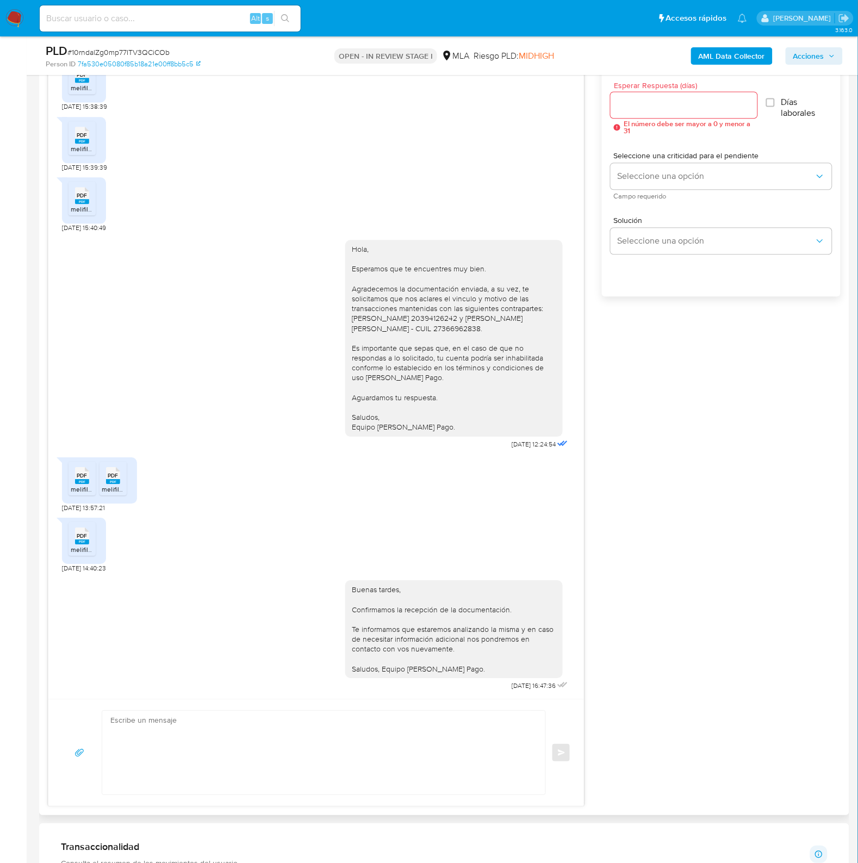
scroll to position [544, 0]
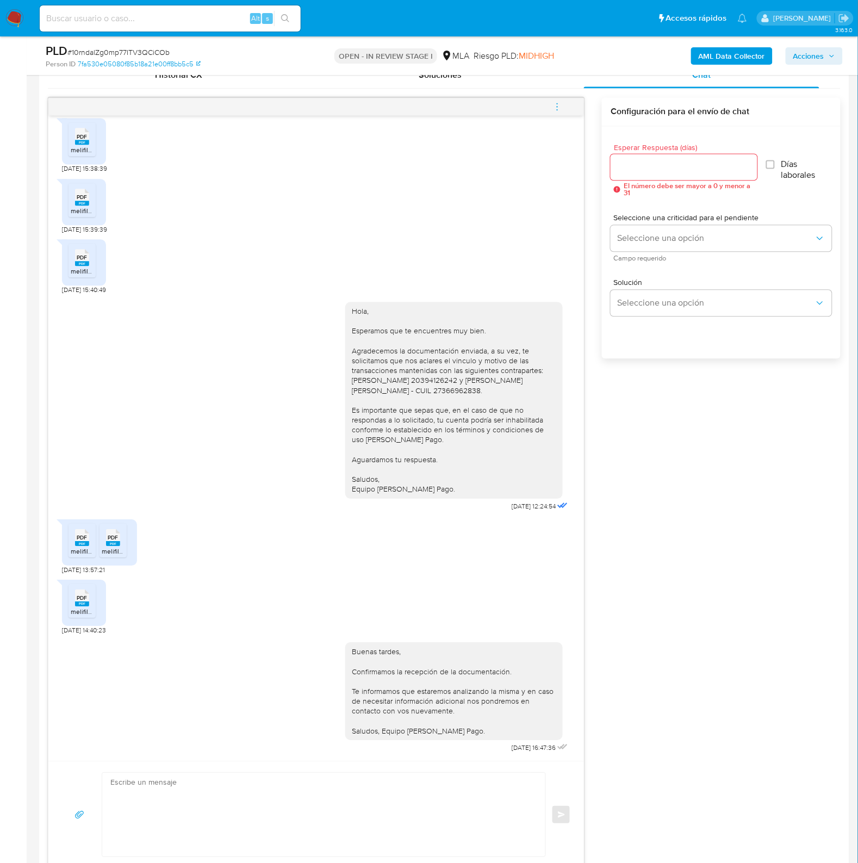
click at [558, 109] on icon "menu-action" at bounding box center [557, 107] width 10 height 10
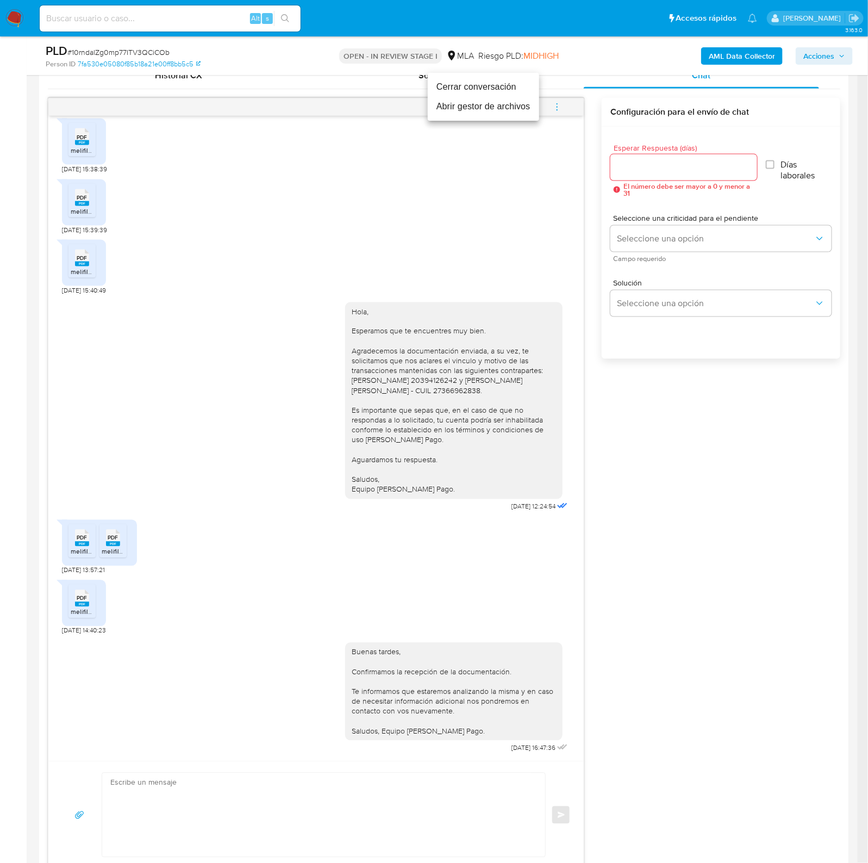
click at [504, 91] on li "Cerrar conversación" at bounding box center [483, 87] width 111 height 20
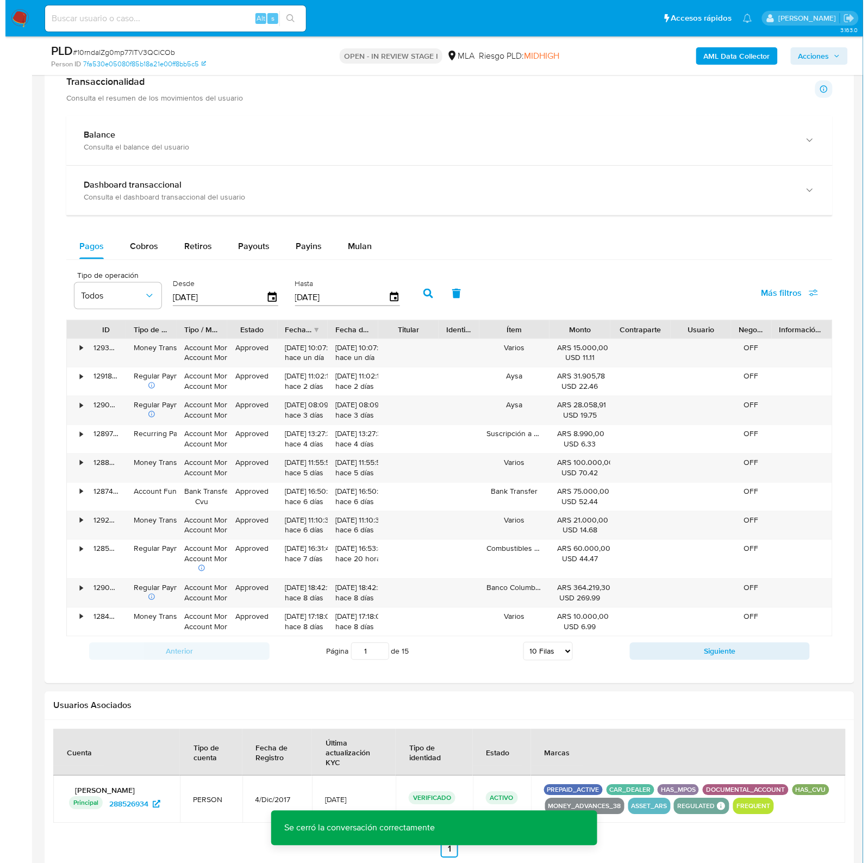
scroll to position [1709, 0]
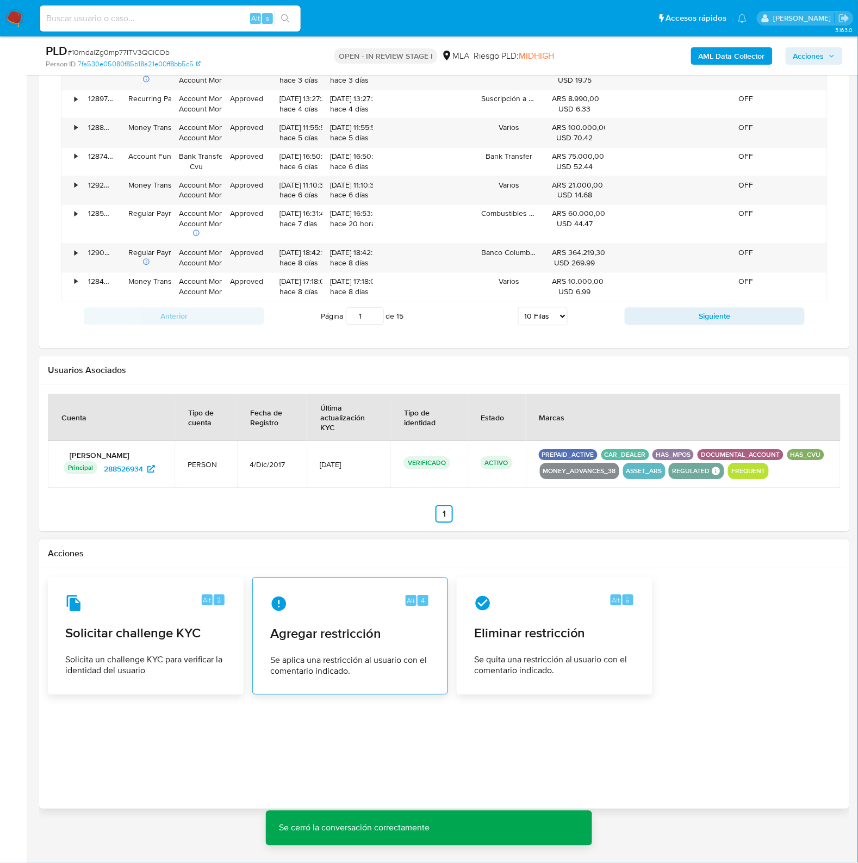
click at [315, 648] on div "Alt 4 Agregar restricción Se aplica una restricción al usuario con el comentari…" at bounding box center [350, 636] width 177 height 99
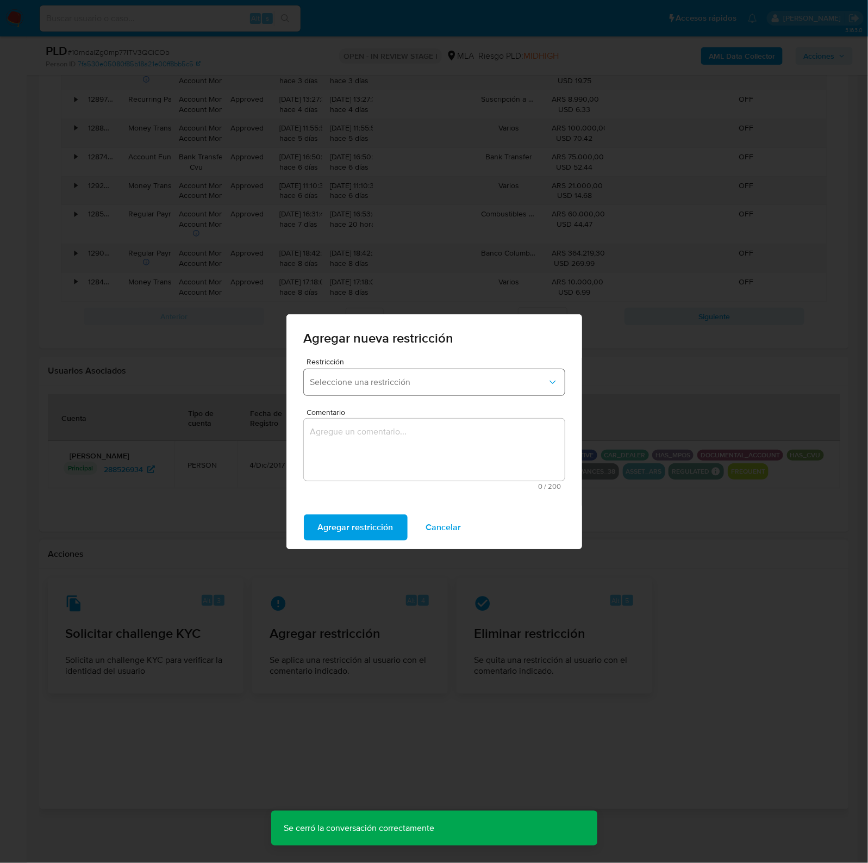
drag, startPoint x: 417, startPoint y: 387, endPoint x: 419, endPoint y: 392, distance: 5.6
click at [417, 387] on span "Seleccione una restricción" at bounding box center [428, 382] width 237 height 11
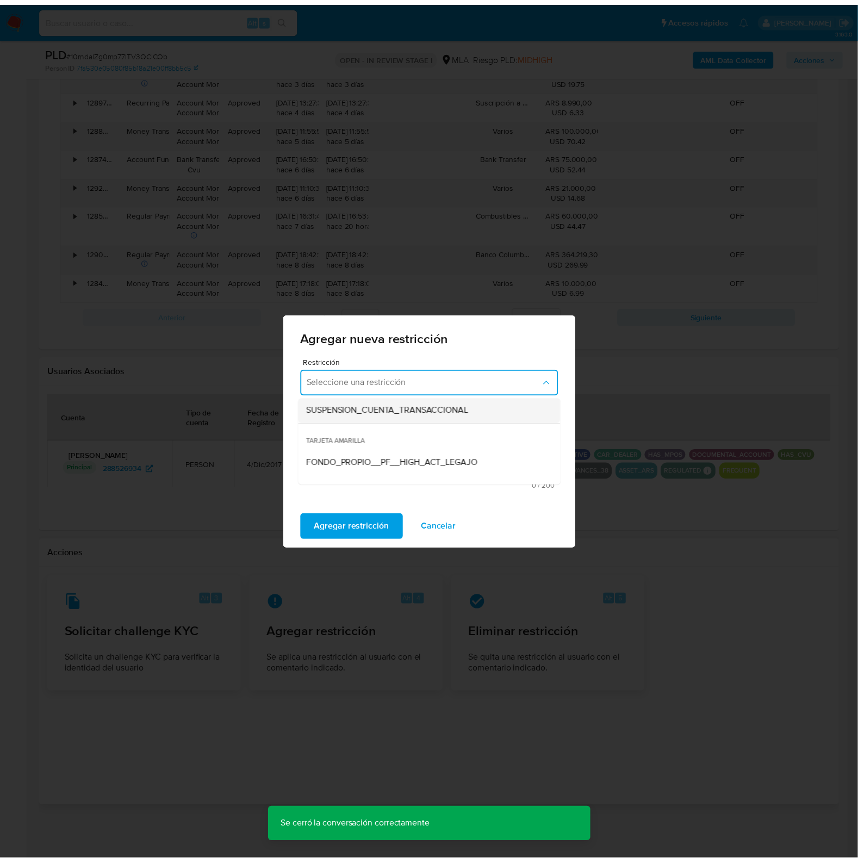
scroll to position [136, 0]
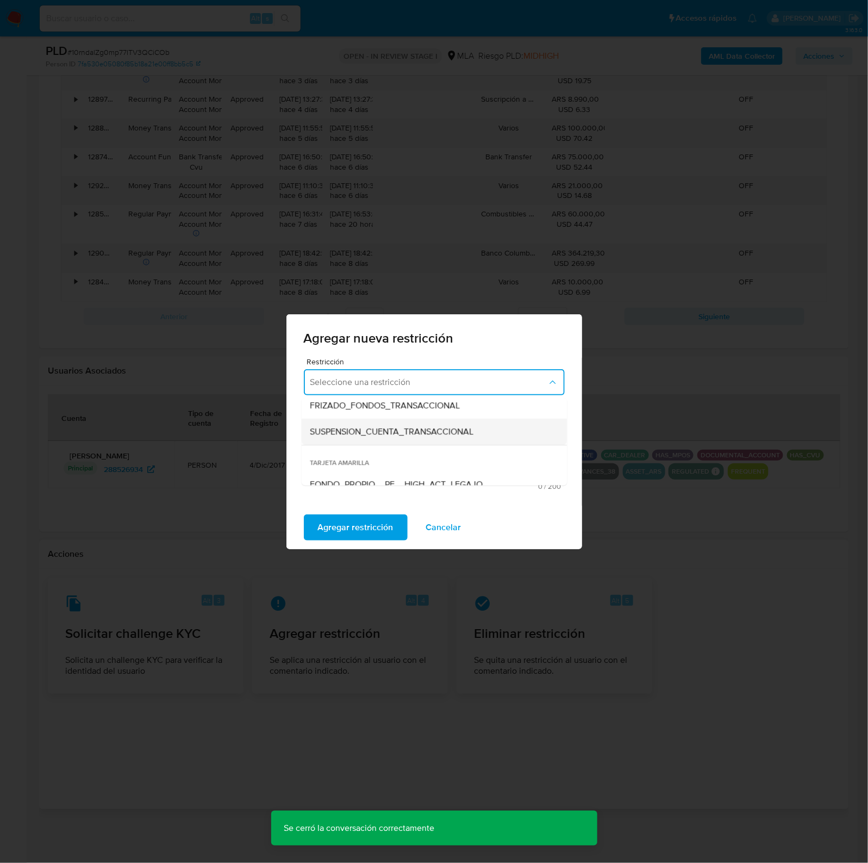
click at [382, 430] on span "SUSPENSION_CUENTA_TRANSACCIONAL" at bounding box center [392, 431] width 164 height 11
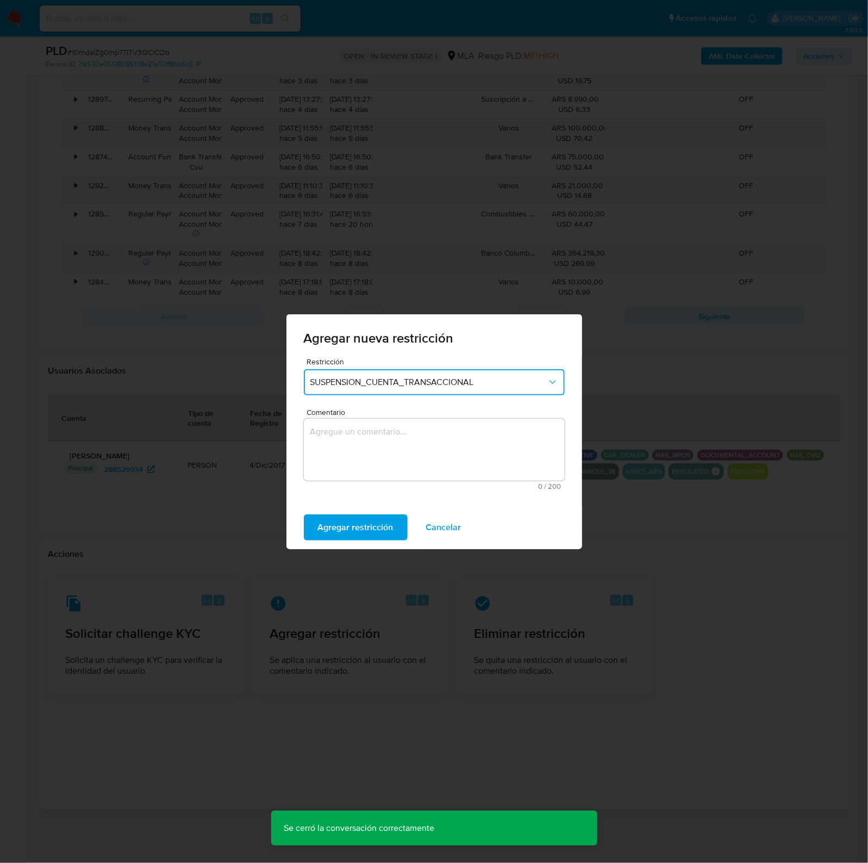
click at [439, 436] on textarea "Comentario" at bounding box center [434, 450] width 261 height 62
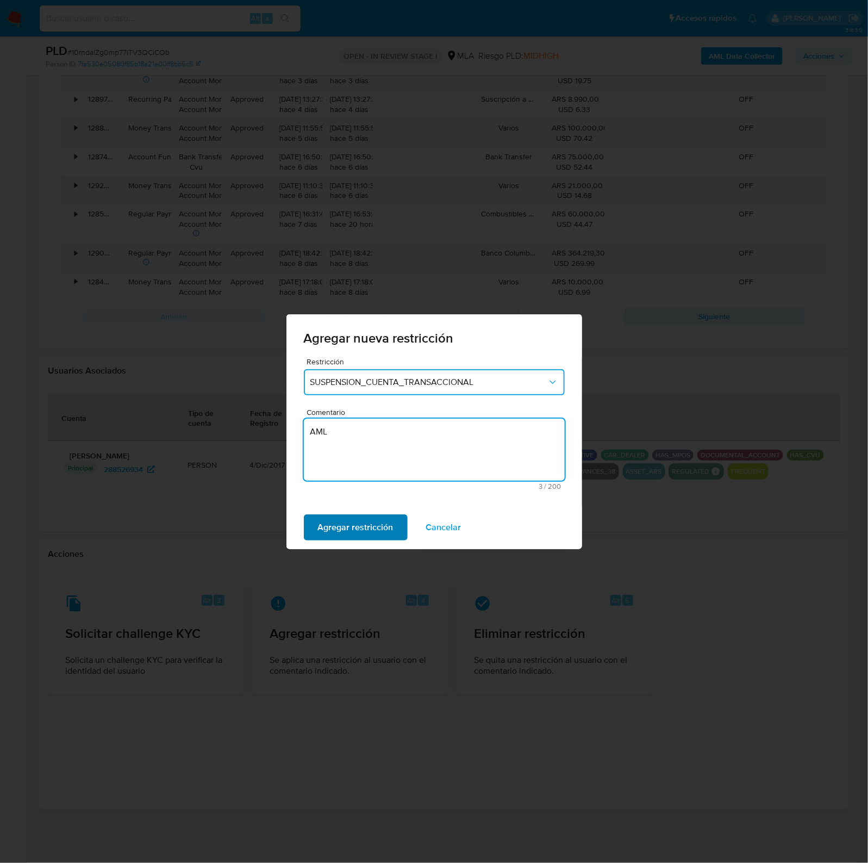
type textarea "AML"
click at [375, 528] on span "Agregar restricción" at bounding box center [356, 527] width 76 height 24
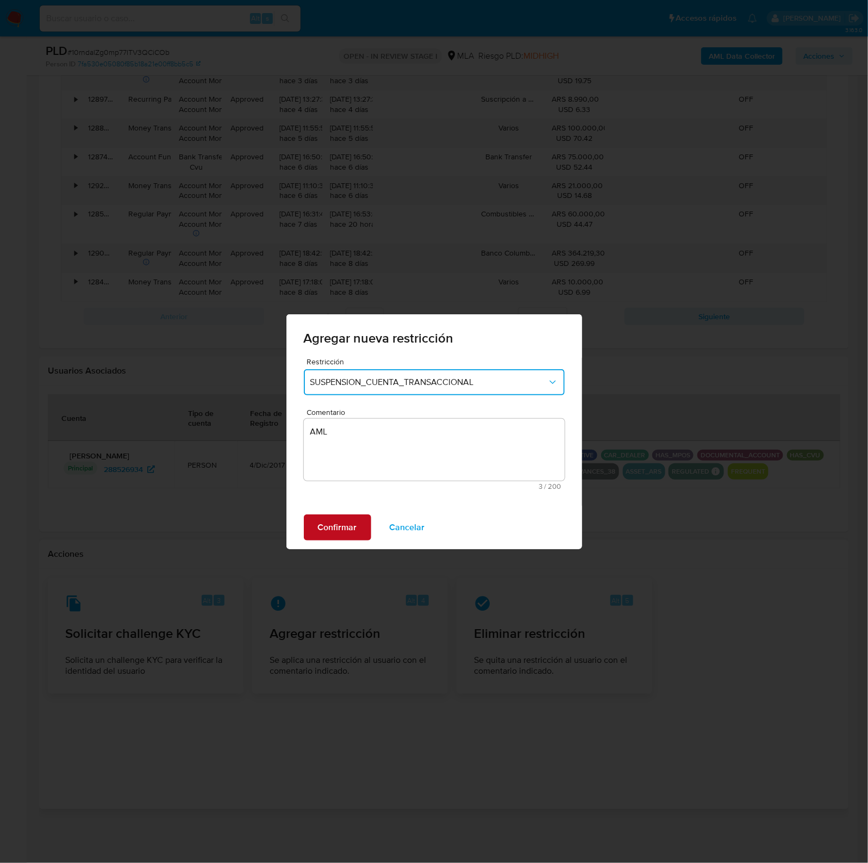
click at [356, 520] on span "Confirmar" at bounding box center [337, 527] width 39 height 24
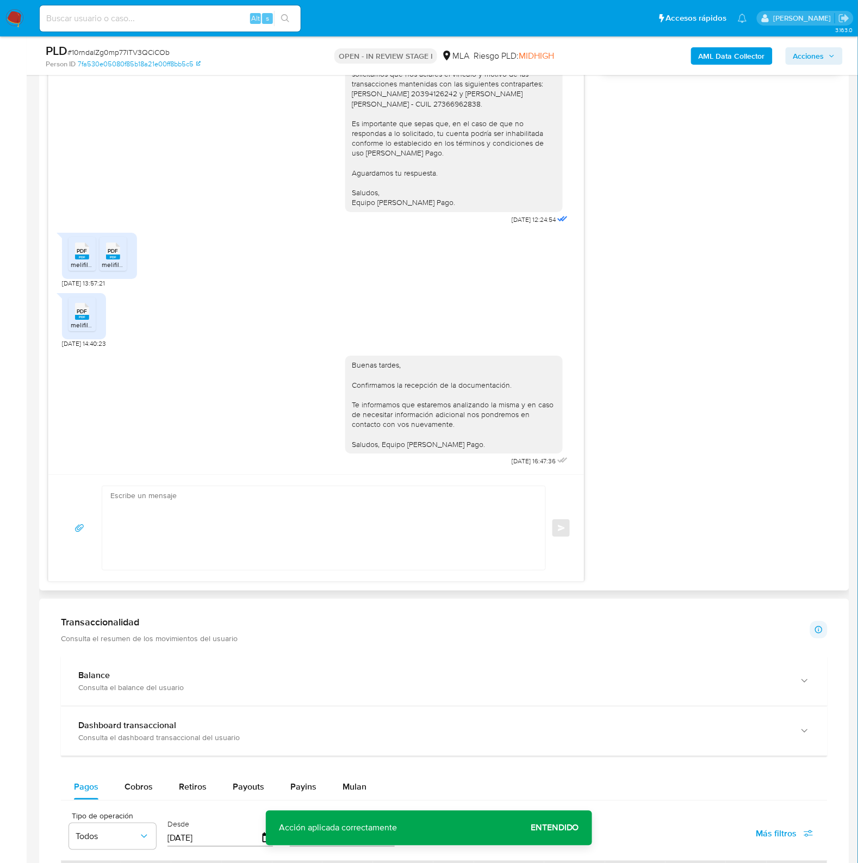
scroll to position [757, 0]
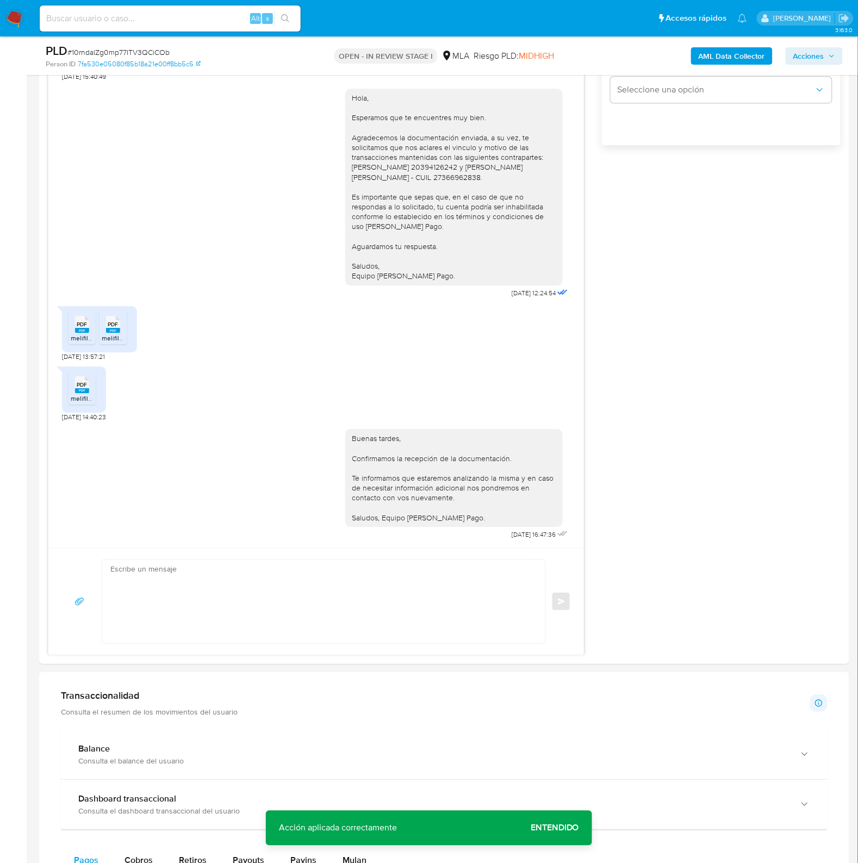
click at [721, 57] on b "AML Data Collector" at bounding box center [732, 55] width 66 height 17
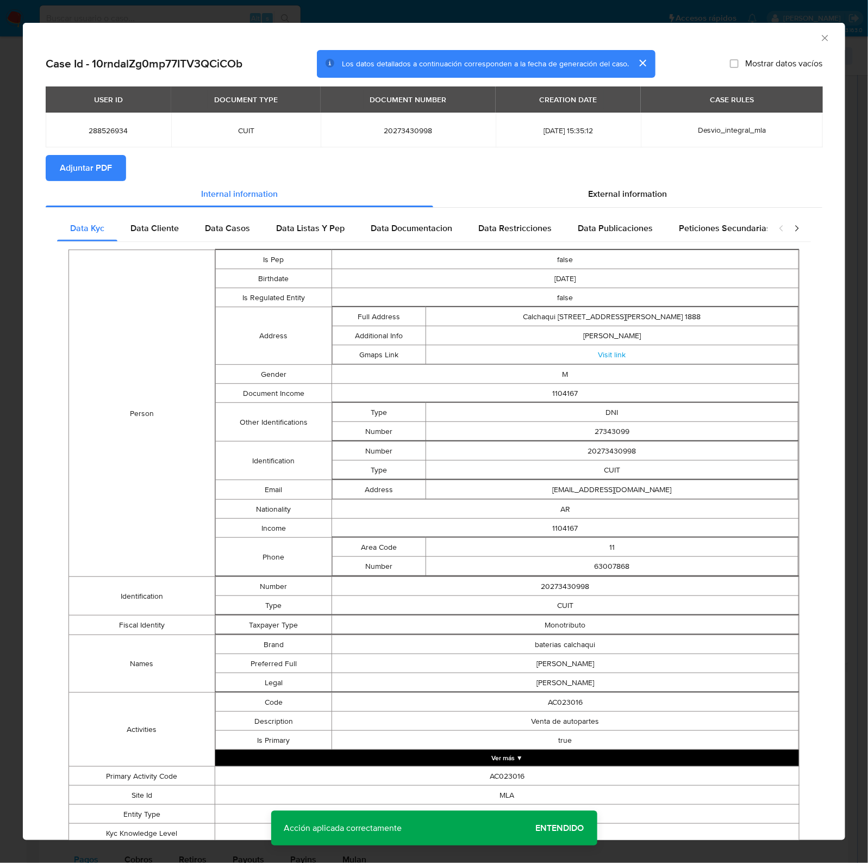
click at [68, 175] on span "Adjuntar PDF" at bounding box center [86, 168] width 52 height 24
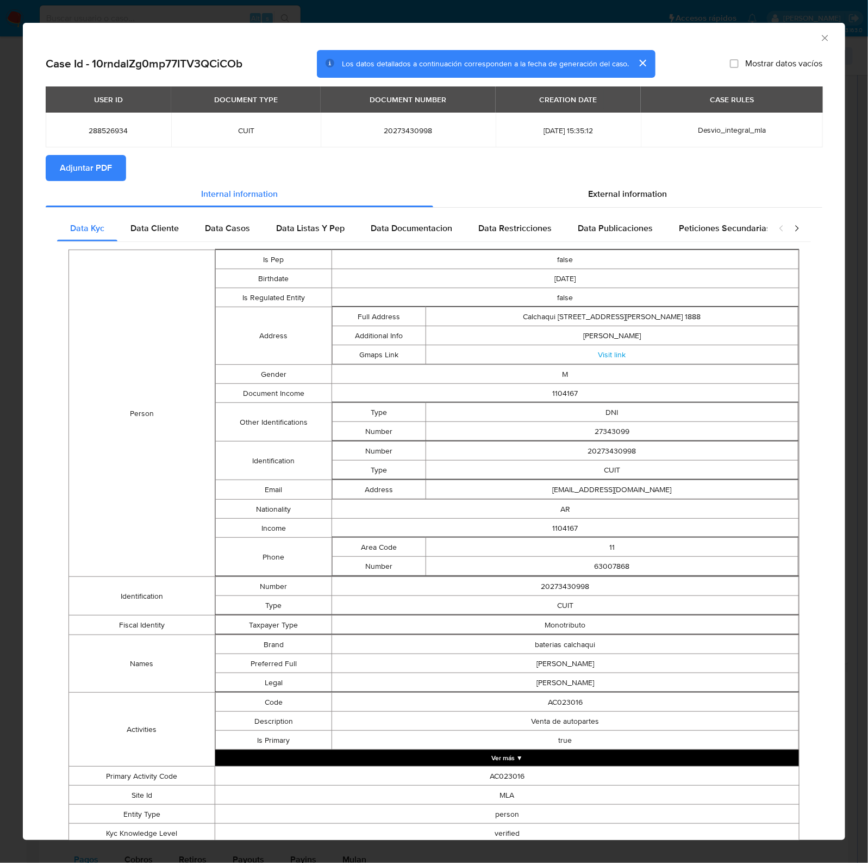
click at [820, 42] on icon "Cerrar ventana" at bounding box center [825, 38] width 11 height 11
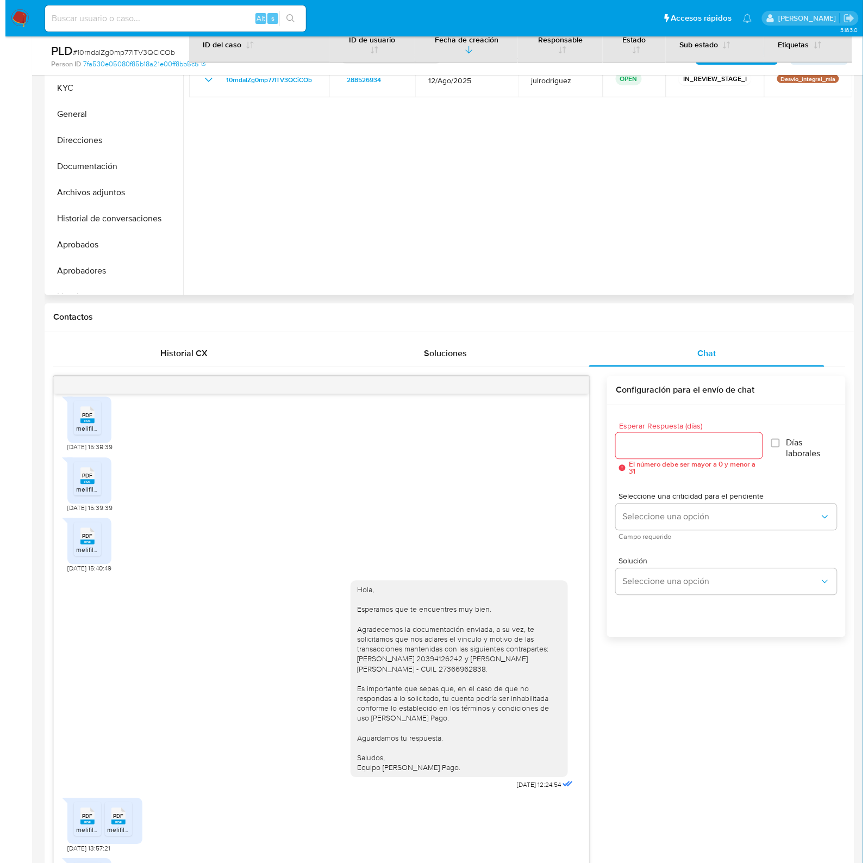
scroll to position [78, 0]
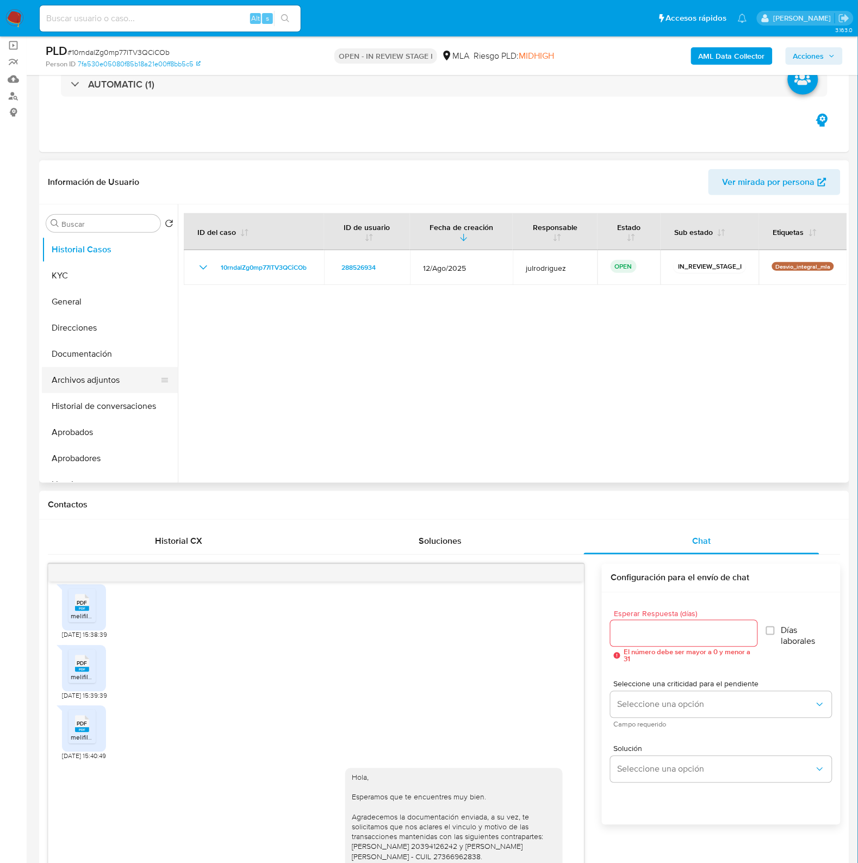
click at [73, 382] on button "Archivos adjuntos" at bounding box center [105, 380] width 127 height 26
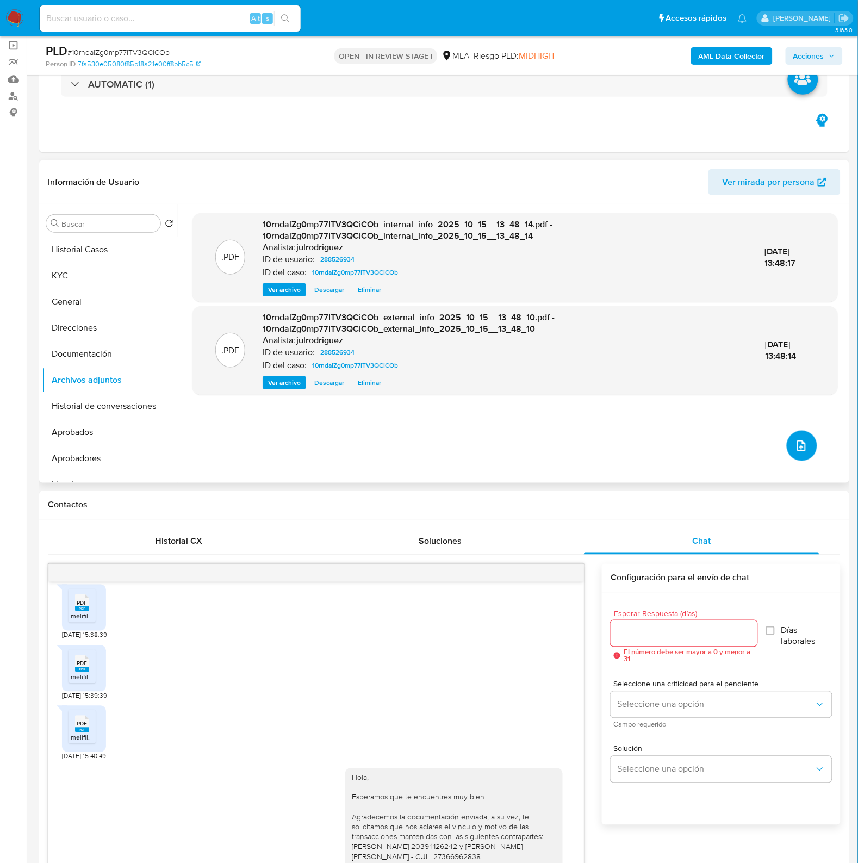
click at [797, 437] on button "upload-file" at bounding box center [802, 446] width 30 height 30
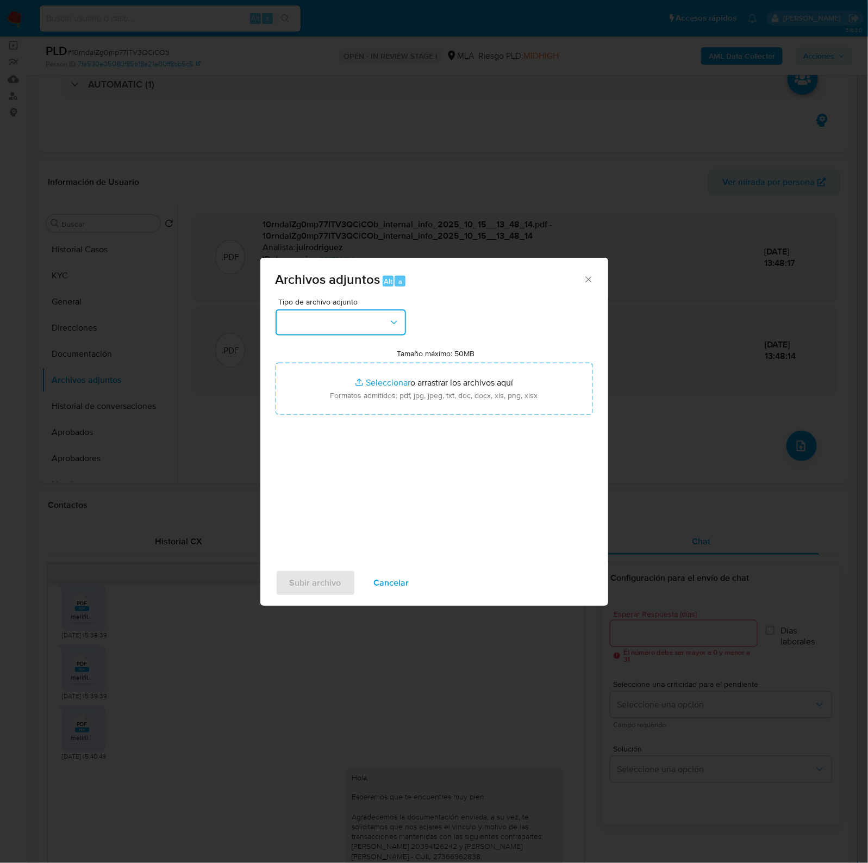
click at [363, 322] on button "button" at bounding box center [341, 322] width 131 height 26
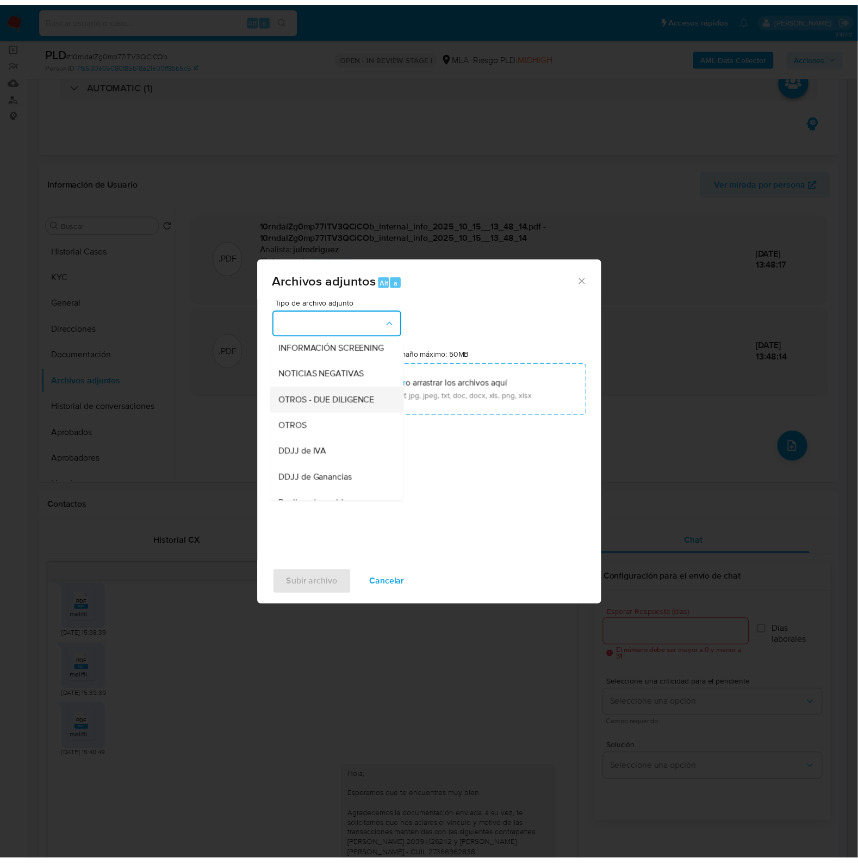
scroll to position [136, 0]
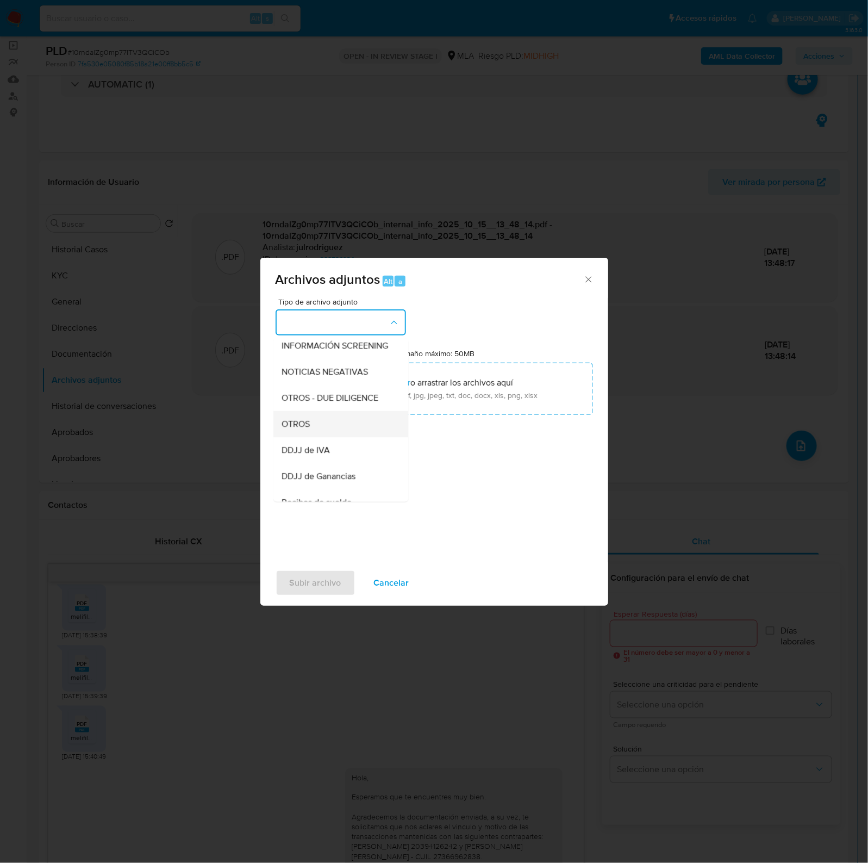
click at [321, 427] on div "OTROS" at bounding box center [337, 425] width 111 height 26
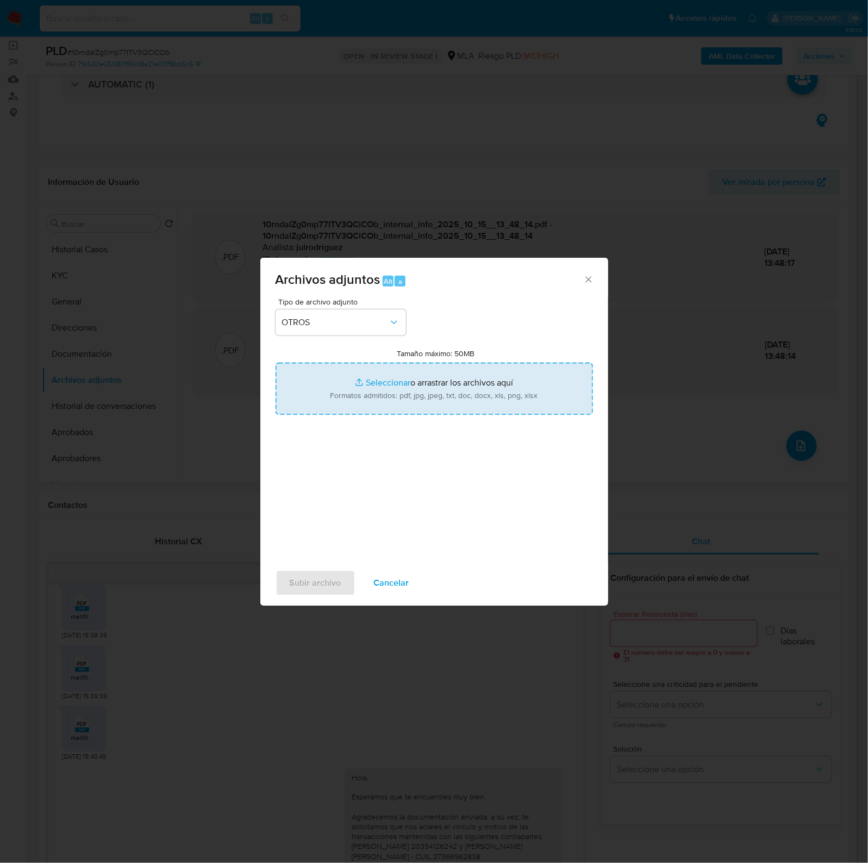
click at [475, 401] on input "Tamaño máximo: 50MB Seleccionar archivos" at bounding box center [435, 389] width 318 height 52
type input "C:\fakepath\Adolfo Maximiliano Abelleyra - NOSIS - SEPTIEMBRE 2025.pdf"
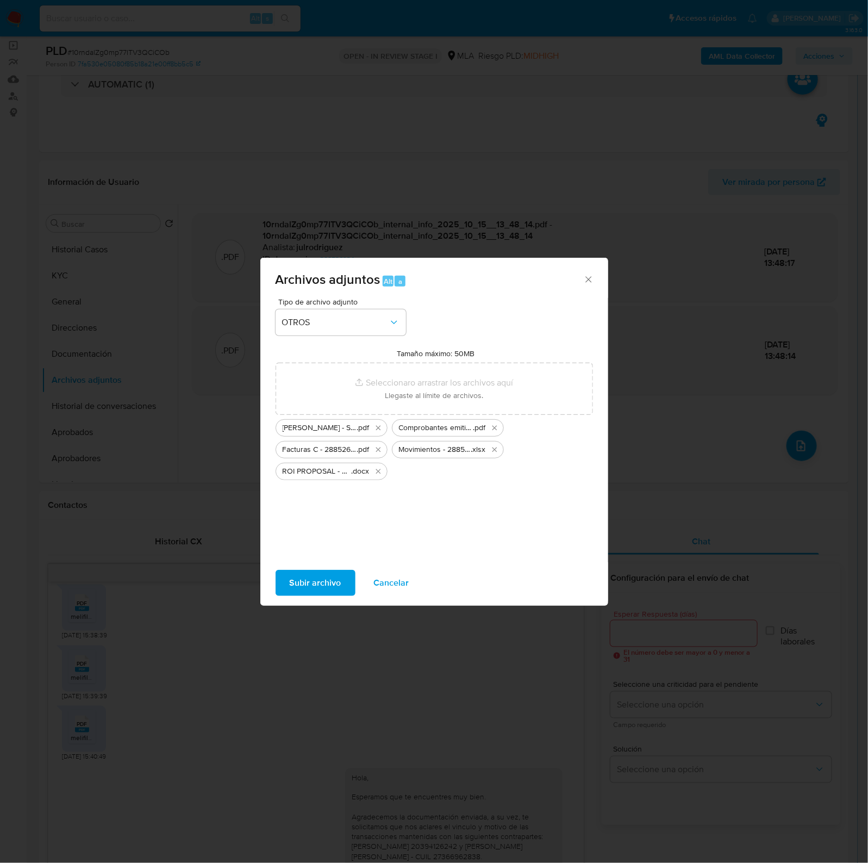
click at [316, 577] on span "Subir archivo" at bounding box center [316, 583] width 52 height 24
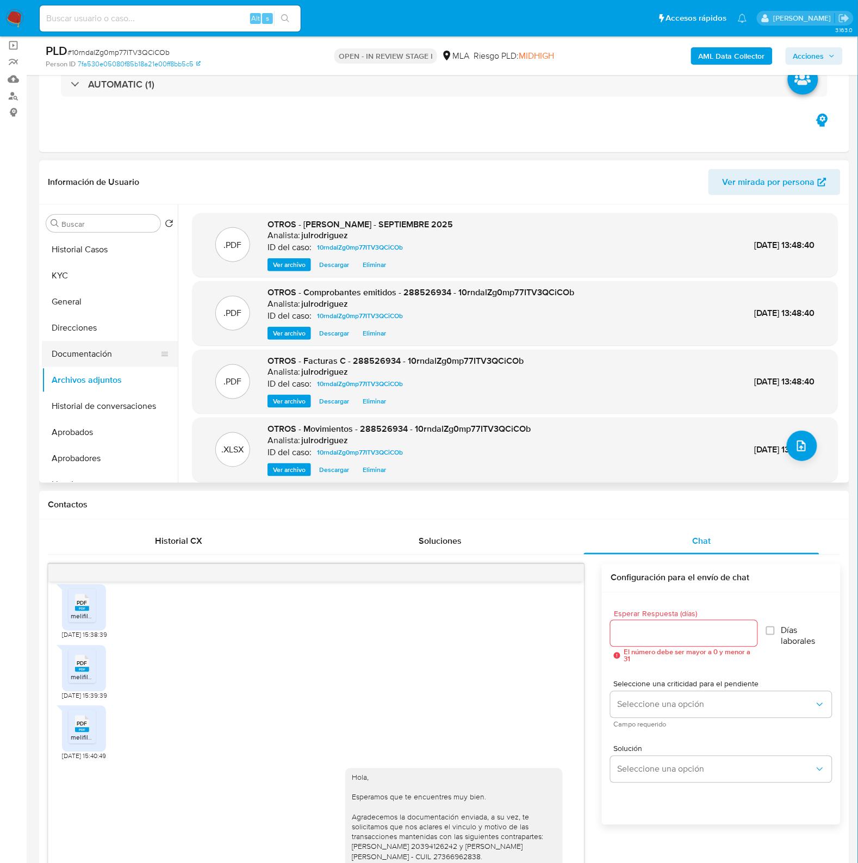
click at [110, 353] on button "Documentación" at bounding box center [105, 354] width 127 height 26
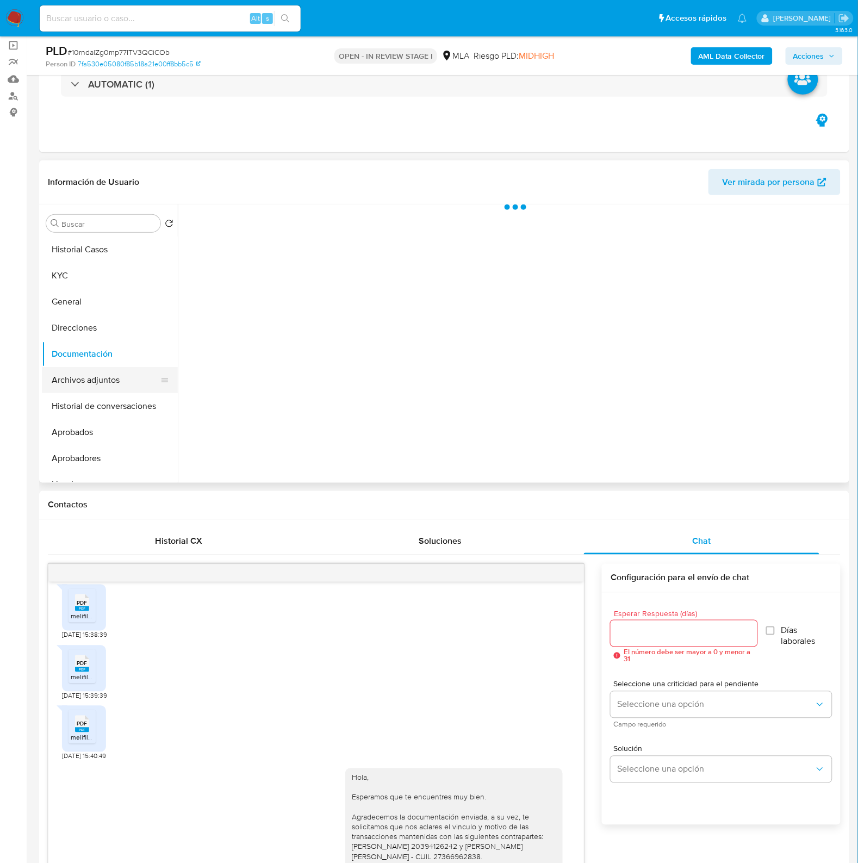
click at [100, 384] on button "Archivos adjuntos" at bounding box center [105, 380] width 127 height 26
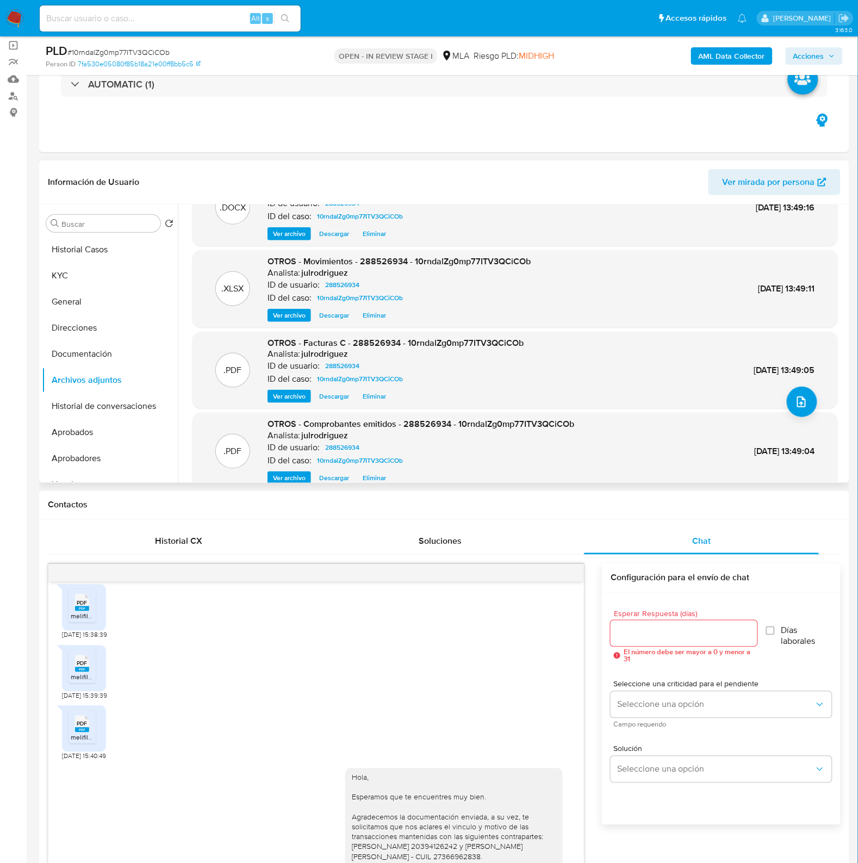
scroll to position [91, 0]
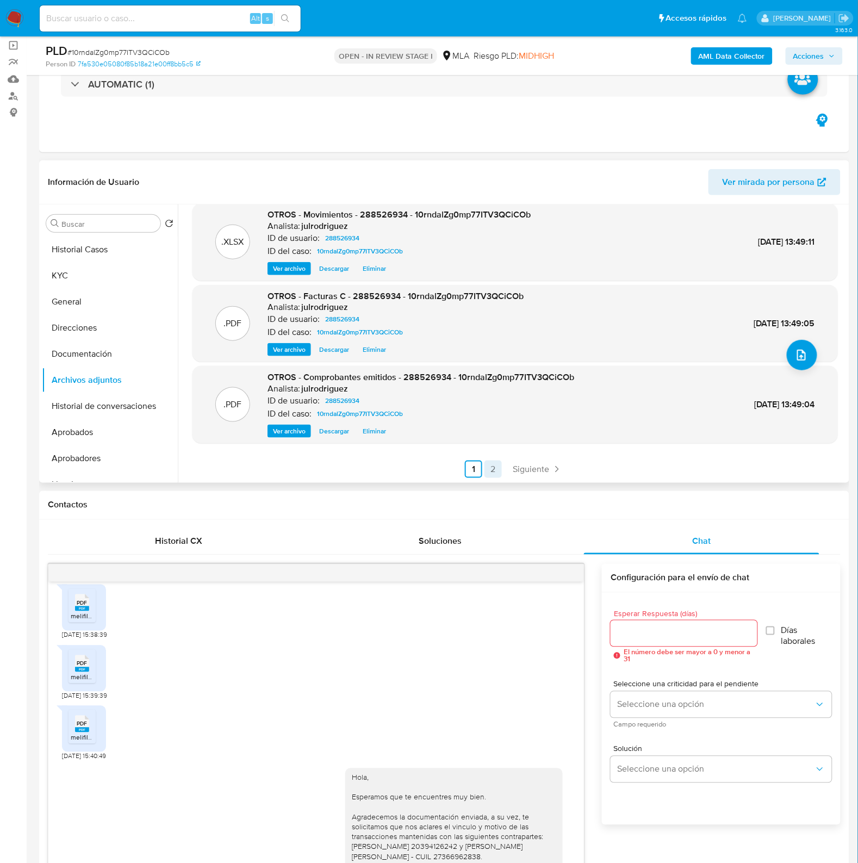
click at [488, 467] on link "2" at bounding box center [492, 469] width 17 height 17
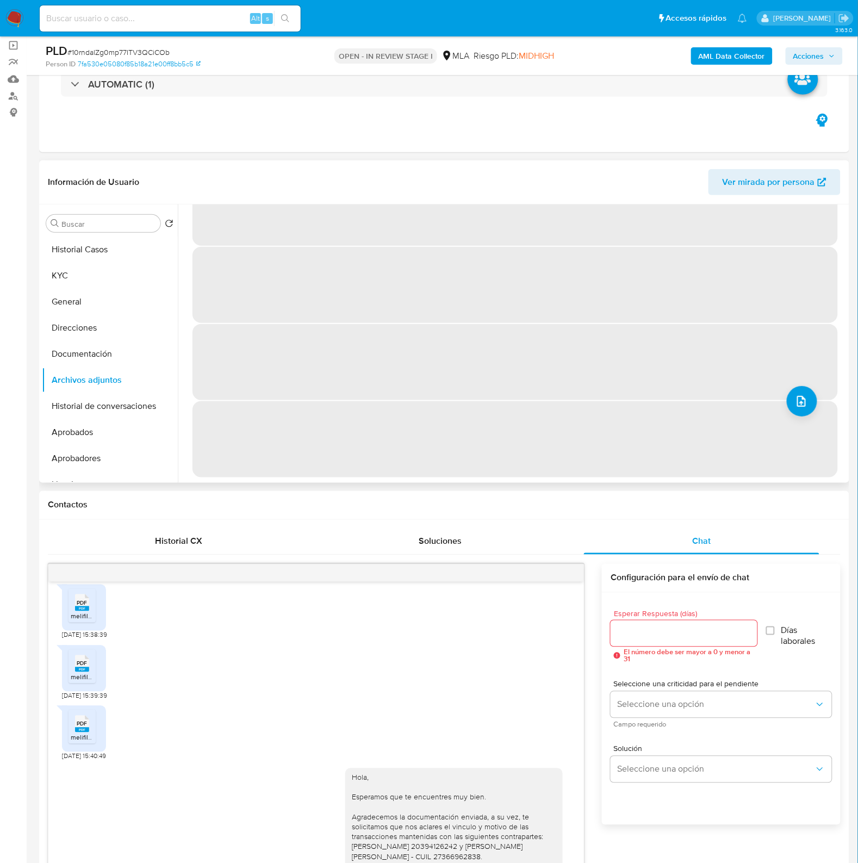
scroll to position [0, 0]
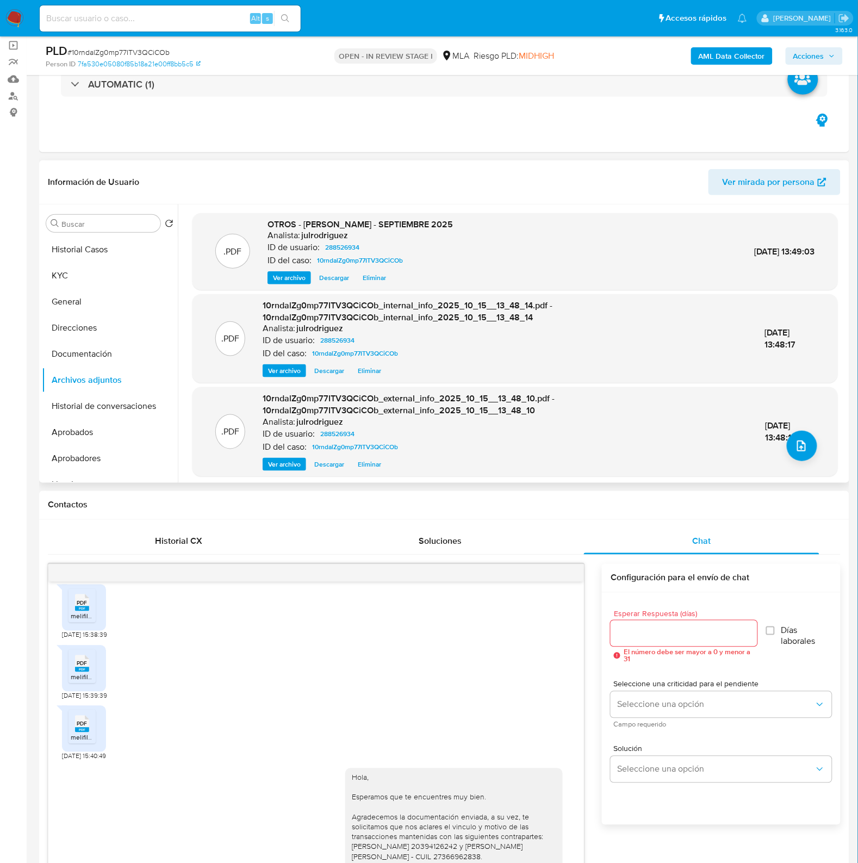
click at [808, 59] on span "Acciones" at bounding box center [808, 55] width 31 height 17
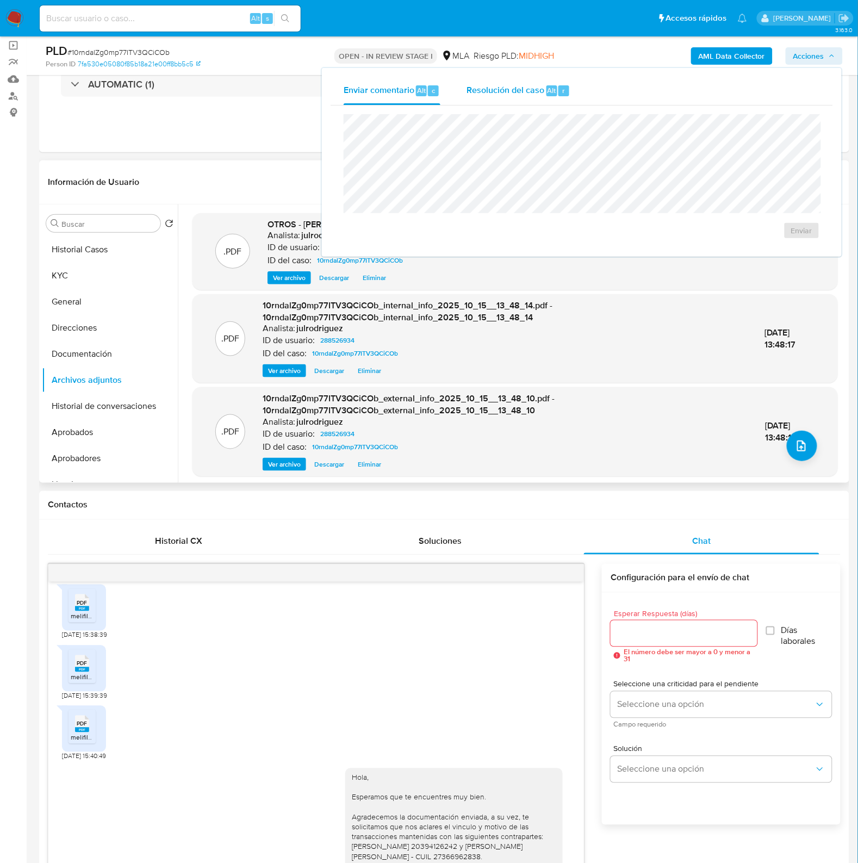
click at [551, 89] on span "Alt" at bounding box center [552, 90] width 9 height 10
click at [779, 234] on span "ROI Proposal" at bounding box center [775, 236] width 57 height 15
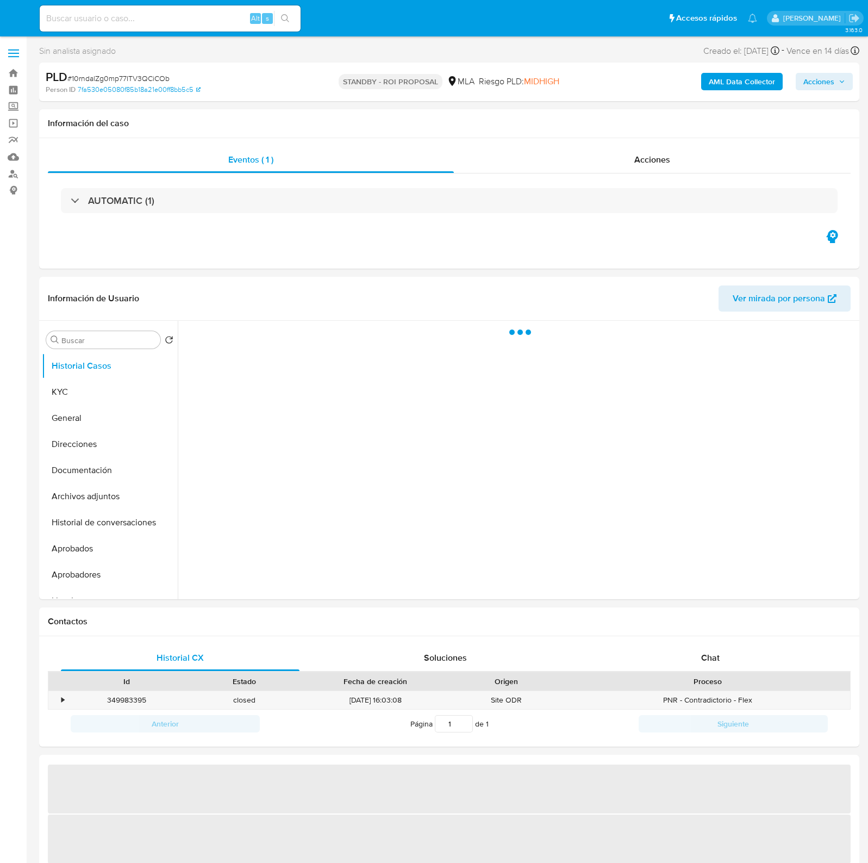
select select "10"
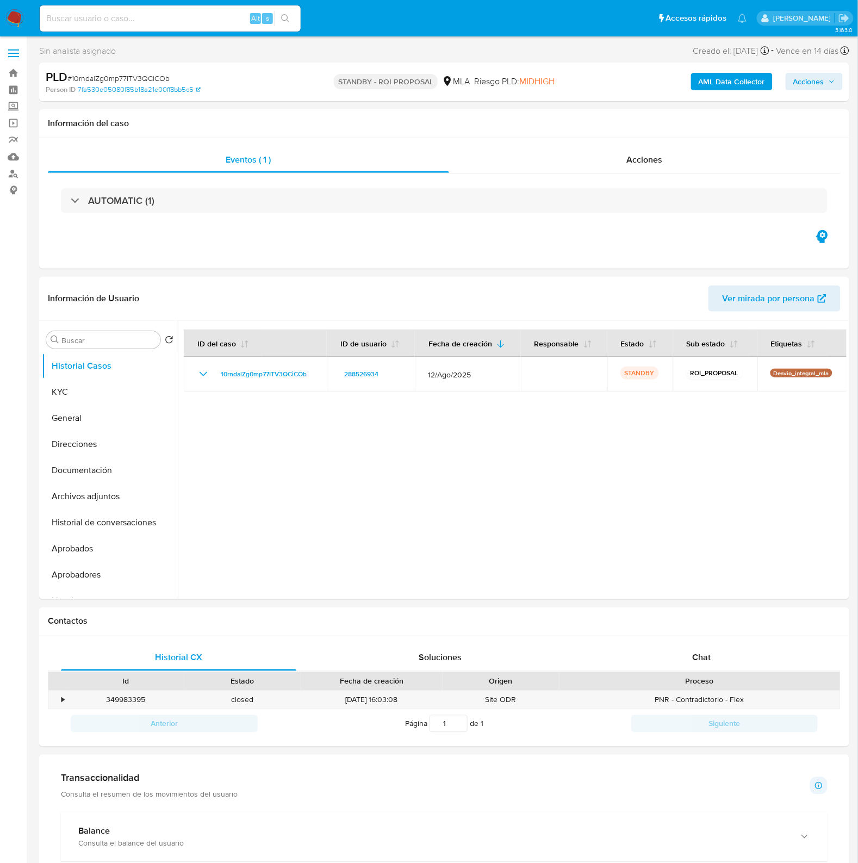
click at [202, 22] on input at bounding box center [170, 18] width 261 height 14
paste input "bLHiGPSBZPnoxogJMwCuuqtB"
type input "bLHiGPSBZPnoxogJMwCuuqtB"
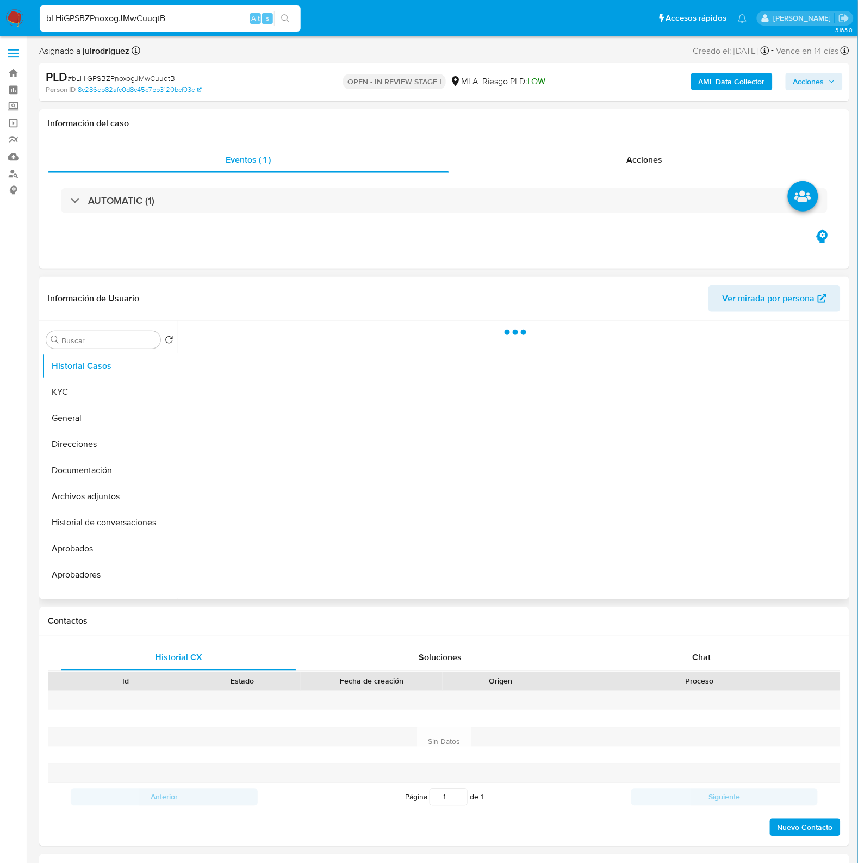
select select "10"
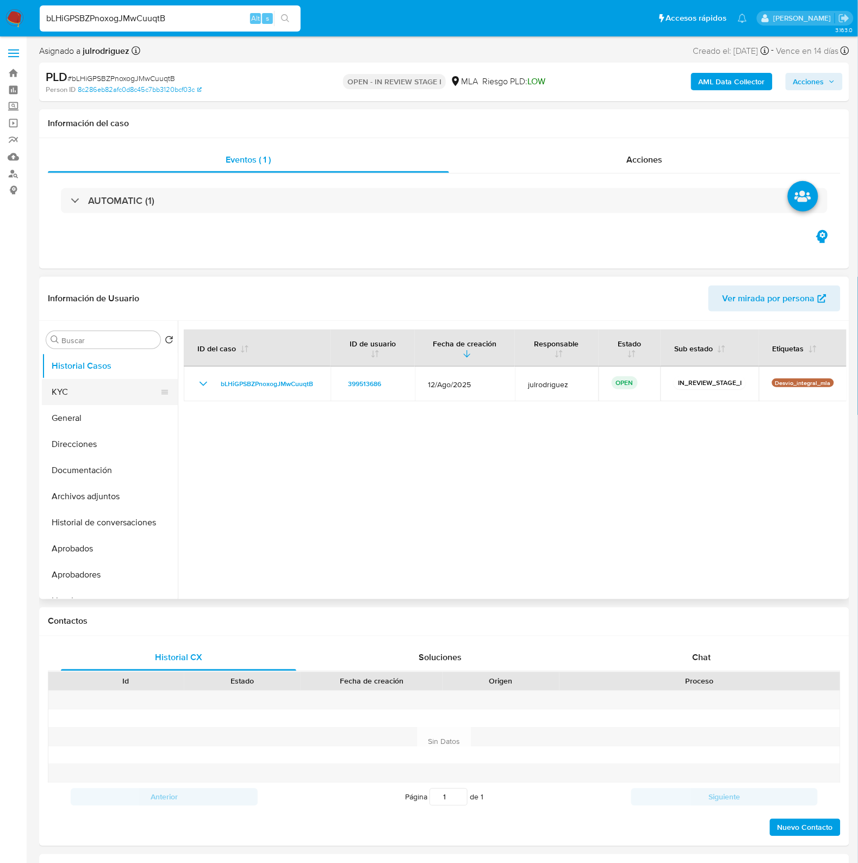
click at [76, 387] on button "KYC" at bounding box center [105, 392] width 127 height 26
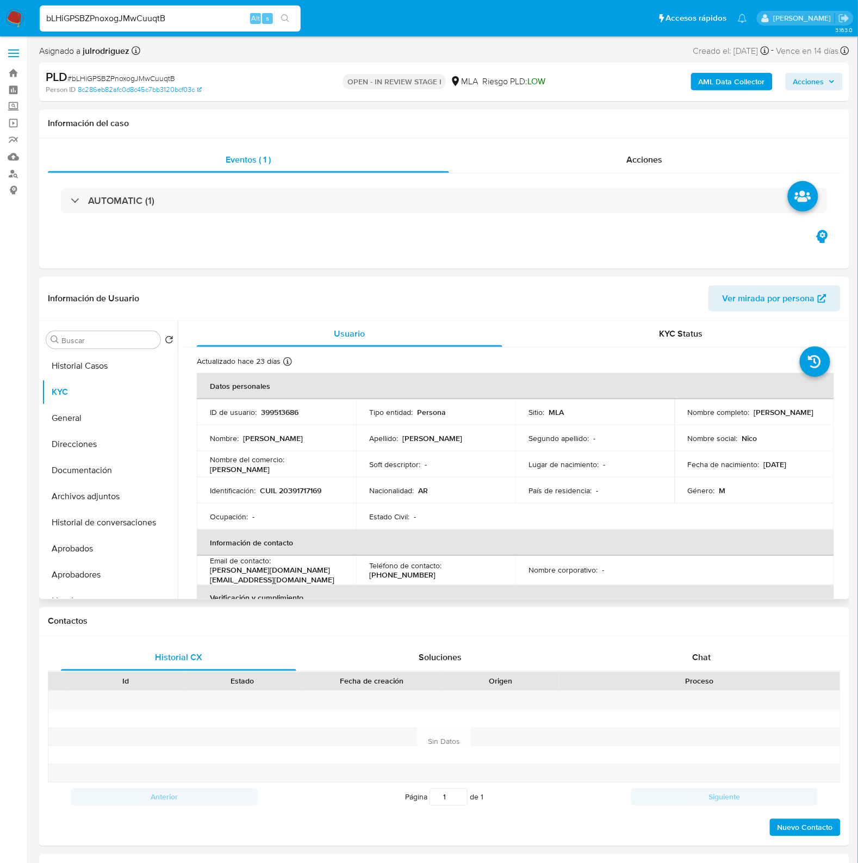
drag, startPoint x: 754, startPoint y: 413, endPoint x: 817, endPoint y: 416, distance: 62.6
click at [817, 416] on div "Nombre completo : [PERSON_NAME]" at bounding box center [754, 412] width 133 height 10
click at [287, 414] on p "399513686" at bounding box center [280, 412] width 38 height 10
copy p "399513686"
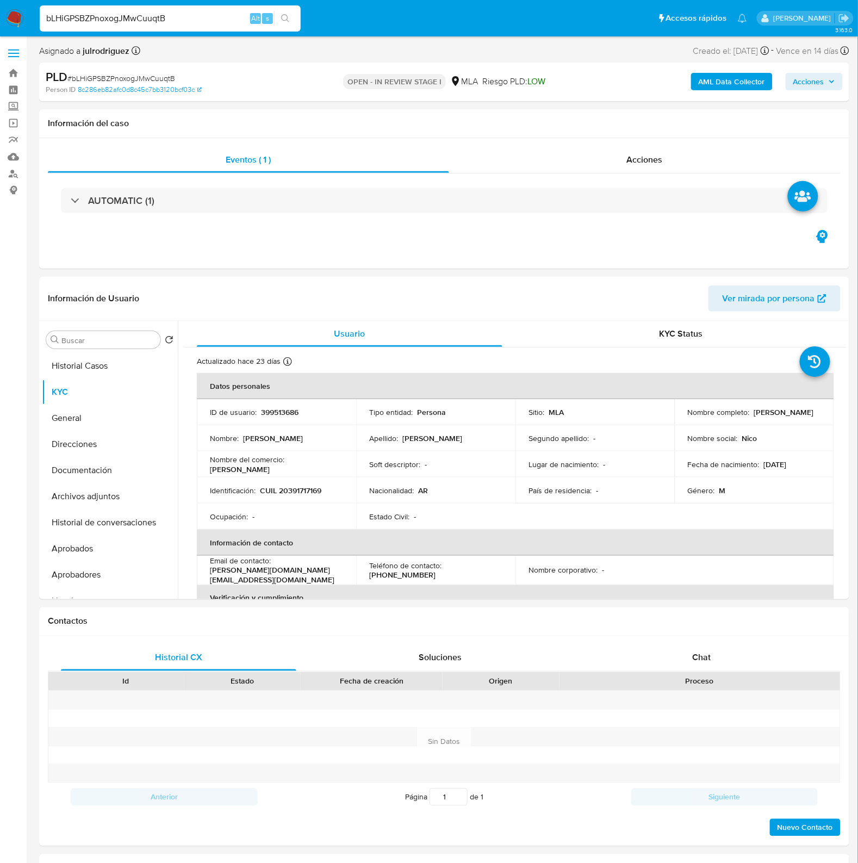
click at [131, 75] on span "# bLHiGPSBZPnoxogJMwCuuqtB" at bounding box center [121, 78] width 108 height 11
copy span "bLHiGPSBZPnoxogJMwCuuqtB"
